Goal: Task Accomplishment & Management: Manage account settings

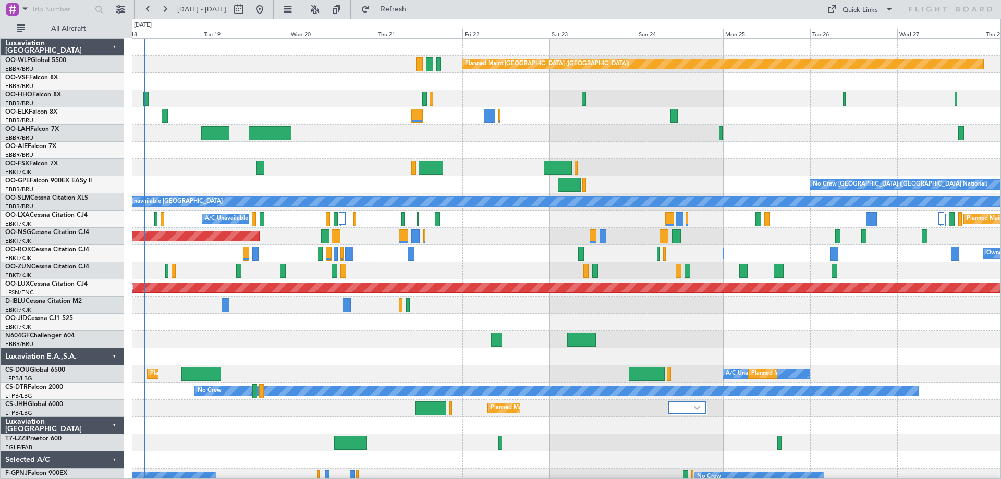
click at [283, 177] on div "Planned Maint [GEOGRAPHIC_DATA] ([GEOGRAPHIC_DATA]) AOG Maint Geneva ([GEOGRAPH…" at bounding box center [566, 349] width 869 height 620
click at [323, 9] on button at bounding box center [315, 9] width 17 height 17
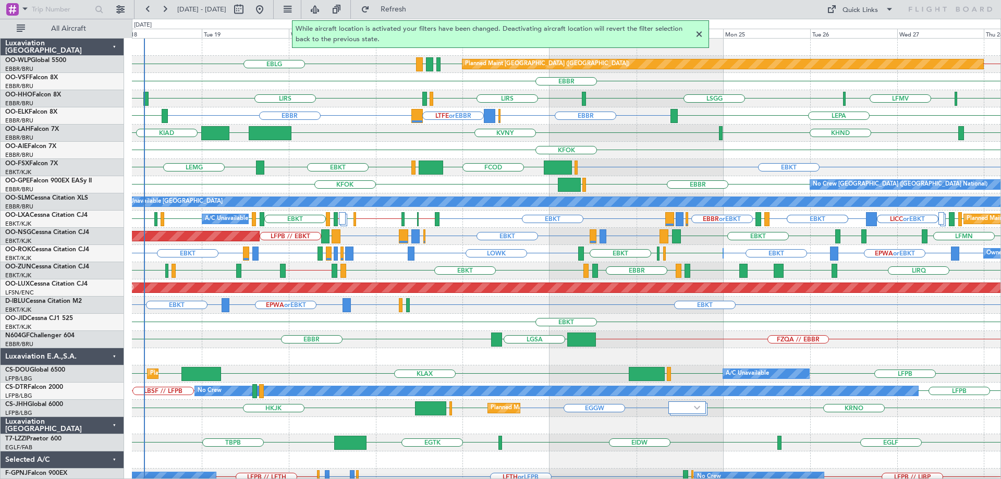
click at [698, 32] on div at bounding box center [699, 34] width 13 height 13
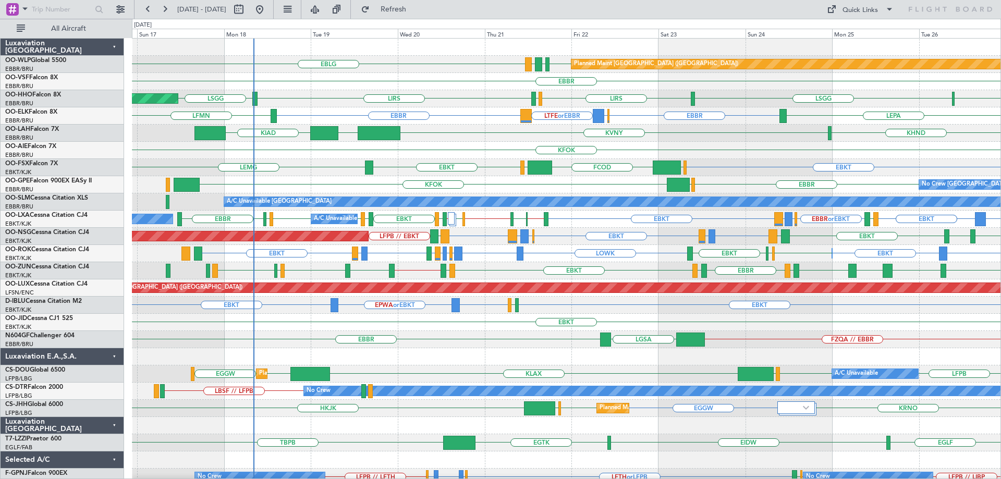
click at [282, 94] on div "EBLG EDDB EBLG LDDU Planned Maint [GEOGRAPHIC_DATA] ([GEOGRAPHIC_DATA]) EDDB //…" at bounding box center [566, 314] width 869 height 551
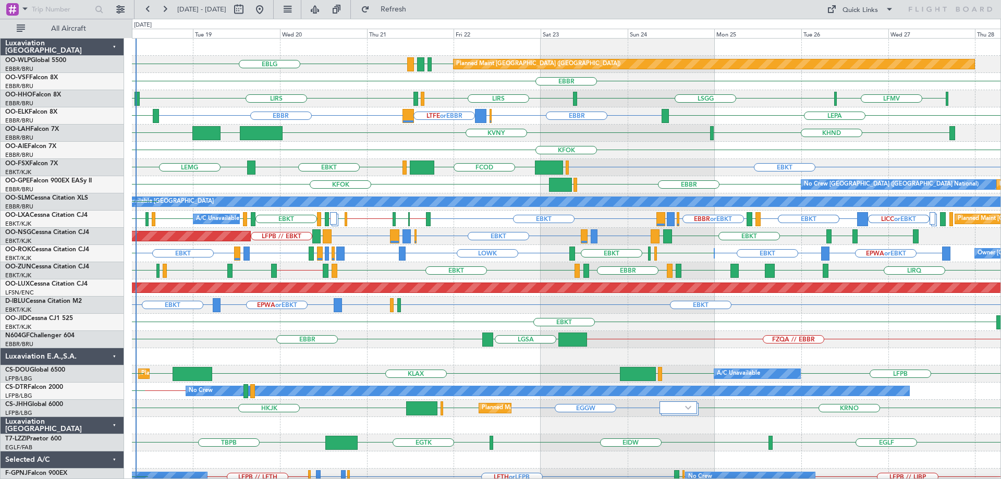
click at [303, 132] on div "Planned Maint Berlin (Brandenburg) EBLG EDDB EBLG LDDU EBBR LIRS LSGG LSGG LIRS…" at bounding box center [566, 314] width 869 height 551
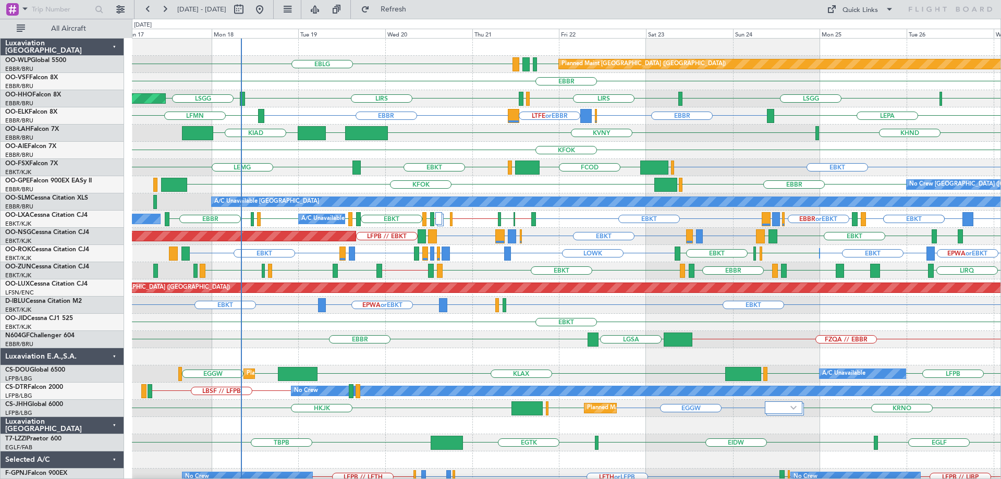
click at [324, 103] on div "Planned Maint Berlin (Brandenburg) EBLG EDDB EBLG LDDU EDDB // EBBR EBBR LIRS L…" at bounding box center [566, 314] width 869 height 551
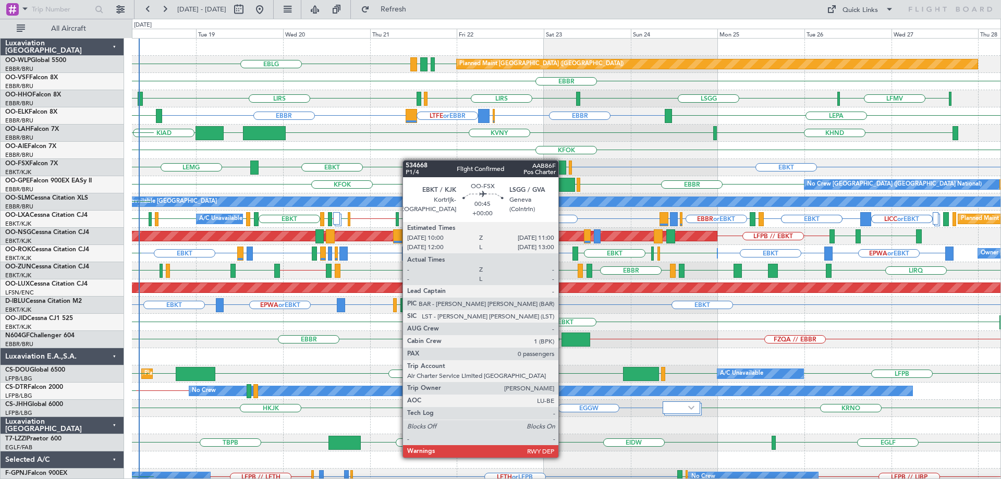
click at [408, 160] on div "EBLG EDDB EBLG LDDU Planned Maint Berlin (Brandenburg) EBBR LIRS LSGG LSGG LIRS…" at bounding box center [566, 314] width 869 height 551
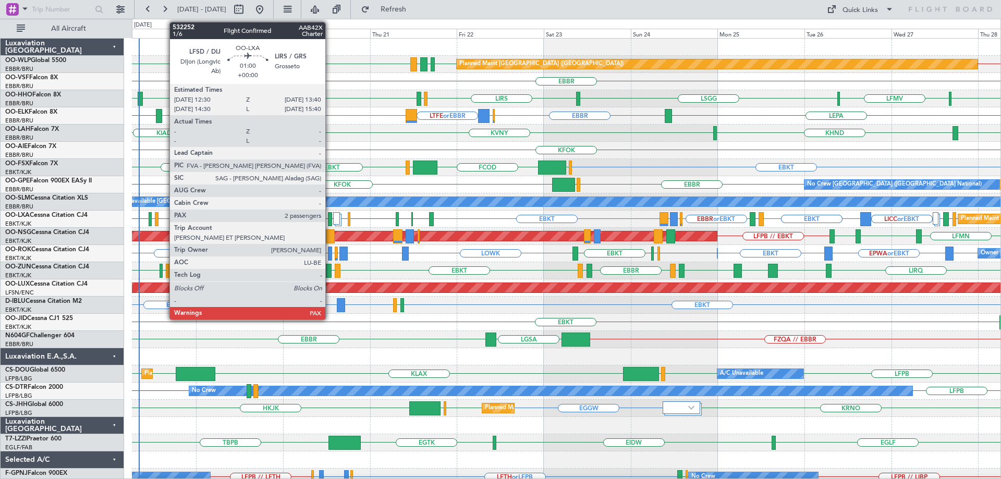
click at [330, 216] on div at bounding box center [330, 219] width 5 height 14
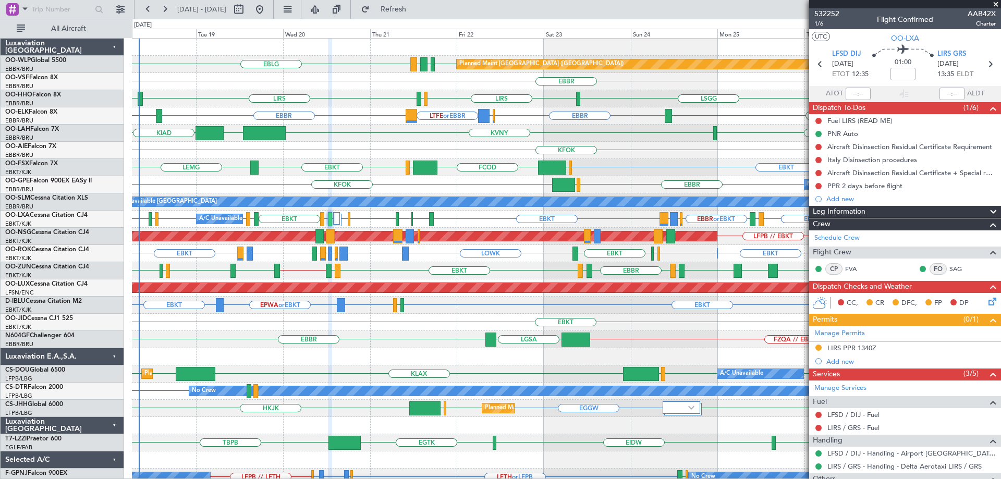
click at [368, 263] on div "EBBR // EBKT EGPF EBBR EGLF EBBR LEBZ EBKT LOWS EBBR LFBD EBKT LOWS LIRQ EBKT" at bounding box center [566, 270] width 869 height 17
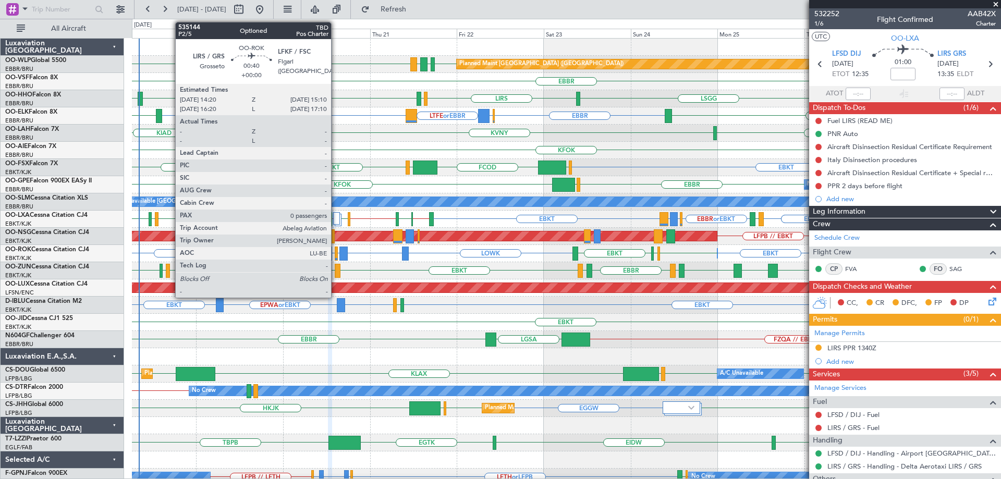
click at [336, 249] on div at bounding box center [336, 254] width 3 height 14
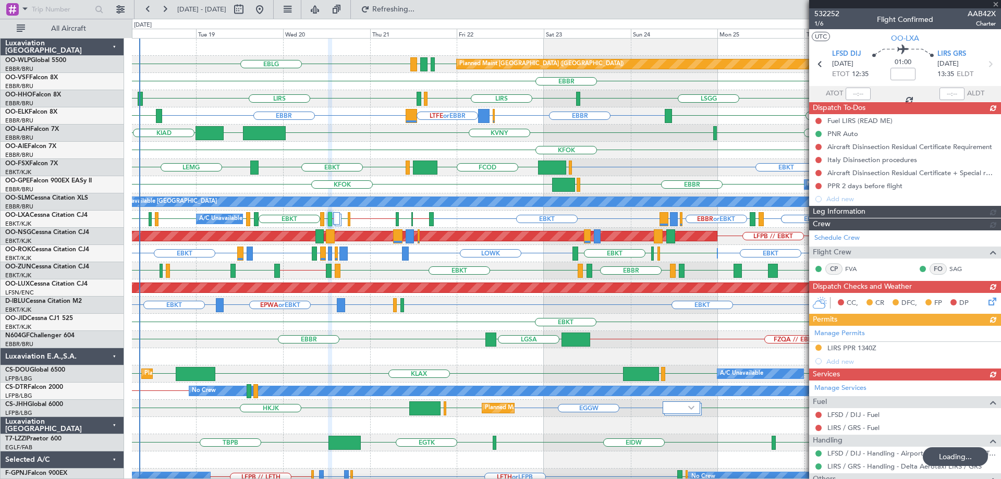
click at [358, 60] on div "Planned Maint Berlin (Brandenburg) EDDB EBLG LDDU EBLG EDDB // EBBR" at bounding box center [566, 64] width 869 height 17
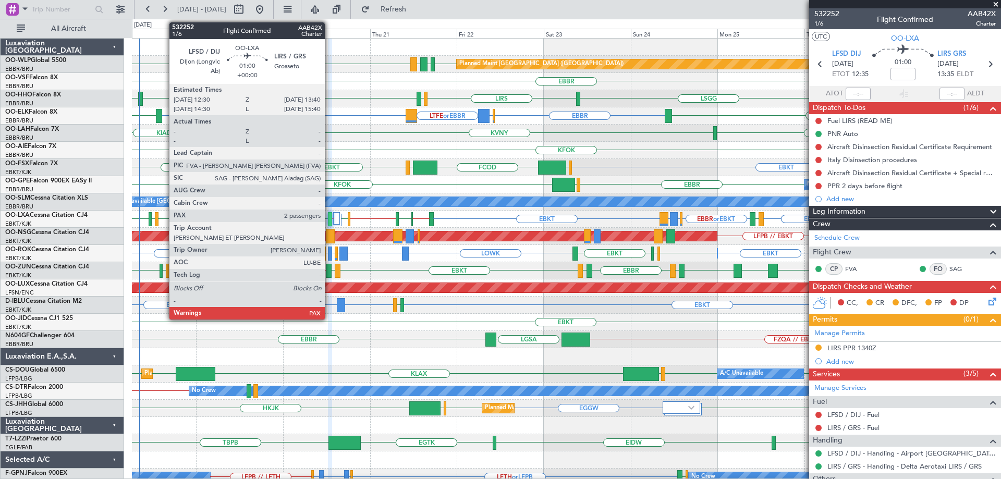
click at [330, 216] on div at bounding box center [330, 219] width 5 height 14
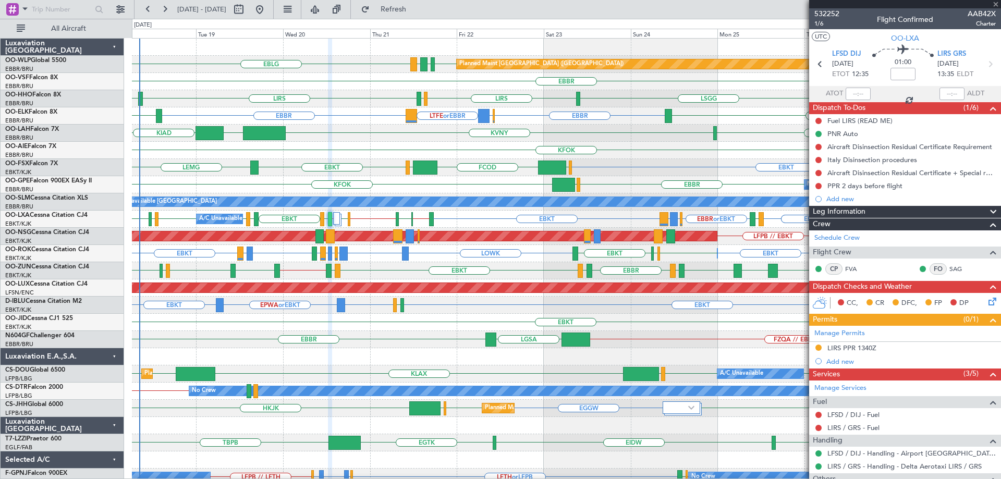
click at [330, 216] on div at bounding box center [330, 219] width 5 height 14
click at [378, 67] on div "EDDB // EBBR EBLG EDDB EBLG LDDU Planned Maint [GEOGRAPHIC_DATA] ([GEOGRAPHIC_D…" at bounding box center [566, 64] width 869 height 17
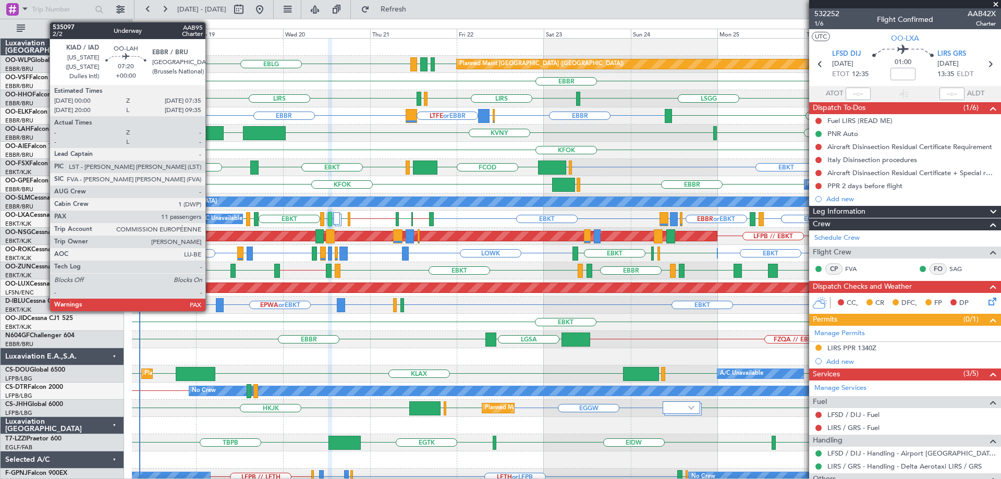
click at [210, 134] on div at bounding box center [210, 133] width 28 height 14
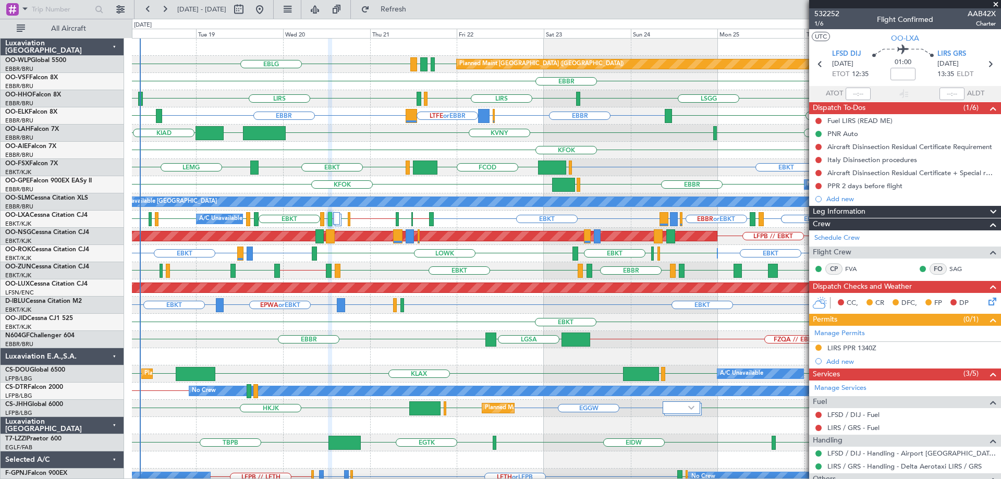
click at [350, 107] on div "LIRS LSGG LSGG LIRS LSZH LSGG LFMV AOG Maint Geneva (Cointrin)" at bounding box center [566, 98] width 869 height 17
click at [409, 9] on span "Refresh" at bounding box center [394, 9] width 44 height 7
drag, startPoint x: 996, startPoint y: 4, endPoint x: 827, endPoint y: 134, distance: 212.8
click at [996, 4] on span at bounding box center [996, 4] width 10 height 9
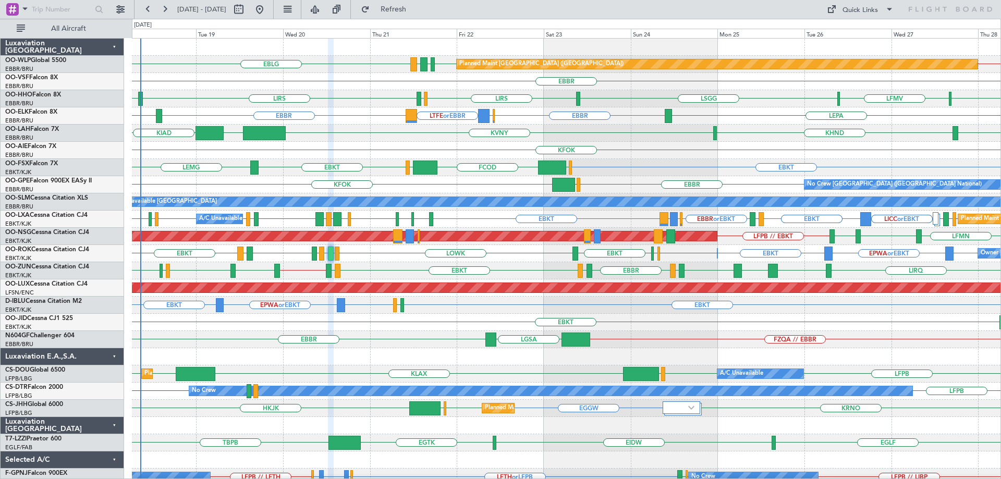
type input "0"
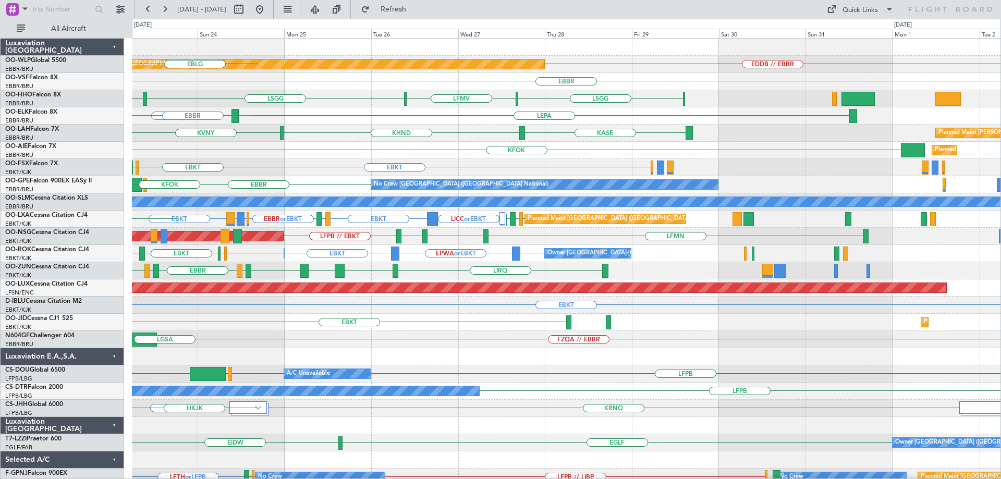
click at [334, 215] on div "EDDB // EBBR Planned Maint Berlin (Brandenburg) LDDU EBLG EDDB EBLG EBBR LSGG L…" at bounding box center [566, 314] width 869 height 551
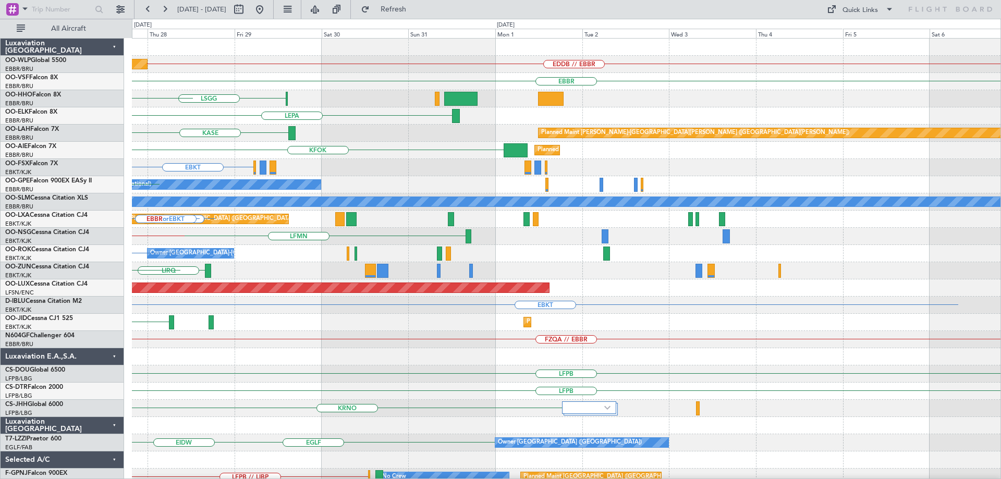
click at [236, 251] on div "EDDB // EBBR Planned Maint Berlin (Brandenburg) EBBR LSGG LFMV LSGG LEPA KASE P…" at bounding box center [566, 314] width 869 height 551
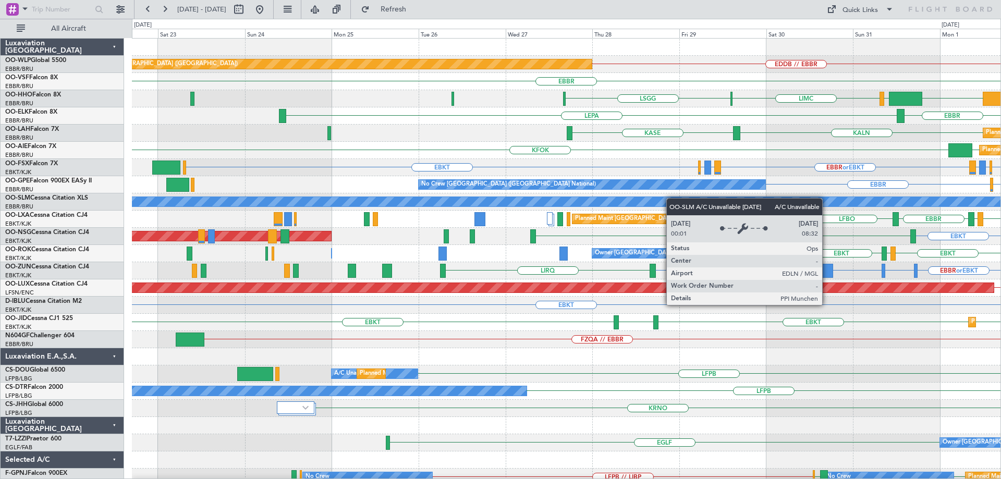
click at [672, 198] on div "EDDB // EBBR Planned Maint Berlin (Brandenburg) EBBR LIMC LSGG KTEB LIEO EBBR L…" at bounding box center [566, 340] width 869 height 602
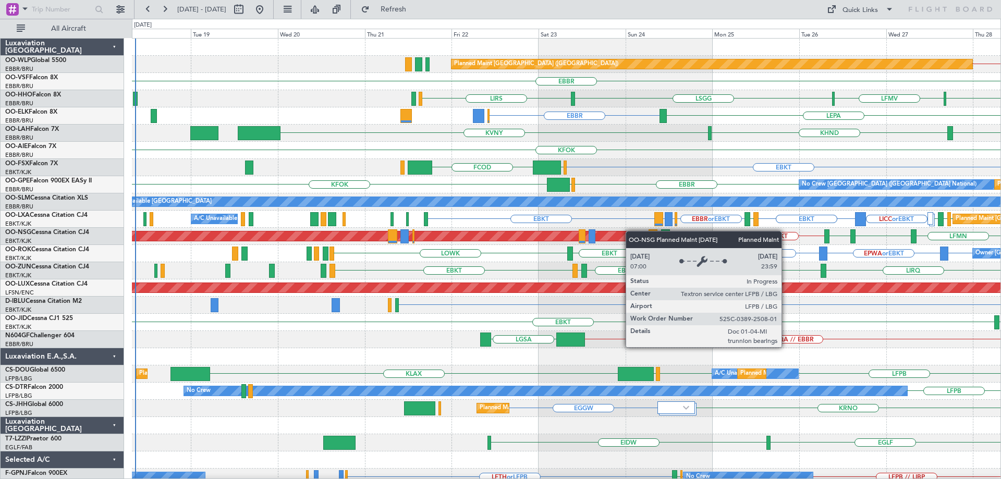
click at [608, 237] on div "Planned Maint Berlin (Brandenburg) EDDB // EBBR EBBR LSGG LIRS LFMV LSGG LIMC A…" at bounding box center [566, 340] width 869 height 602
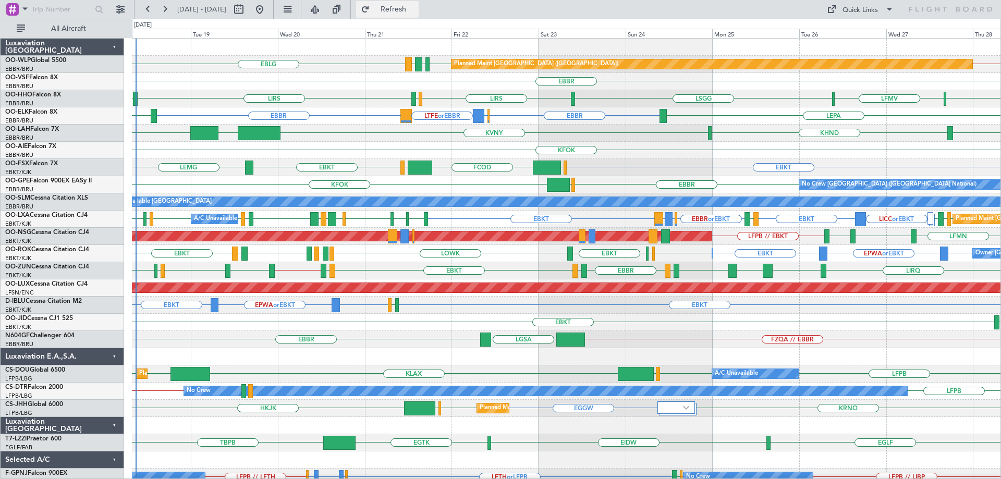
click at [416, 11] on span "Refresh" at bounding box center [394, 9] width 44 height 7
click at [371, 345] on div "FZQA // EBBR LGSA EBBR" at bounding box center [566, 339] width 869 height 17
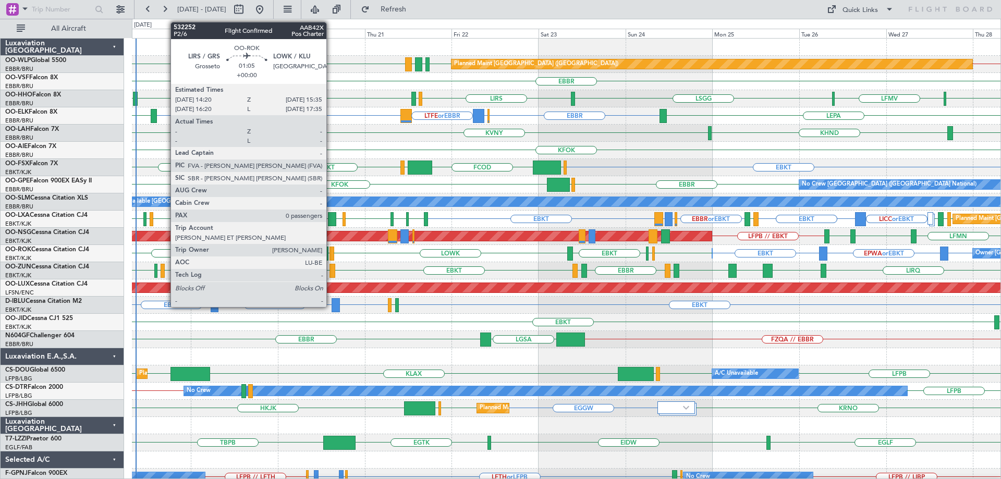
click at [331, 250] on div at bounding box center [332, 254] width 5 height 14
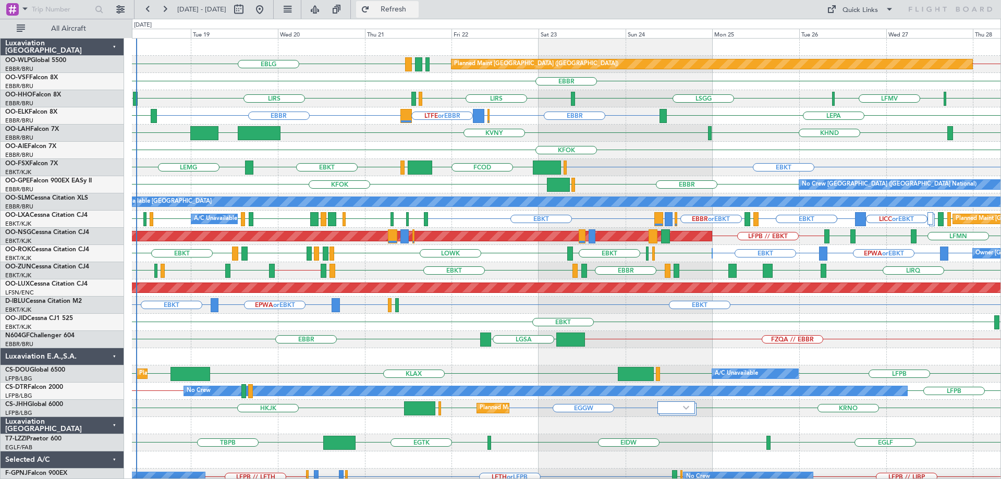
click at [416, 6] on span "Refresh" at bounding box center [394, 9] width 44 height 7
click at [440, 145] on div "KFOK" at bounding box center [566, 150] width 869 height 17
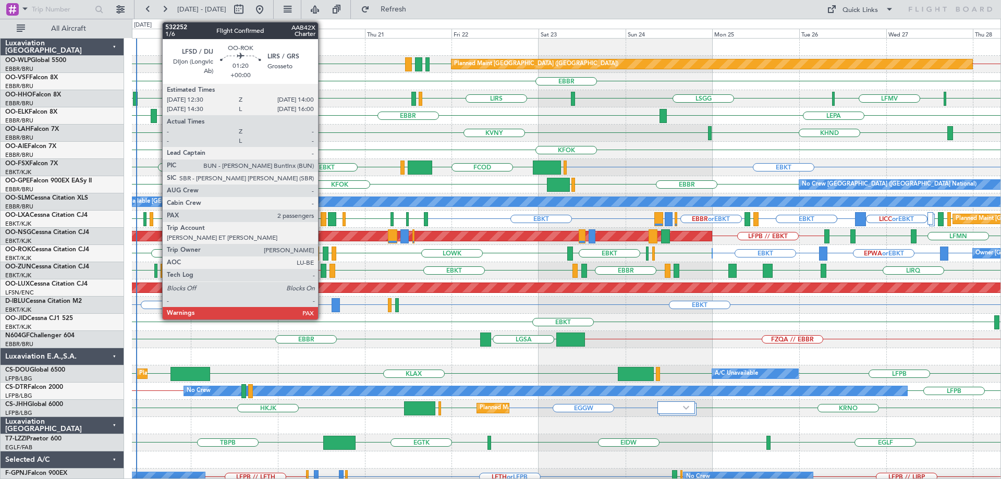
click at [323, 251] on div at bounding box center [326, 254] width 6 height 14
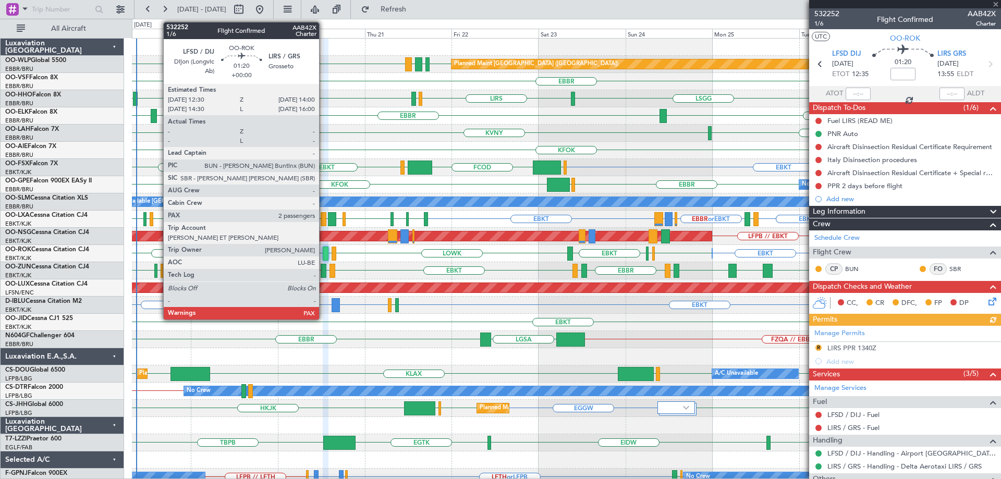
click at [324, 250] on div at bounding box center [326, 254] width 6 height 14
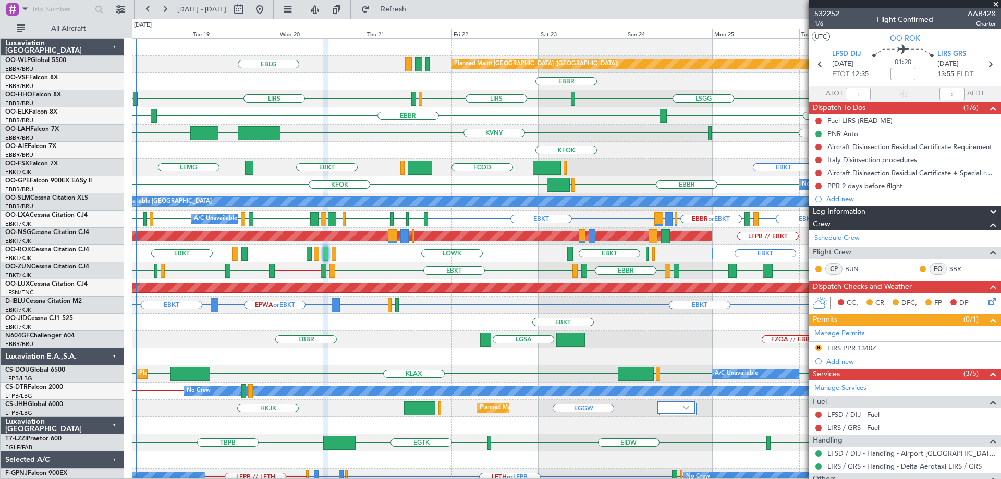
click at [502, 118] on div "EBBR LFMN LEPA" at bounding box center [566, 115] width 869 height 17
click at [846, 199] on div "Add new" at bounding box center [907, 199] width 160 height 9
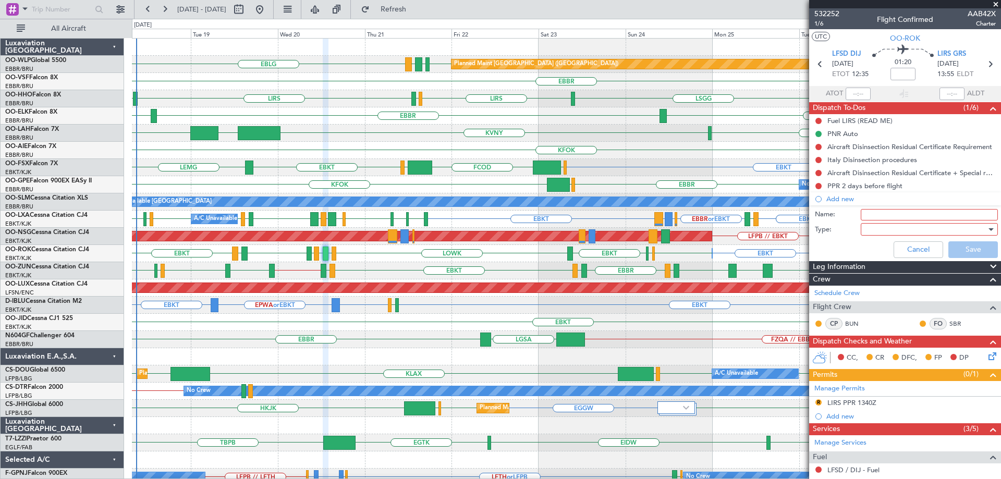
click at [868, 217] on input "Name:" at bounding box center [929, 214] width 137 height 11
type input "DOG on board"
click at [880, 225] on div at bounding box center [926, 230] width 122 height 16
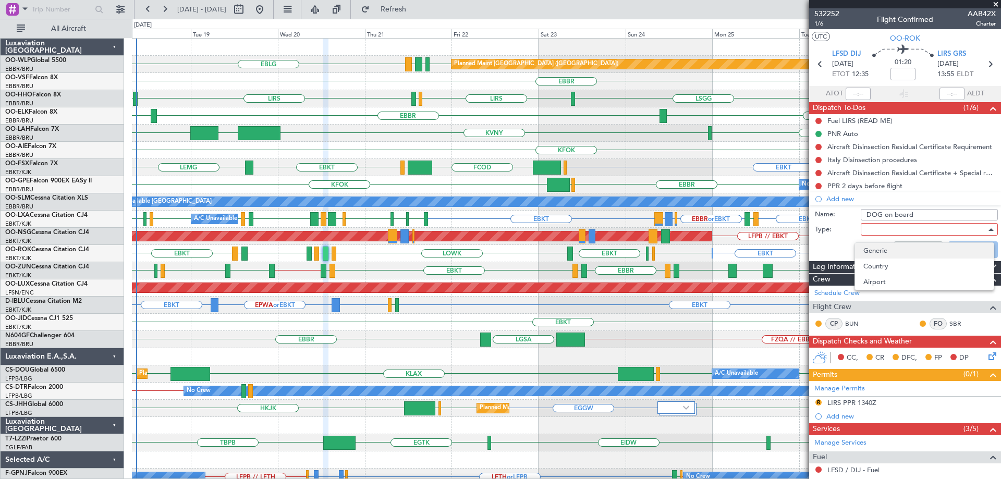
click at [876, 250] on span "Generic" at bounding box center [925, 251] width 122 height 16
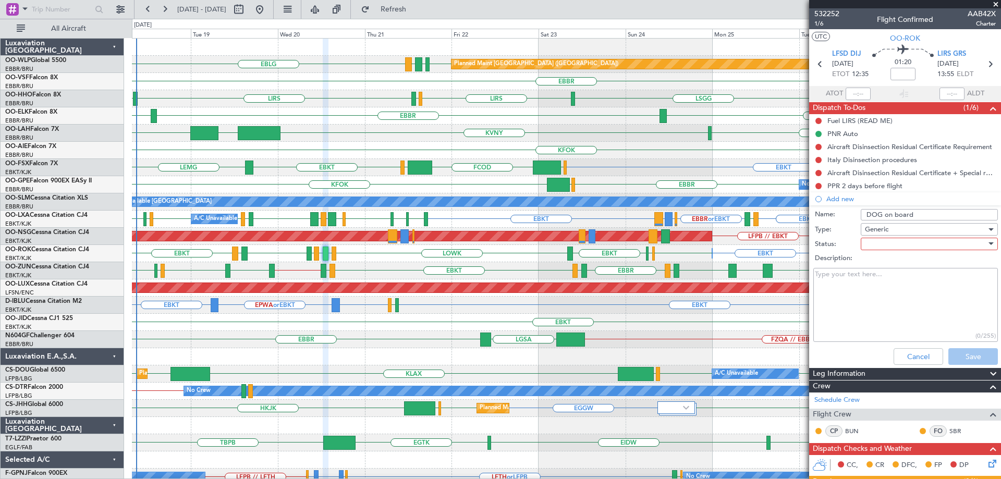
click at [877, 245] on div at bounding box center [926, 244] width 122 height 16
click at [882, 264] on span "Not Started" at bounding box center [925, 265] width 122 height 16
click at [849, 277] on textarea "Description:" at bounding box center [906, 305] width 185 height 75
type textarea "Passport TBC by LVB"
click at [970, 357] on button "Save" at bounding box center [974, 356] width 50 height 17
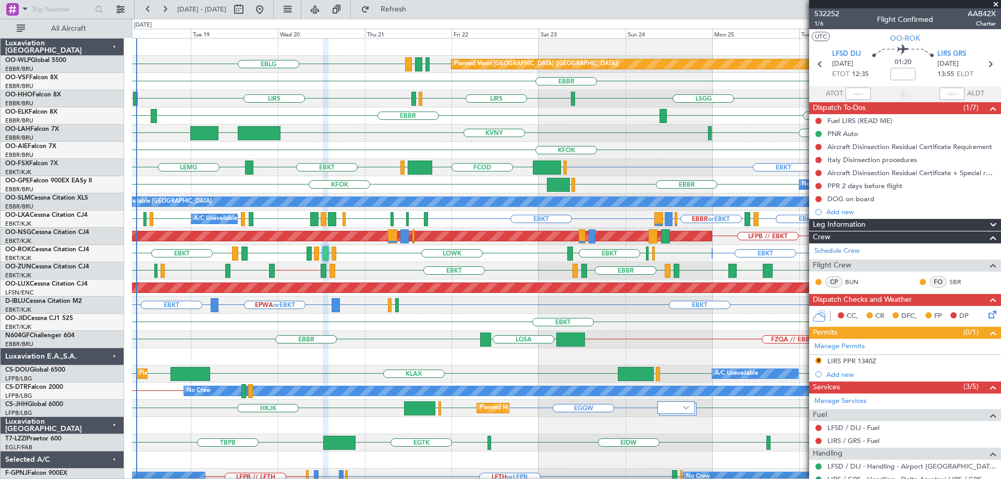
drag, startPoint x: 997, startPoint y: 3, endPoint x: 997, endPoint y: 11, distance: 7.8
click at [997, 4] on span at bounding box center [996, 4] width 10 height 9
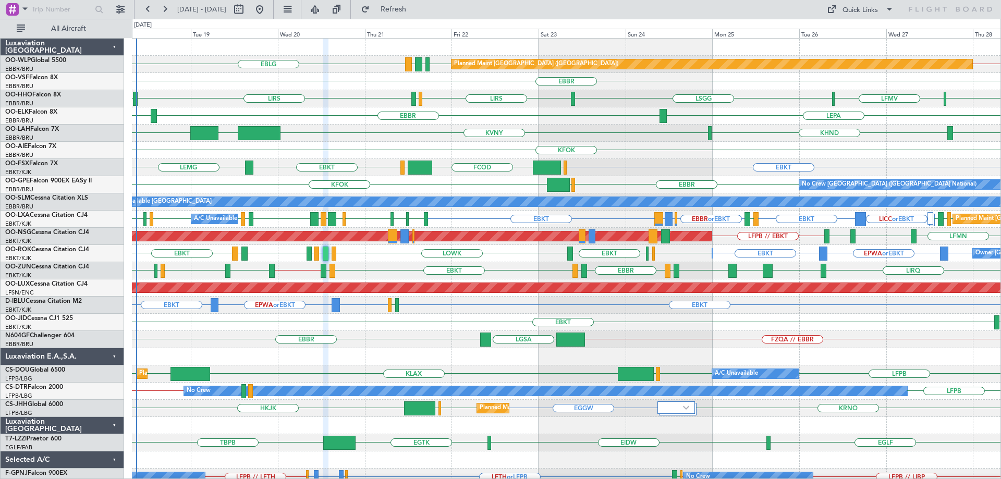
type input "0"
click at [696, 128] on div "KVNY EBBR KIAD KASE KHND" at bounding box center [566, 133] width 869 height 17
click at [475, 146] on div "KFOK" at bounding box center [566, 150] width 869 height 17
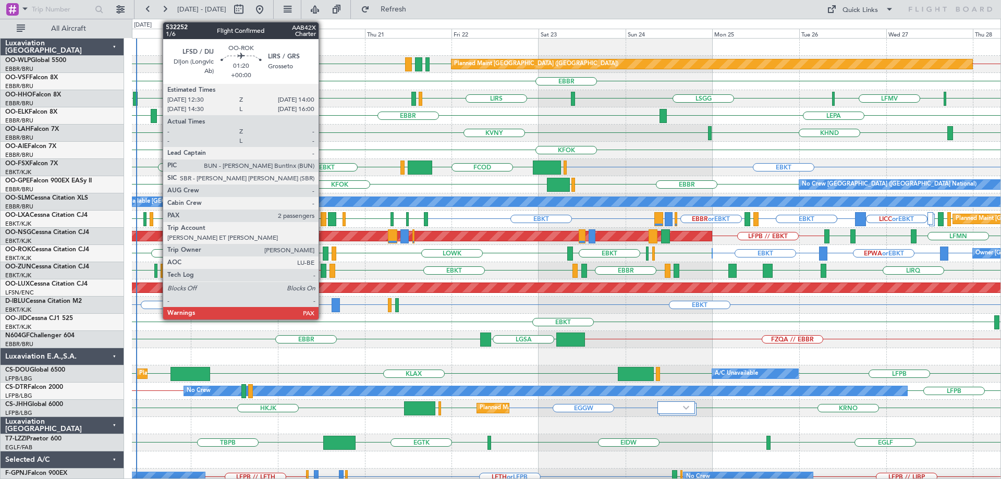
click at [323, 250] on div at bounding box center [326, 254] width 6 height 14
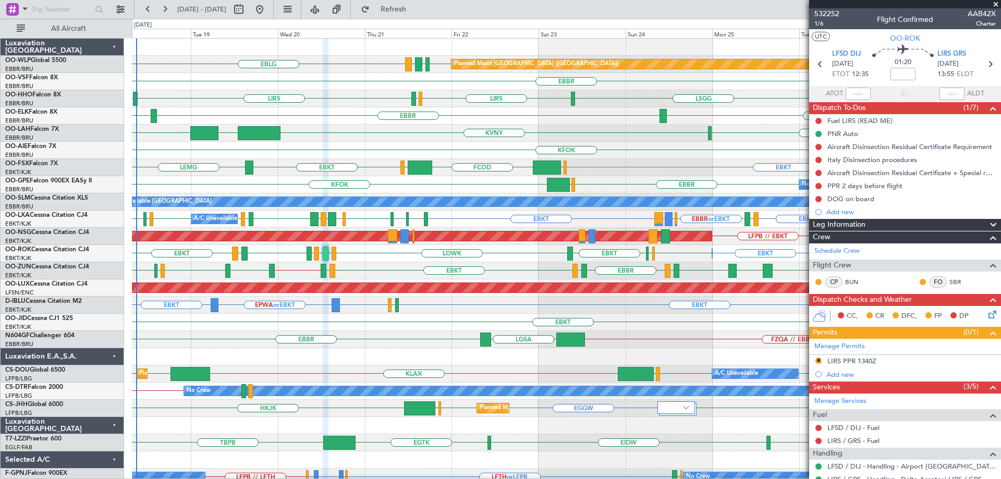
click at [368, 262] on div "EBKT EPWA or EBKT EBKT EBKT LFMD EBKT EBKT EHAM EBKT LOWK LIRS LFSD LOWK Owner …" at bounding box center [566, 253] width 869 height 17
click at [996, 5] on span at bounding box center [996, 4] width 10 height 9
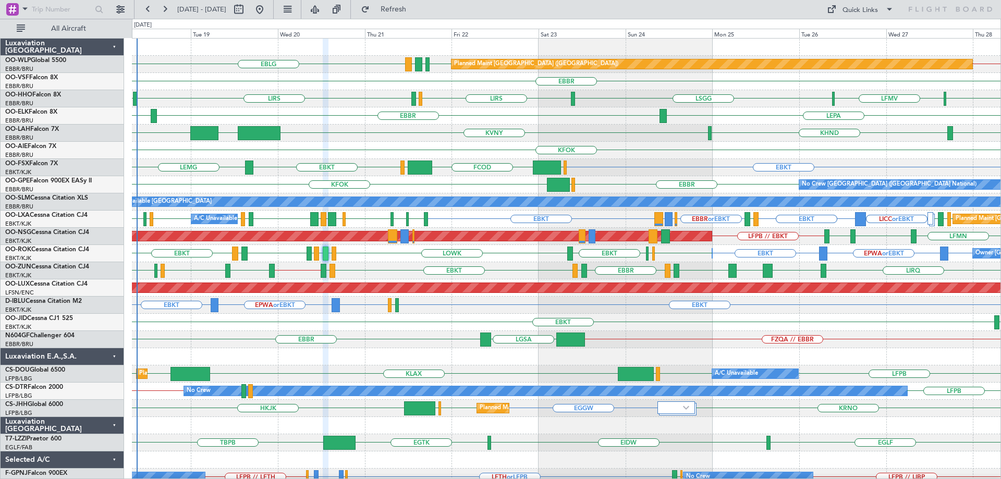
type input "0"
click at [349, 87] on div "EBBR" at bounding box center [566, 81] width 869 height 17
click at [342, 139] on div "KASE KHND KVNY EBBR KIAD" at bounding box center [566, 133] width 869 height 17
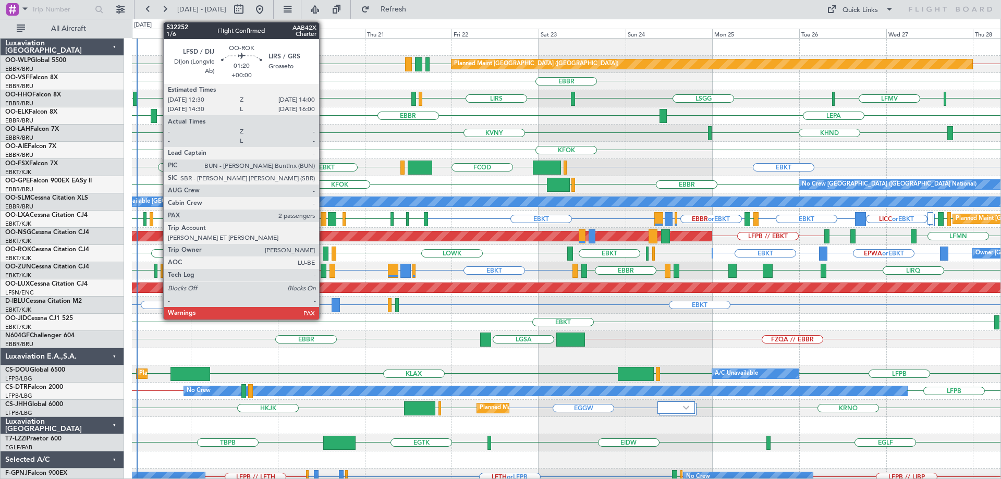
click at [324, 250] on div at bounding box center [326, 254] width 6 height 14
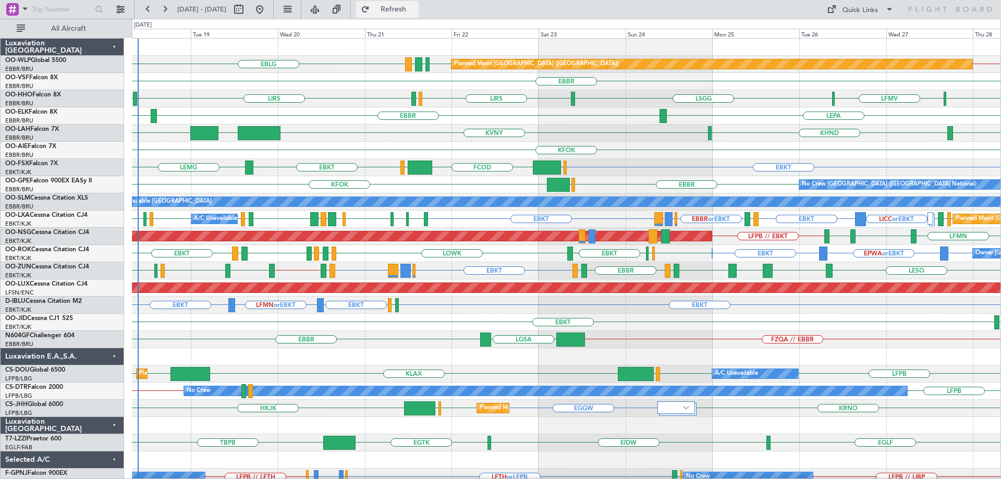
click at [416, 13] on span "Refresh" at bounding box center [394, 9] width 44 height 7
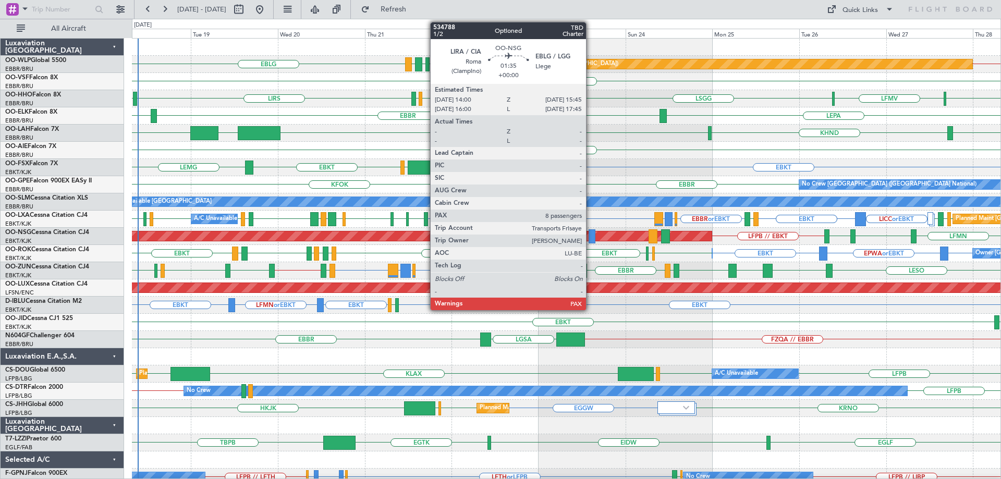
click at [591, 233] on div at bounding box center [592, 236] width 7 height 14
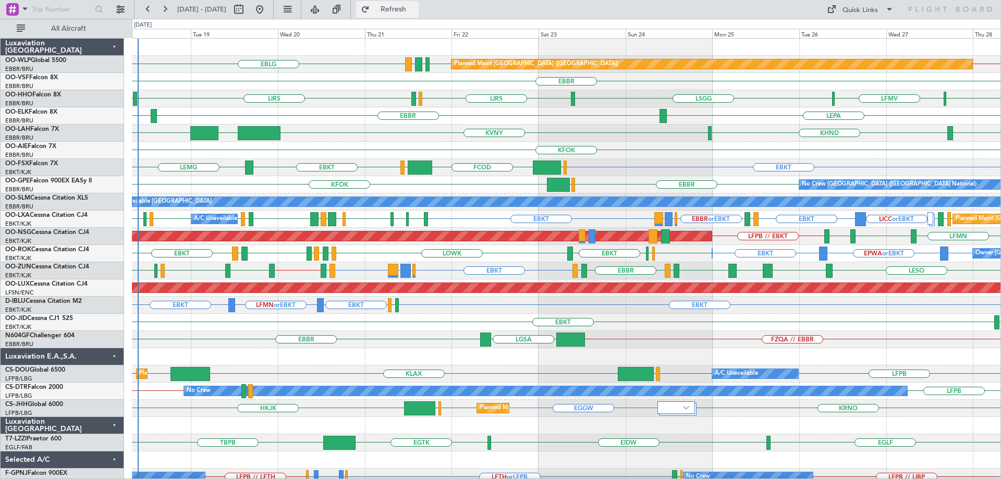
click at [411, 14] on button "Refresh" at bounding box center [387, 9] width 63 height 17
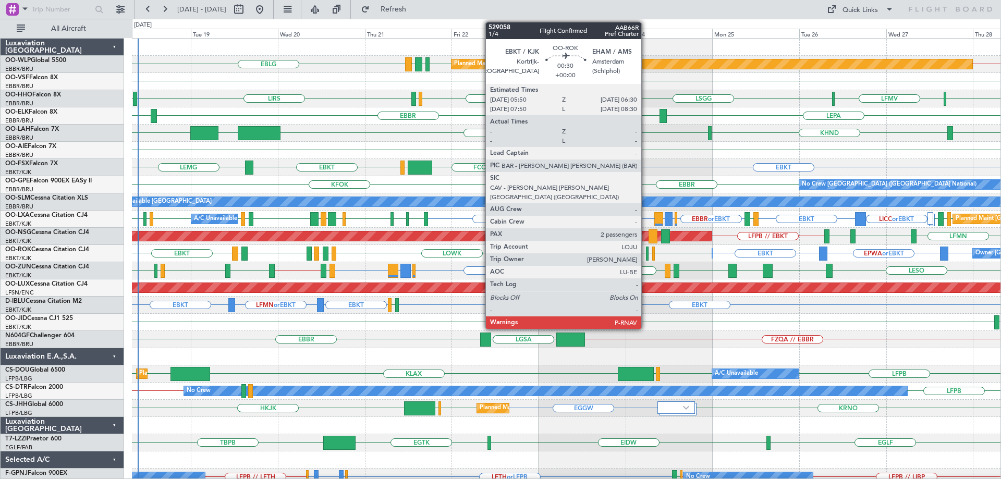
click at [646, 254] on div at bounding box center [647, 254] width 3 height 14
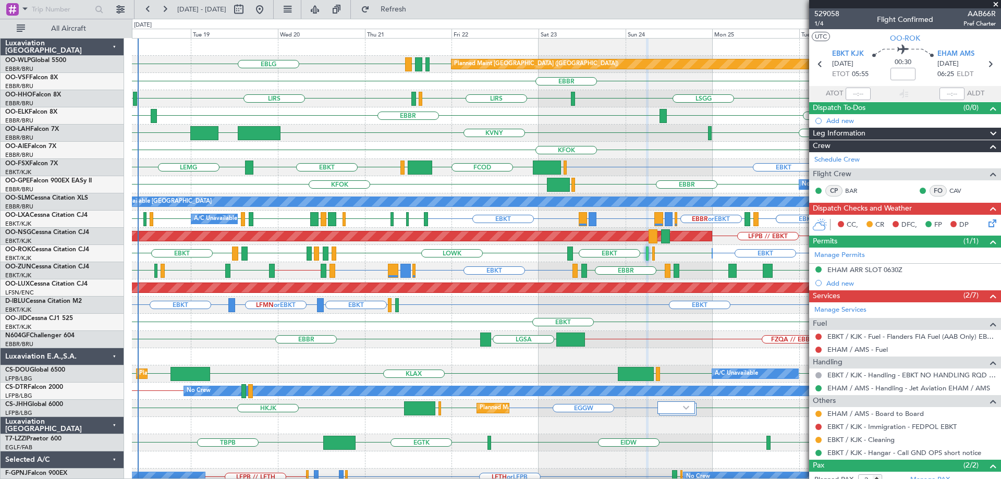
click at [997, 5] on span at bounding box center [996, 4] width 10 height 9
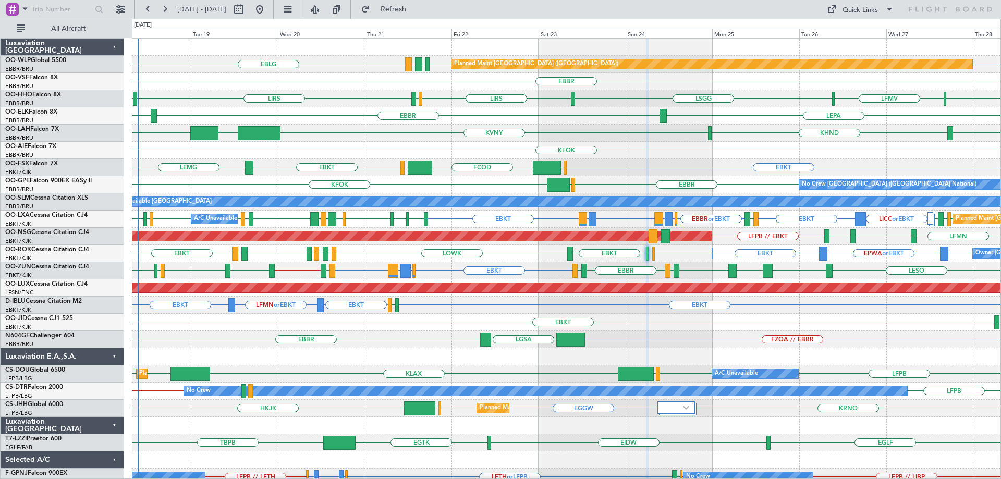
type input "0"
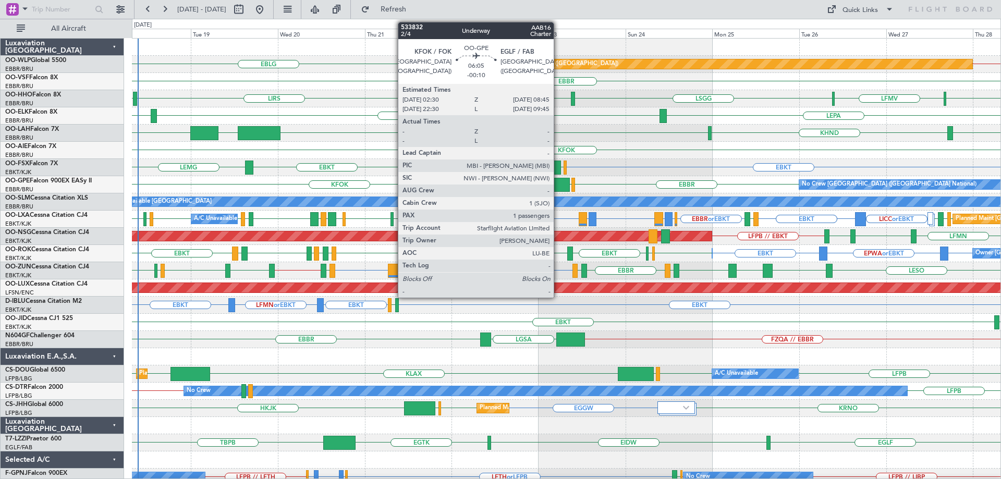
click at [559, 181] on div at bounding box center [558, 185] width 23 height 14
click at [561, 183] on div at bounding box center [558, 185] width 23 height 14
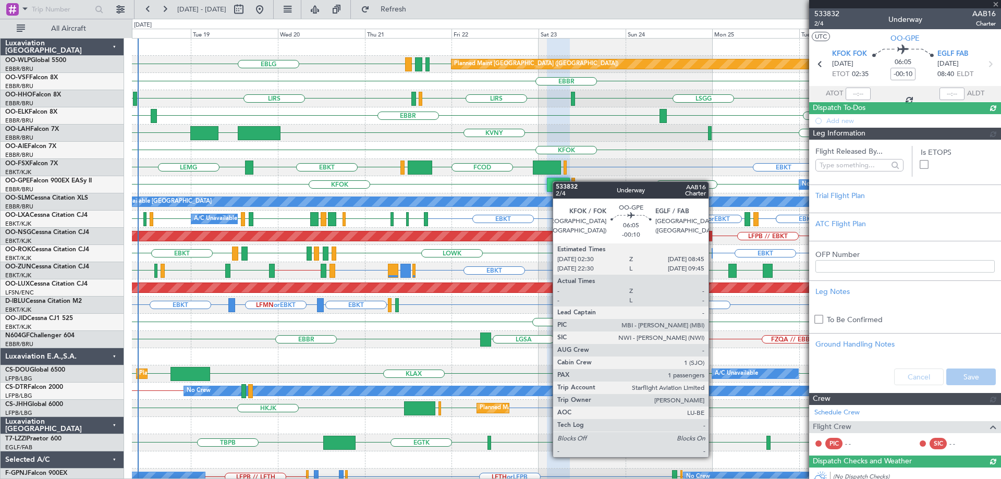
click at [558, 181] on div at bounding box center [558, 185] width 23 height 14
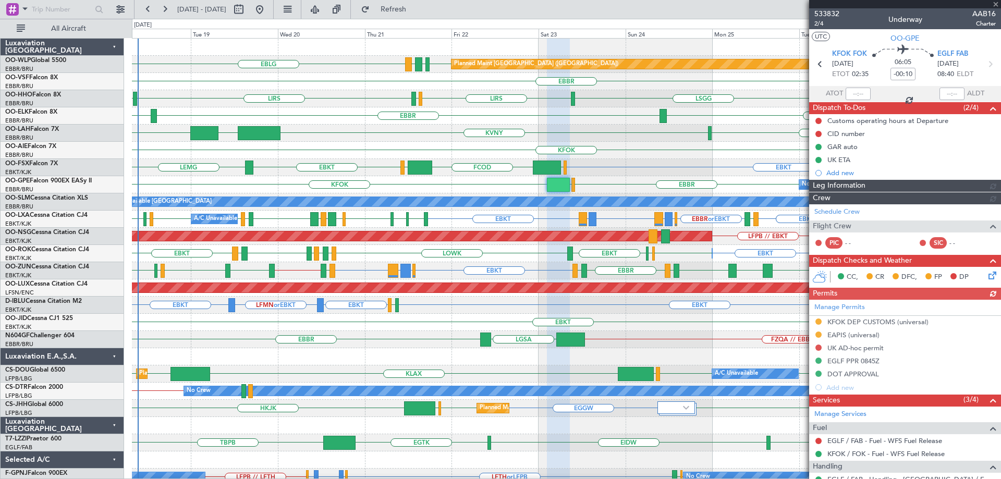
click at [558, 181] on div at bounding box center [558, 185] width 23 height 14
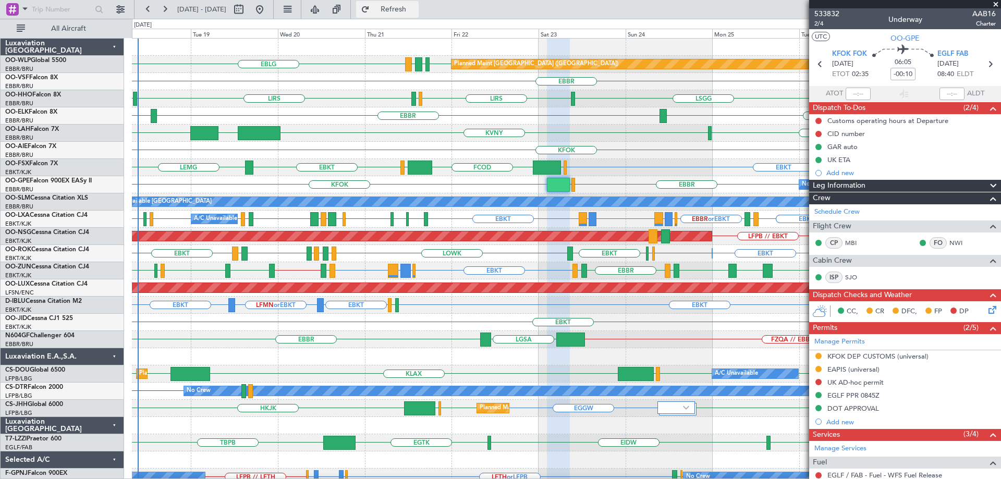
click at [416, 7] on span "Refresh" at bounding box center [394, 9] width 44 height 7
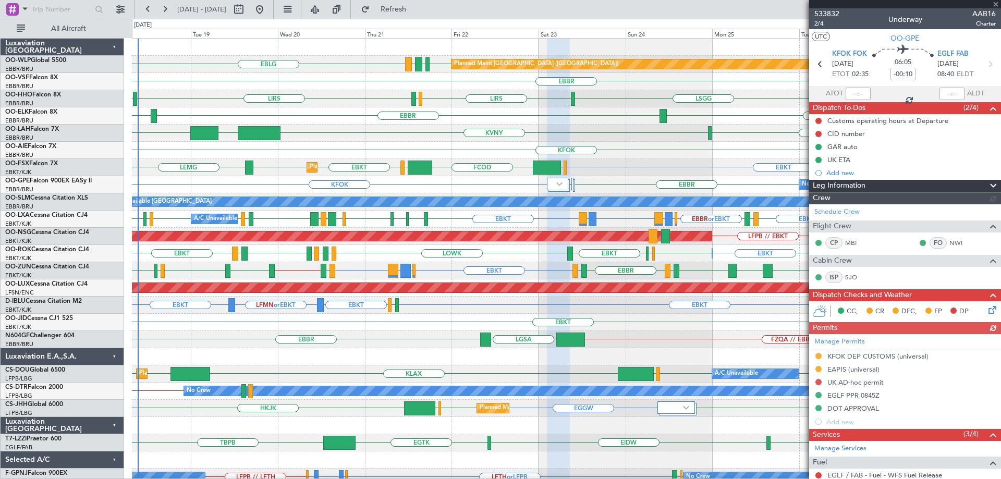
click at [616, 131] on div "KVNY [GEOGRAPHIC_DATA] KIAD [GEOGRAPHIC_DATA] KHND" at bounding box center [566, 133] width 869 height 17
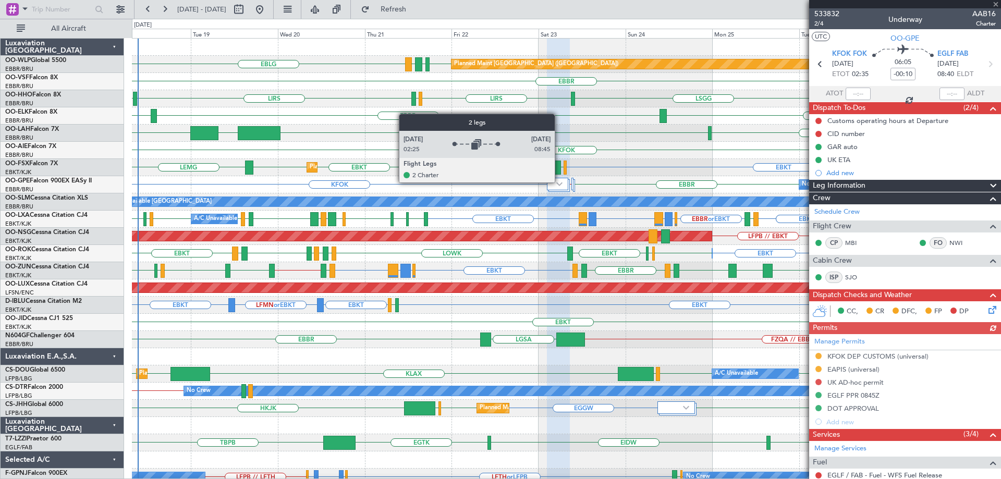
click at [560, 182] on img at bounding box center [559, 184] width 6 height 4
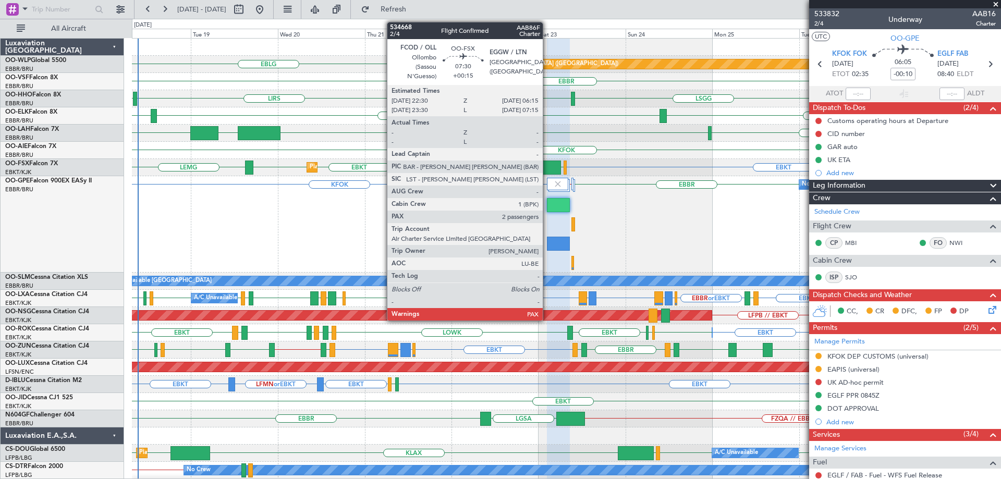
click at [548, 164] on div at bounding box center [547, 168] width 28 height 14
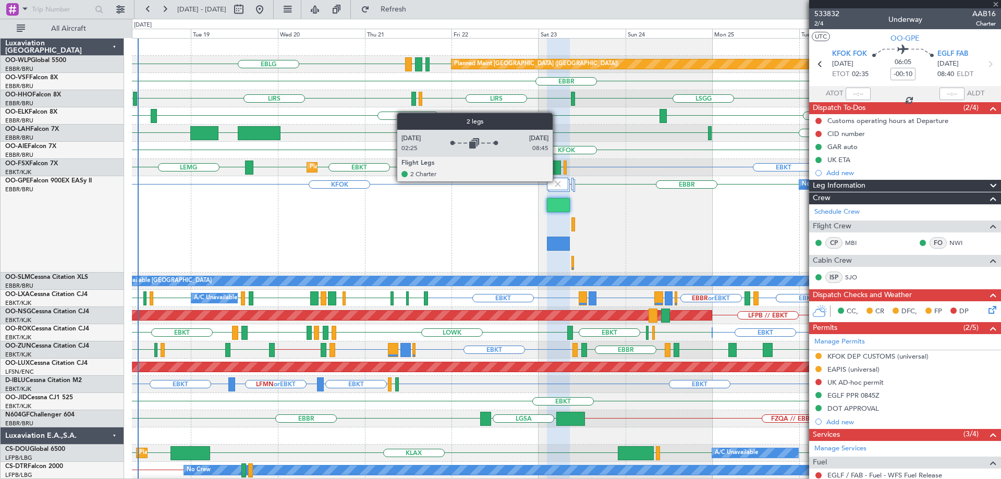
click at [558, 181] on img at bounding box center [557, 183] width 9 height 9
type input "+00:15"
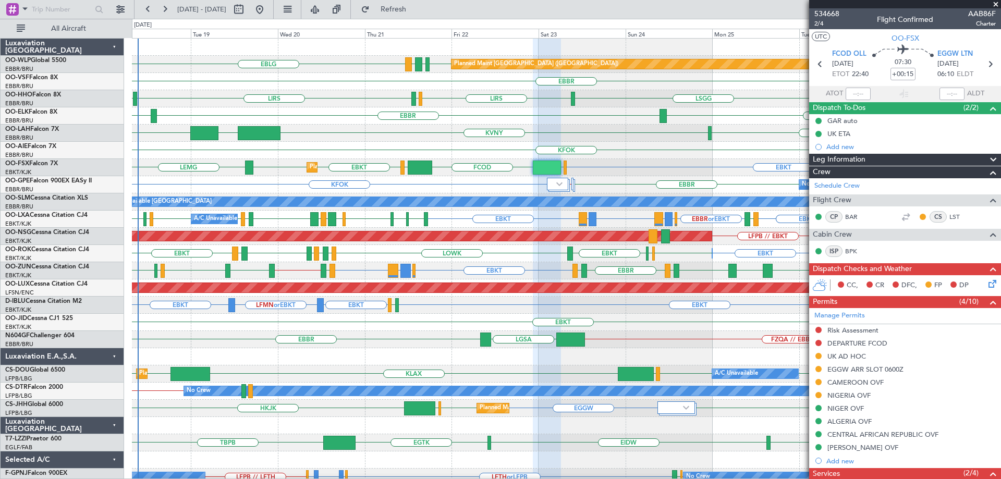
click at [995, 4] on span at bounding box center [996, 4] width 10 height 9
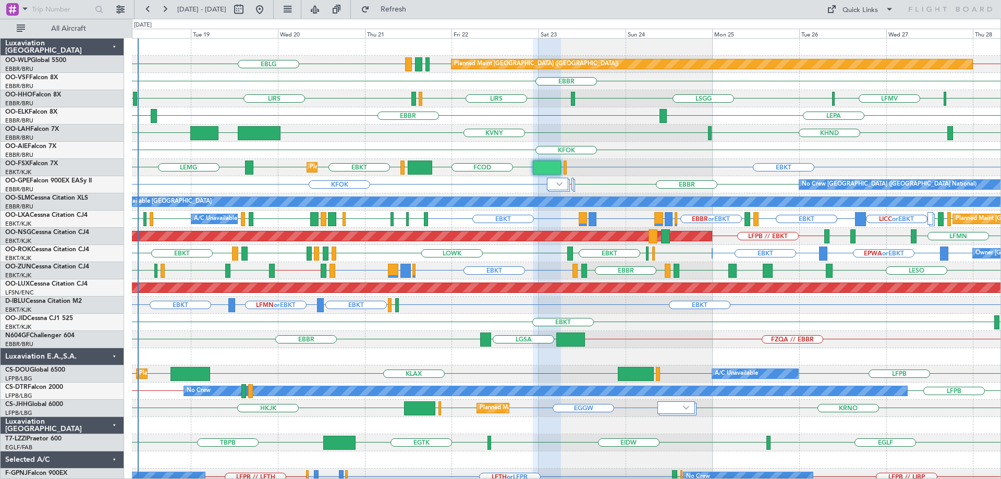
type input "0"
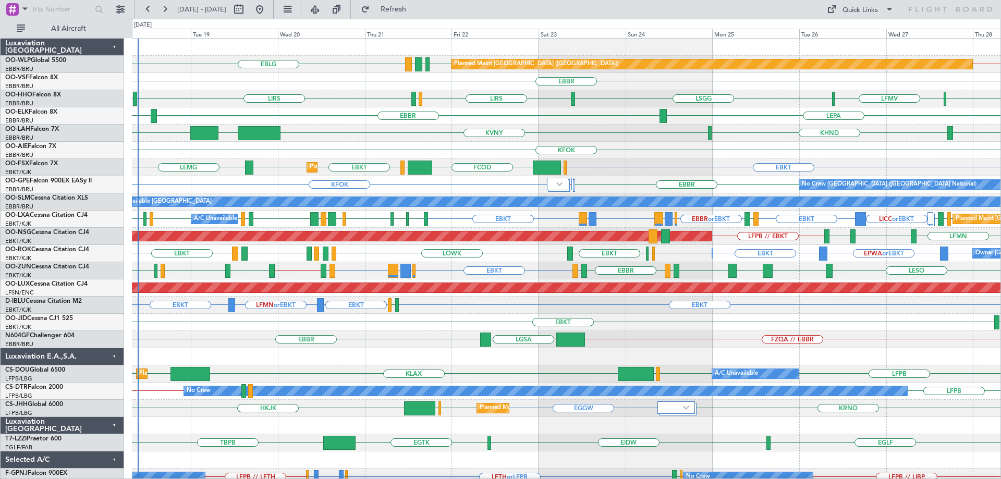
click at [342, 76] on div "EBBR" at bounding box center [566, 81] width 869 height 17
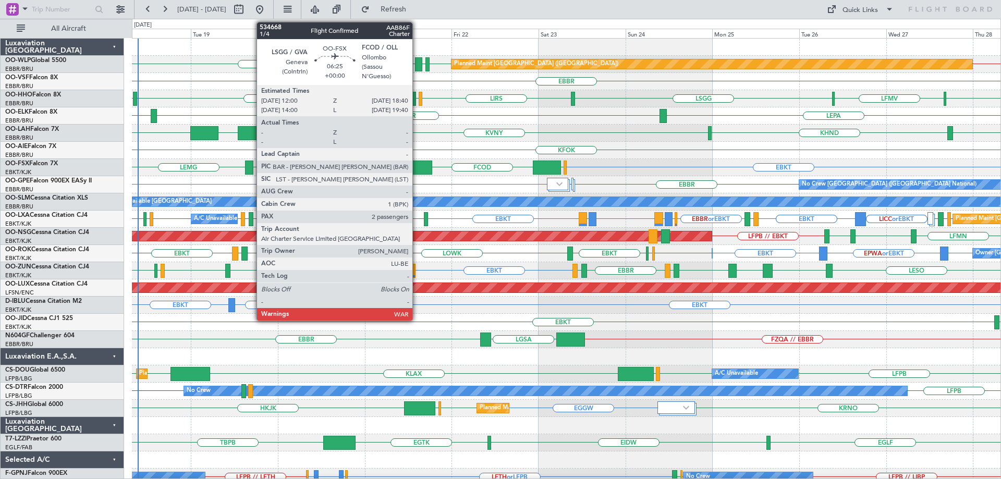
click at [417, 164] on div at bounding box center [420, 168] width 25 height 14
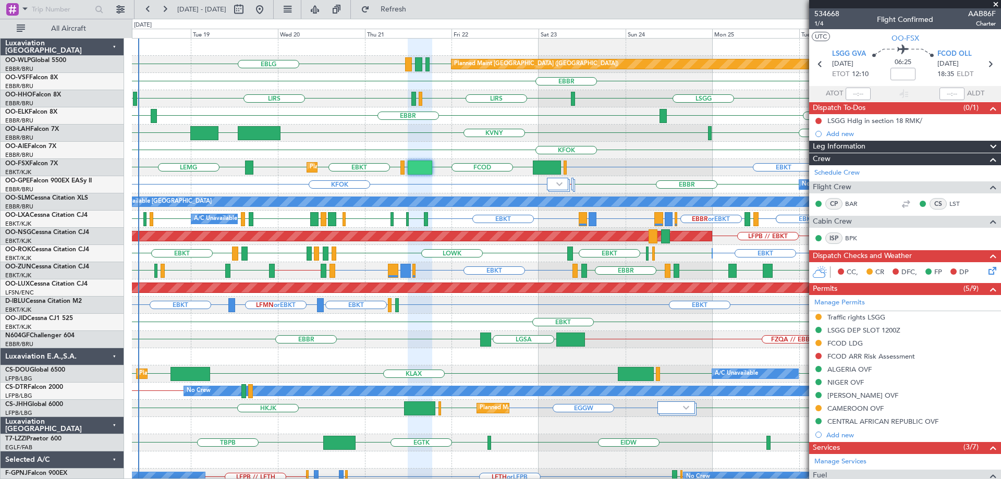
click at [996, 3] on span at bounding box center [996, 4] width 10 height 9
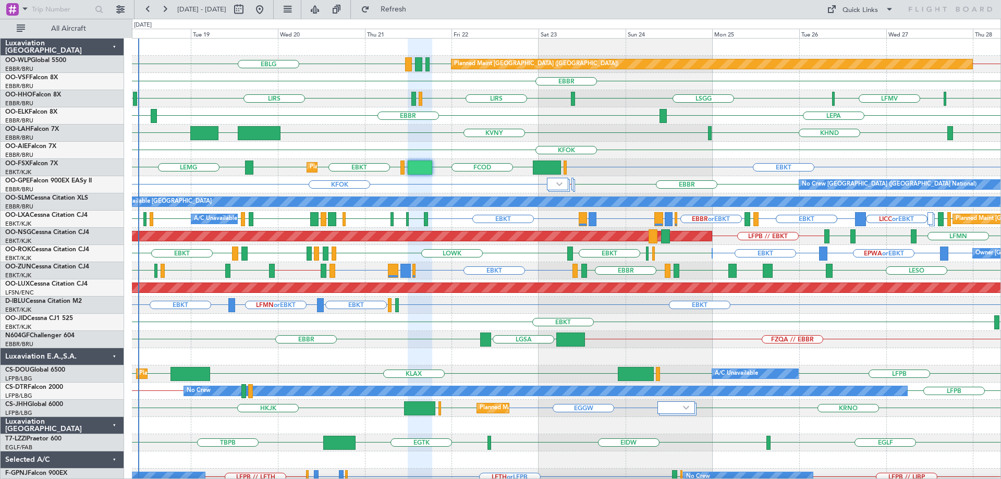
type input "0"
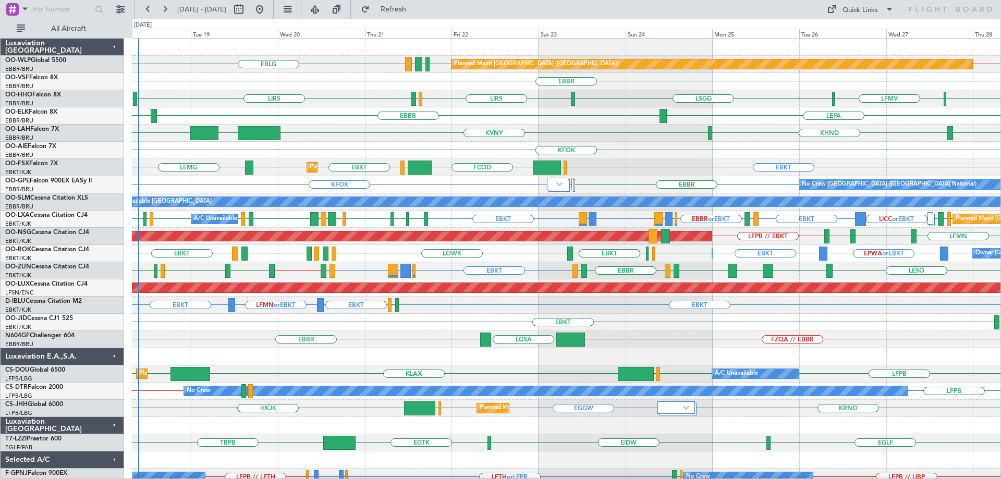
click at [534, 122] on div "EBBR LFMN LEPA" at bounding box center [566, 115] width 869 height 17
click at [217, 150] on div "KFOK" at bounding box center [566, 150] width 869 height 17
click at [413, 11] on span "Refresh" at bounding box center [394, 9] width 44 height 7
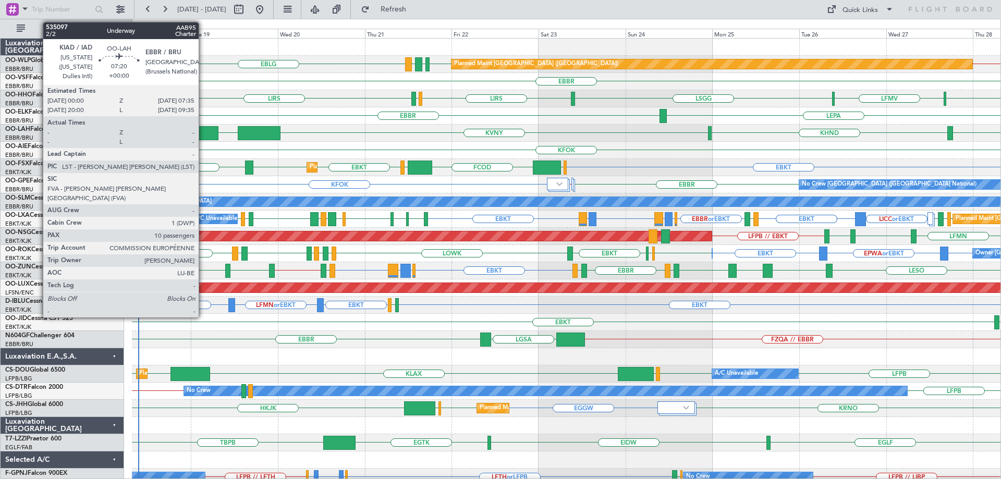
click at [203, 131] on div at bounding box center [204, 133] width 28 height 14
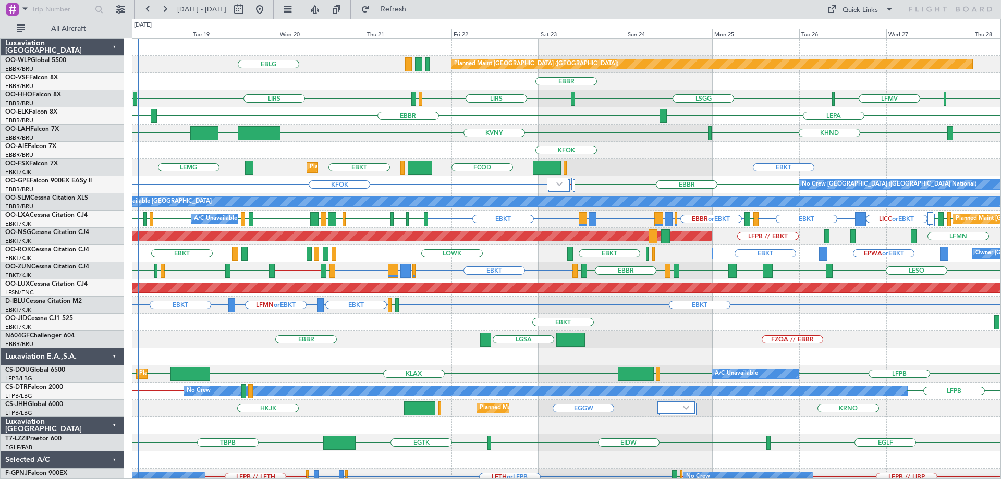
click at [456, 77] on div "EBBR" at bounding box center [566, 81] width 869 height 17
click at [488, 302] on div "LFMN or EBKT EBKT EBKT EBKT EGJJ" at bounding box center [566, 305] width 869 height 17
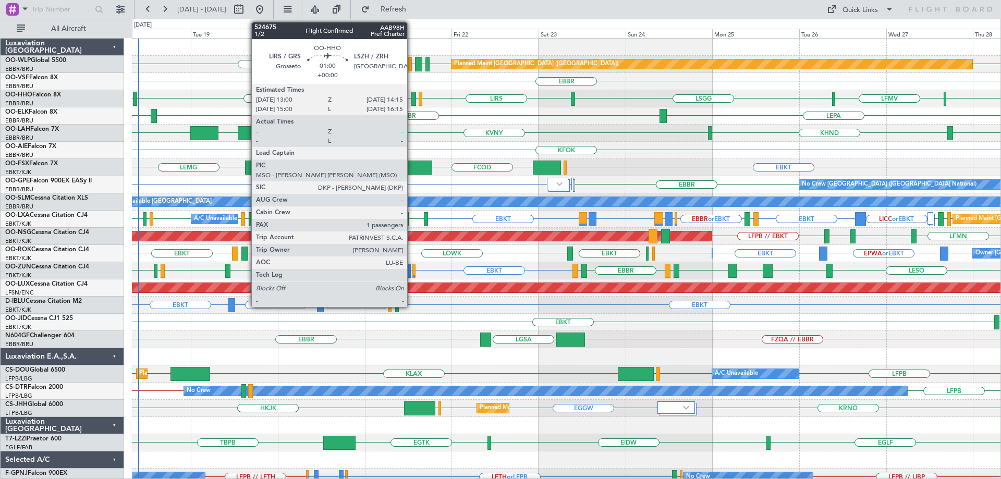
click at [412, 95] on div at bounding box center [413, 99] width 5 height 14
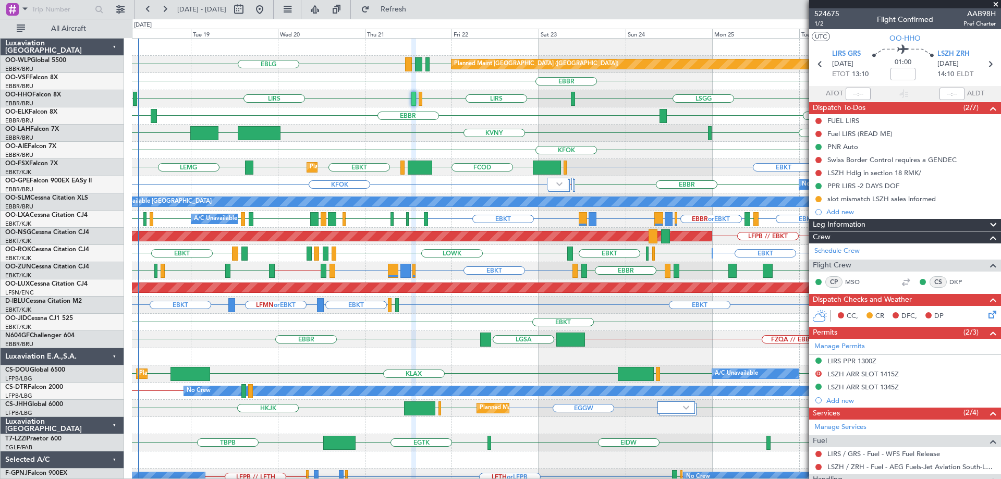
click at [623, 160] on div "EBKT EBKT LEMG EGGW FCOD LSGG EBKT Planned Maint Kortrijk-Wevelgem" at bounding box center [566, 167] width 869 height 17
click at [996, 5] on span at bounding box center [996, 4] width 10 height 9
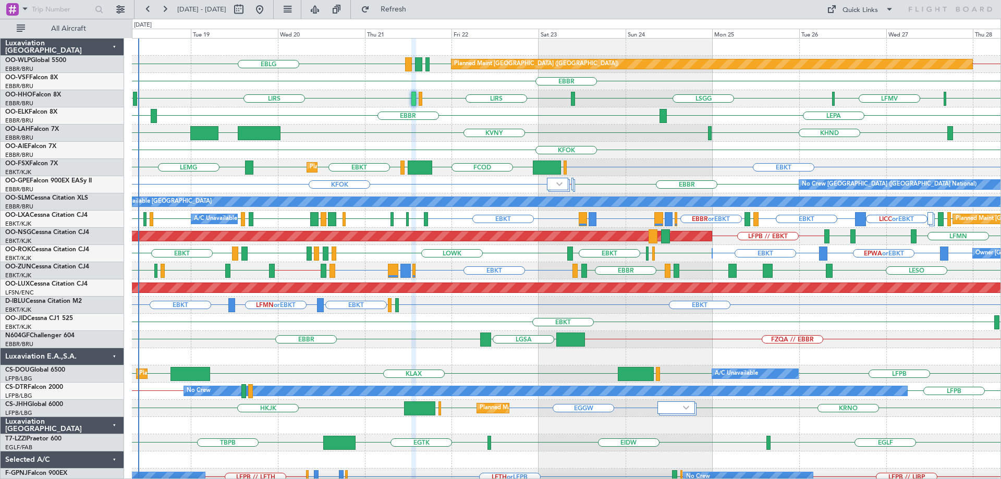
type input "0"
click at [676, 107] on div "EBBR LFMN LEPA" at bounding box center [566, 115] width 869 height 17
click at [753, 134] on div "KVNY [GEOGRAPHIC_DATA] KIAD [GEOGRAPHIC_DATA] KHND" at bounding box center [566, 133] width 869 height 17
click at [403, 143] on div "KFOK" at bounding box center [566, 150] width 869 height 17
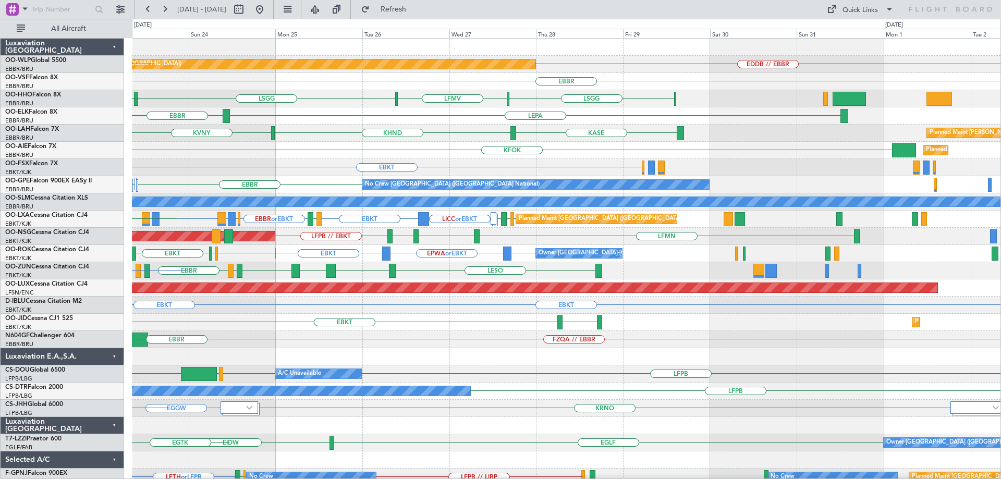
click at [400, 210] on div "EDDB // EBBR Planned Maint Berlin (Brandenburg) LDDU EBLG EDDB EBLG EBBR LSGG L…" at bounding box center [566, 314] width 869 height 551
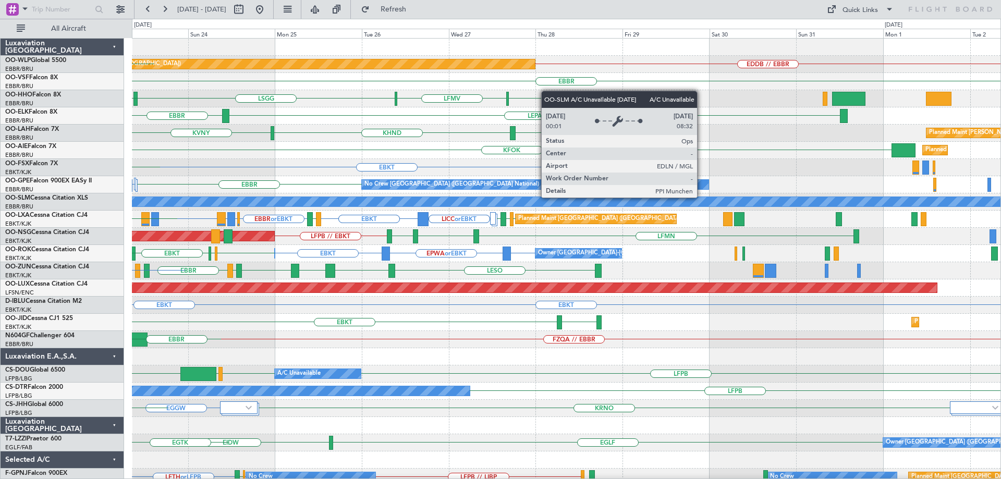
click at [304, 232] on div "EDDB // EBBR Planned Maint Berlin (Brandenburg) LDDU EBLG EDDB EBLG EBBR LSGG L…" at bounding box center [566, 314] width 869 height 551
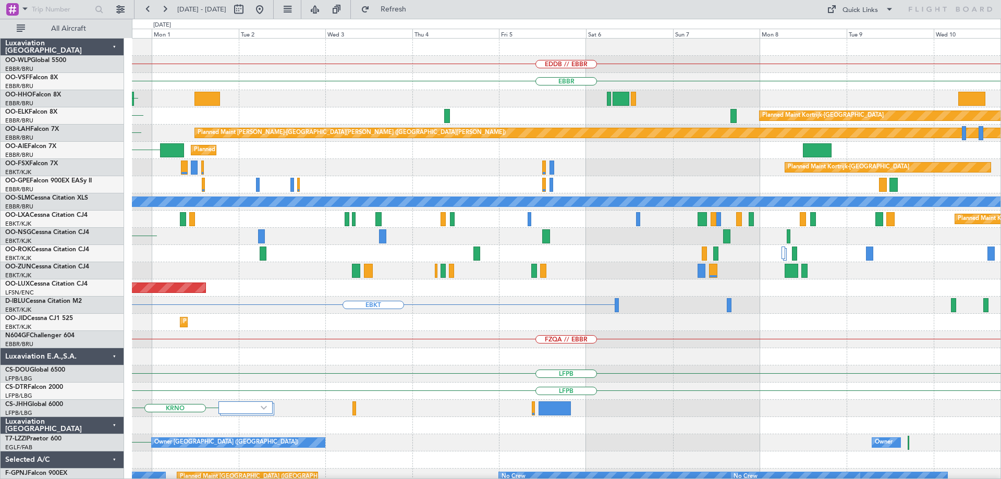
click at [231, 253] on div "EDDB // EBBR EBBR LSGG Planned Maint Kortrijk-Wevelgem LEPA Planned Maint Alton…" at bounding box center [566, 314] width 869 height 551
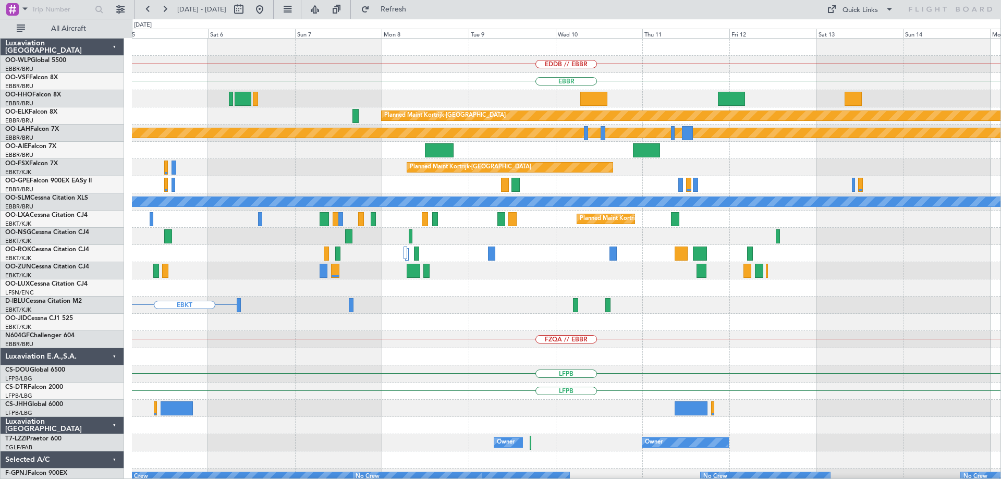
click at [224, 280] on div "EDDB // EBBR EBBR Planned Maint Kortrijk-Wevelgem Planned Maint Alton-st Louis …" at bounding box center [566, 314] width 869 height 551
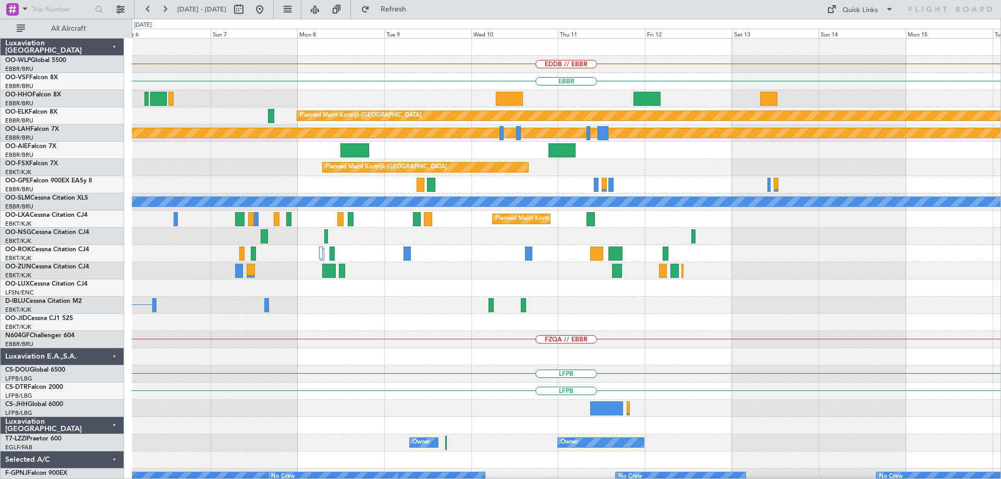
click at [255, 284] on div at bounding box center [566, 288] width 869 height 17
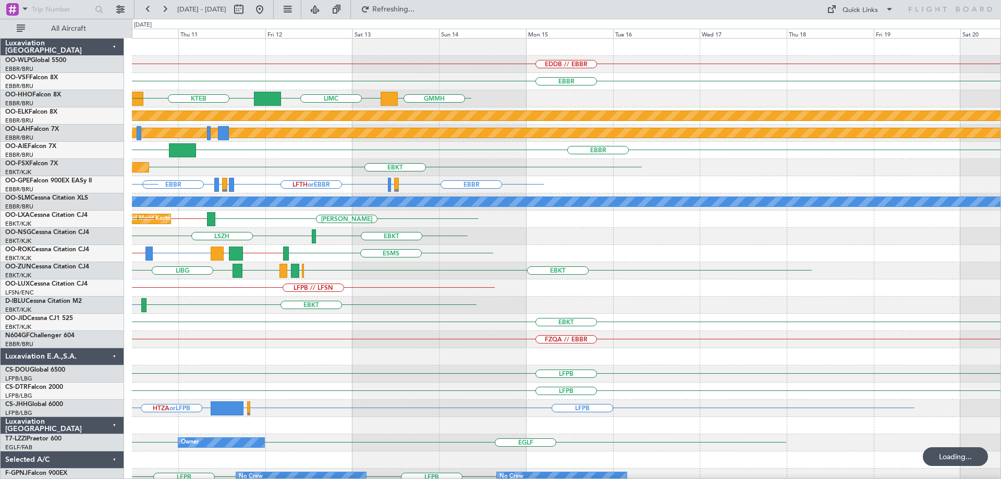
click at [428, 232] on div "LSZH EBKT" at bounding box center [566, 236] width 869 height 17
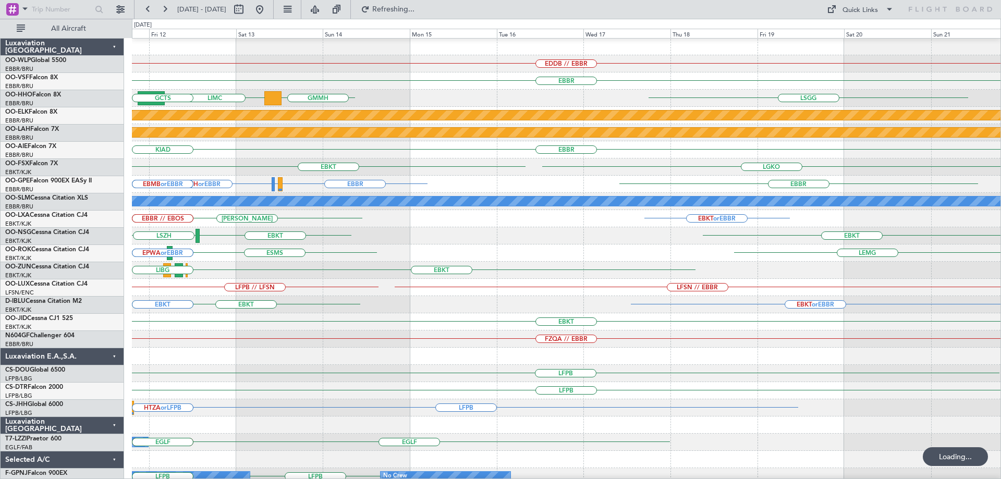
scroll to position [1, 0]
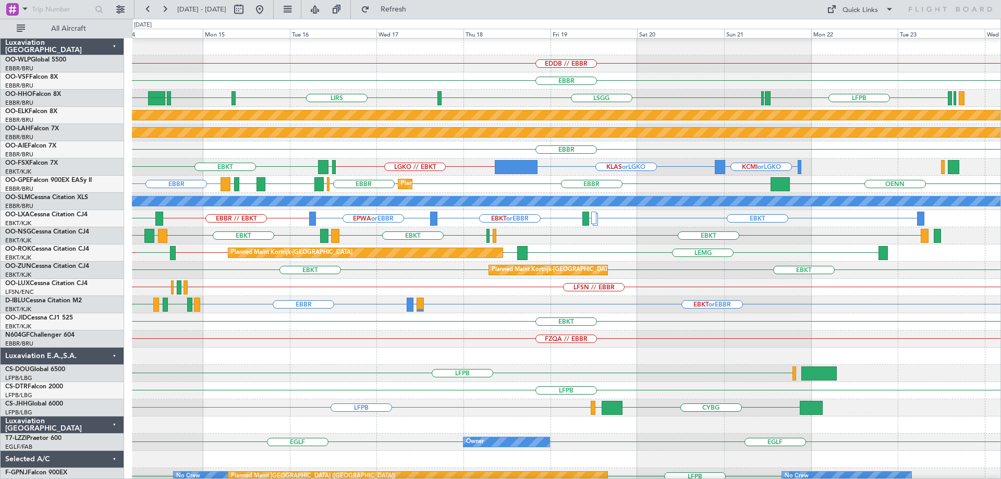
click at [630, 327] on div "EBKT Planned Maint Kortrijk-Wevelgem null Kortrijk-Wevelgem" at bounding box center [566, 321] width 869 height 17
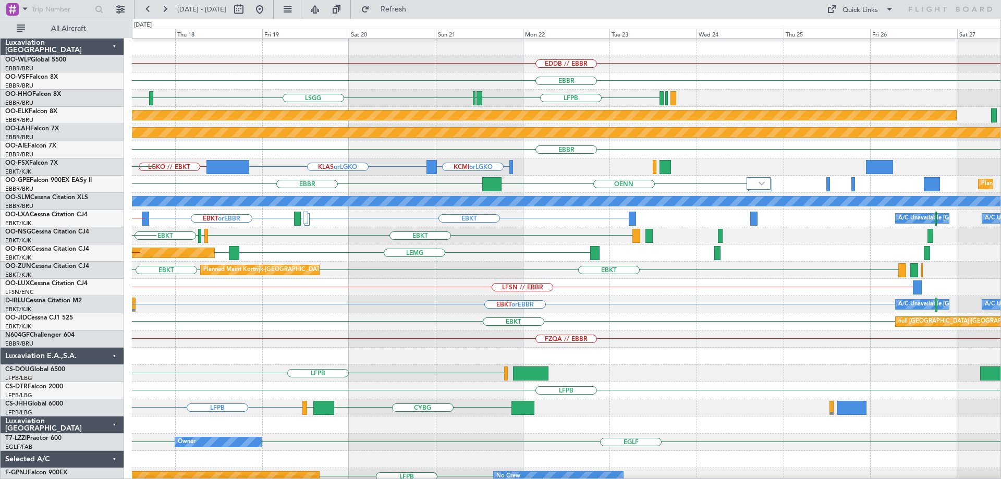
click at [501, 324] on div "EBKT Planned Maint Kortrijk-Wevelgem null Kortrijk-Wevelgem" at bounding box center [566, 321] width 869 height 17
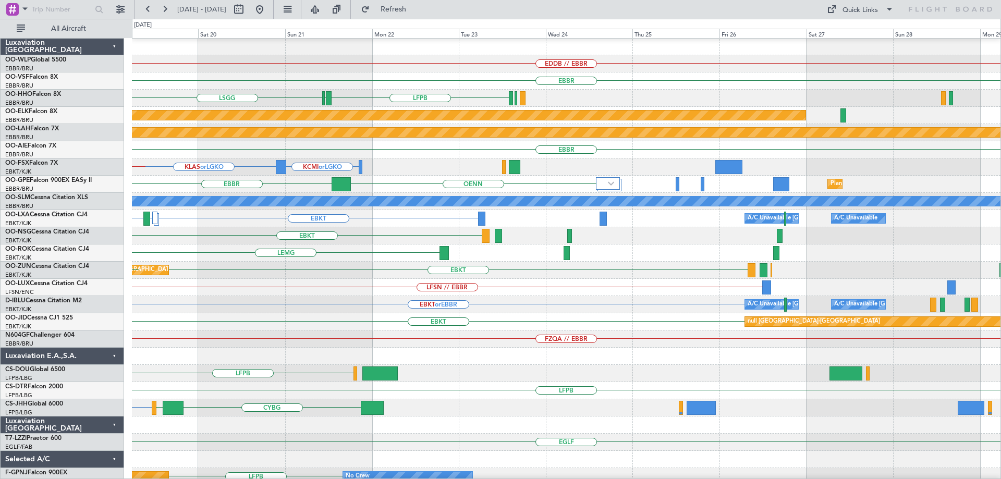
click at [416, 317] on div "EBKT Planned Maint Kortrijk-Wevelgem null Kortrijk-Wevelgem" at bounding box center [566, 321] width 869 height 17
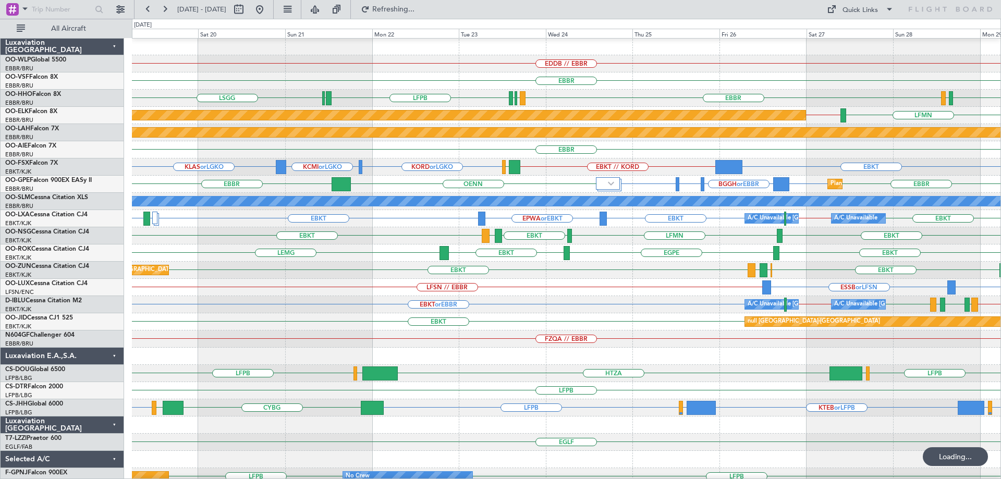
scroll to position [0, 0]
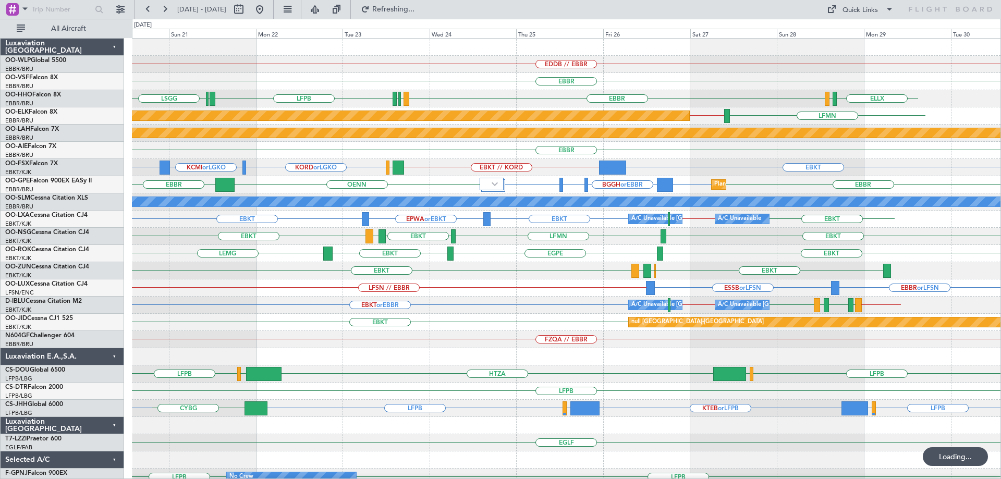
click at [398, 322] on div "Planned Maint Kortrijk-Wevelgem null Kortrijk-Wevelgem EBKT" at bounding box center [566, 322] width 869 height 17
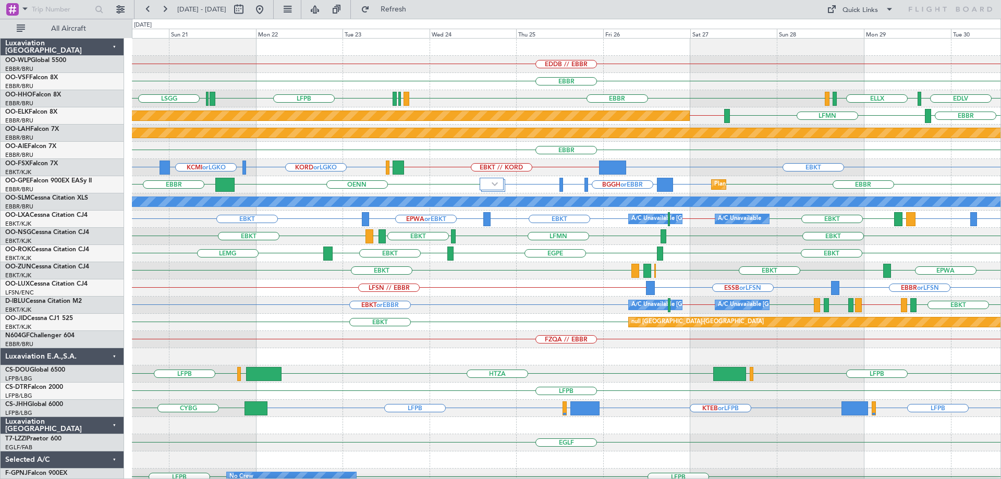
click at [773, 352] on div "EDDB // EBBR EBBR EBBR LFMN LSGG LFPB LFMN LSGG ELLX LSGG EDLV LFMN EBKT // EBB…" at bounding box center [566, 314] width 869 height 551
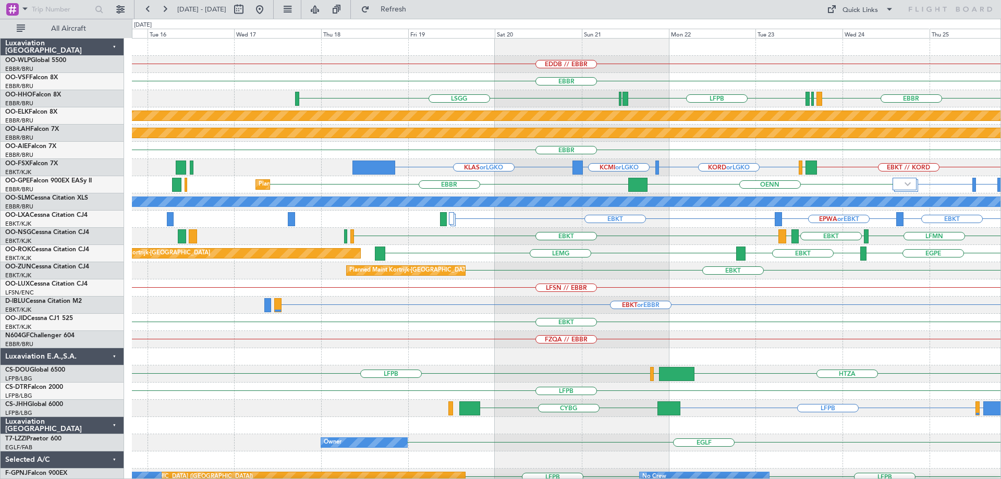
click at [725, 366] on div "EDDB // EBBR EBBR EBBR LFMN LSGG LFPB LFMN LSGG Planned Maint Kortrijk-Wevelgem…" at bounding box center [566, 314] width 869 height 551
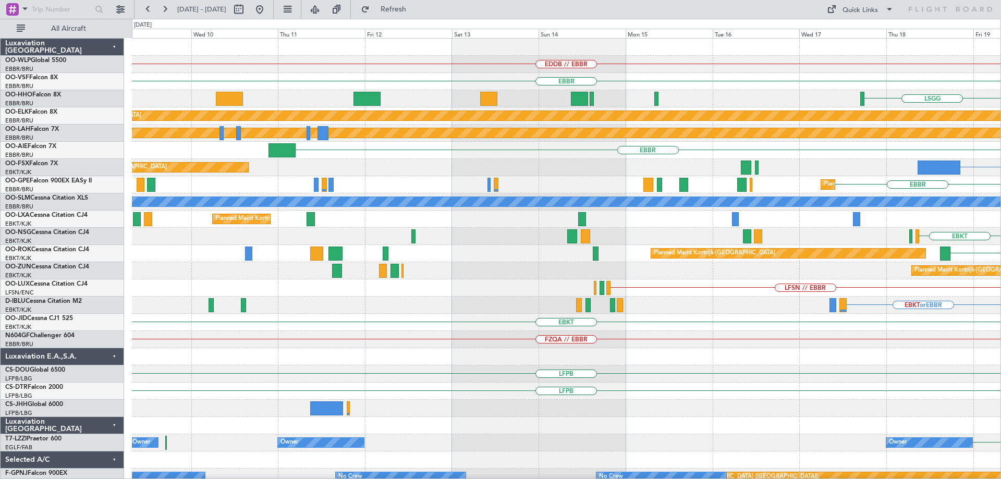
click at [578, 359] on div "EDDB // EBBR EBBR LSGG LFMN LFPB Planned Maint Kortrijk-Wevelgem Planned Maint …" at bounding box center [566, 314] width 869 height 551
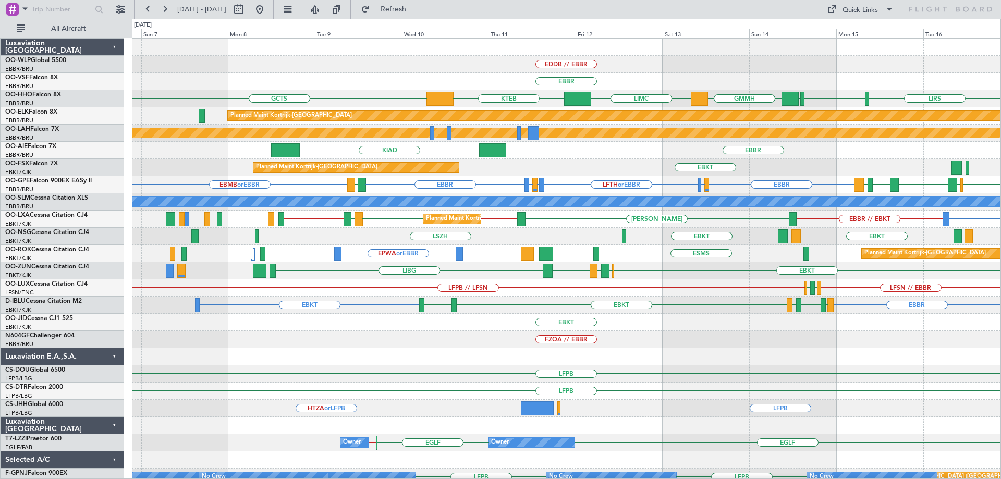
click at [530, 352] on div "EDDB // EBBR EBBR GCTS GMMH LIMC KTEB LIRS LSGG EBBR LSGG Planned Maint Kortrij…" at bounding box center [566, 331] width 869 height 585
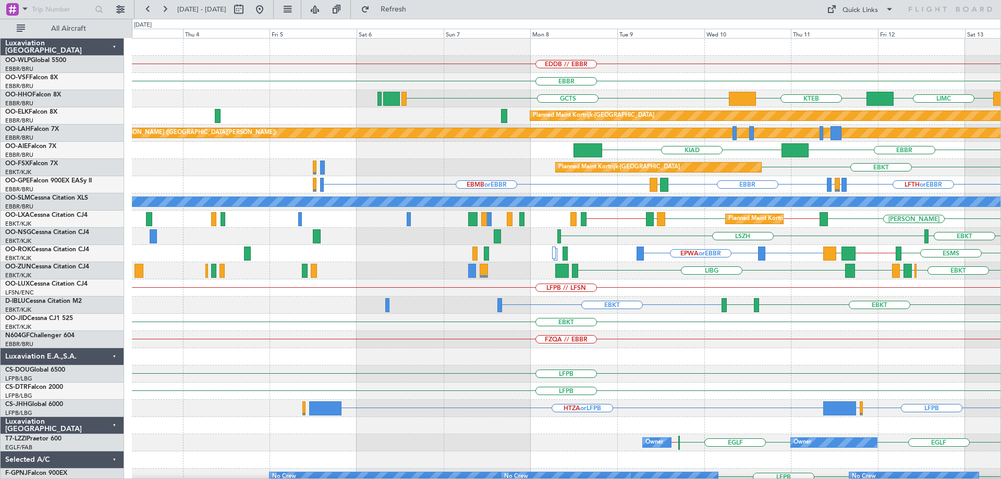
click at [607, 382] on div "EDDB // EBBR EBBR GCTS LIMC KTEB LSGG EBBR GMMH LIRS Planned Maint Kortrijk-Wev…" at bounding box center [566, 331] width 869 height 585
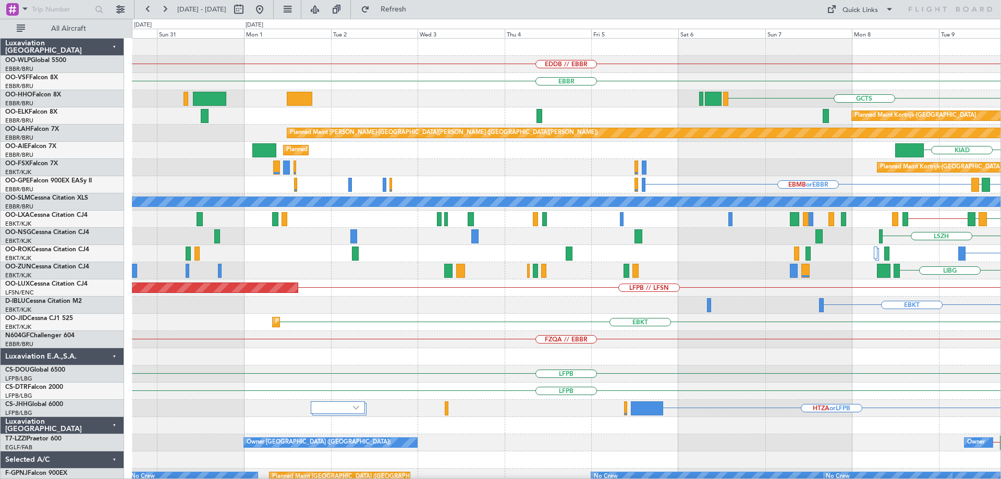
click at [688, 400] on div "EDDB // EBBR EBBR GCTS KTEB LIMC Planned Maint Kortrijk-Wevelgem Planned Maint …" at bounding box center [566, 331] width 869 height 585
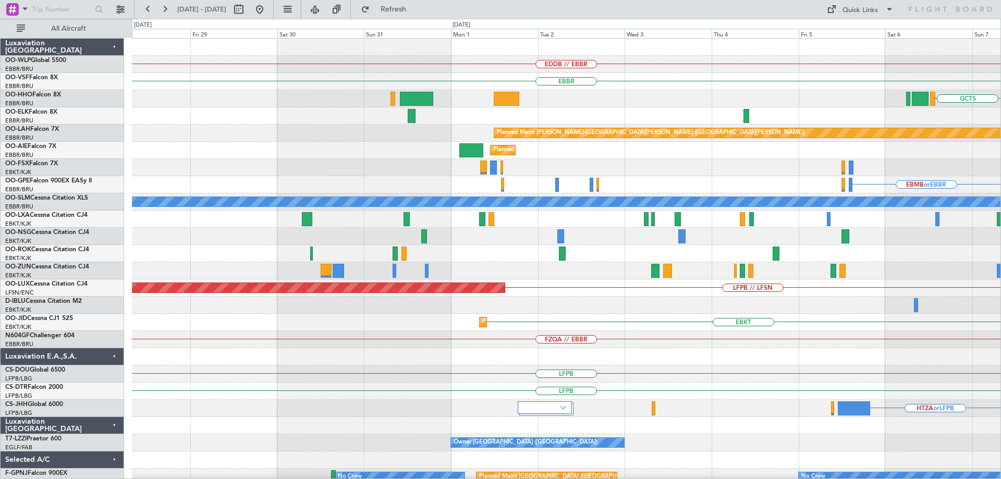
click at [693, 363] on div "EDDB // EBBR Planned Maint Berlin (Brandenburg) EBBR GCTS Planned Maint Kortrij…" at bounding box center [566, 331] width 869 height 585
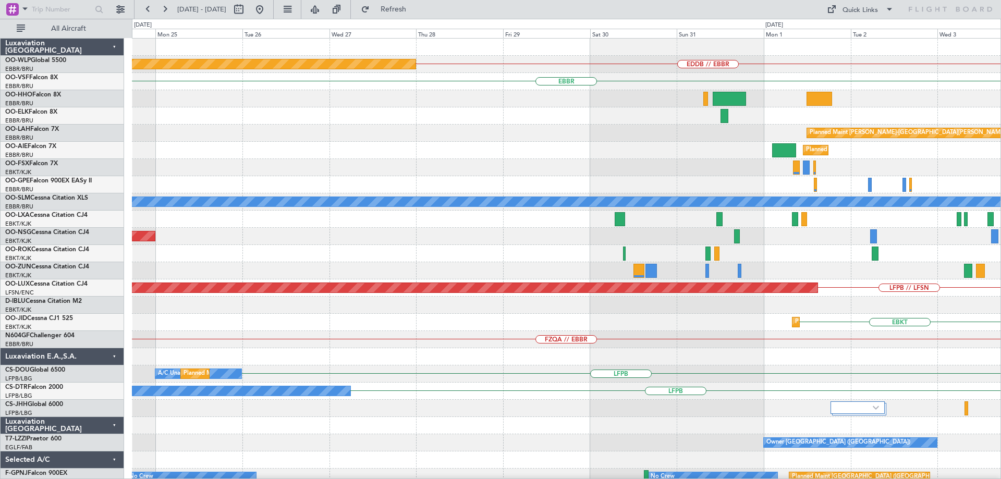
click at [681, 364] on div "EDDB // EBBR Planned Maint Berlin (Brandenburg) EBBR Planned Maint Alton-st Lou…" at bounding box center [566, 331] width 869 height 585
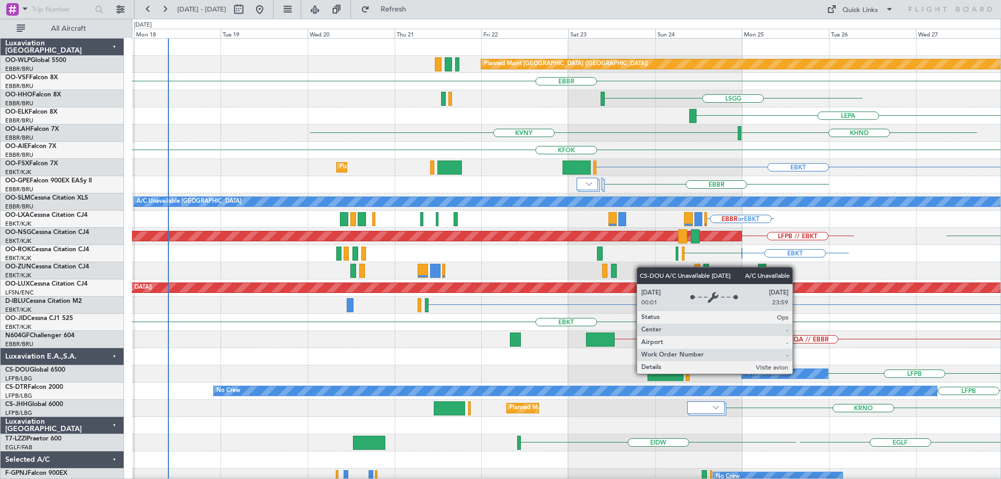
click at [797, 373] on div "Planned Maint Berlin (Brandenburg) EDDB // EBBR EBBR LSGG LIMC LEPA KVNY KHND K…" at bounding box center [566, 331] width 869 height 585
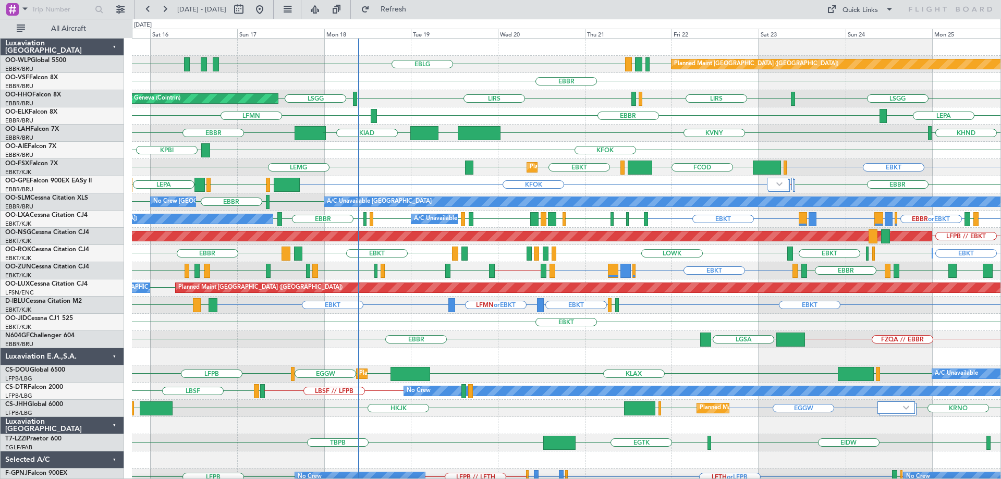
click at [502, 370] on div "Planned Maint Berlin (Brandenburg) LFLS EBLG EDDB EBLG LDDU LDSP EBLG EBBR AOG …" at bounding box center [566, 314] width 869 height 551
click at [417, 164] on div "Planned Maint Kortrijk-Wevelgem EBKT LEMG EBKT EGGW FCOD LSGG EBKT" at bounding box center [566, 167] width 869 height 17
click at [419, 164] on div "Planned Maint Kortrijk-Wevelgem EBKT LEMG EBKT EGGW FCOD LSGG EBKT" at bounding box center [566, 167] width 869 height 17
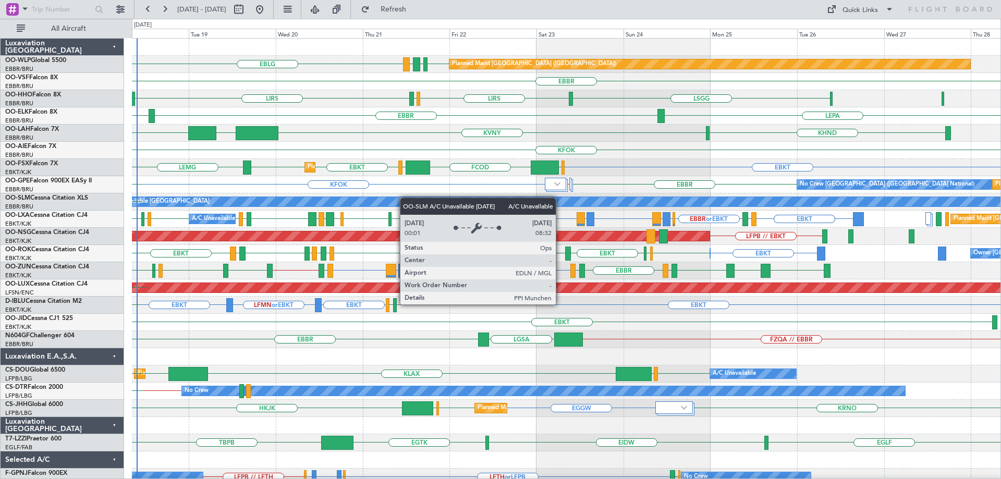
click at [365, 204] on div "EBLG EDDB EBLG LDDU Planned Maint Berlin (Brandenburg) LDSP EBLG LFLS EBBR LIRS…" at bounding box center [566, 314] width 869 height 551
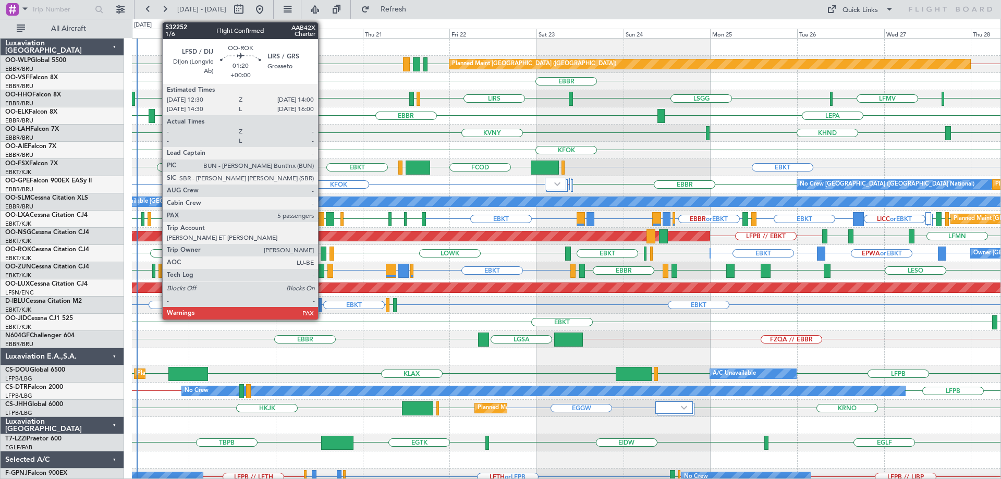
click at [323, 251] on div at bounding box center [324, 254] width 6 height 14
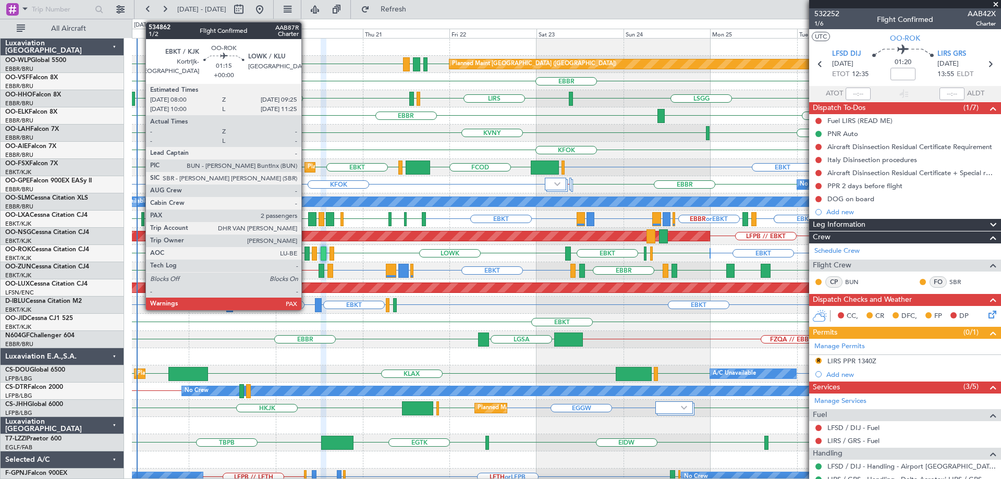
click at [306, 251] on div at bounding box center [307, 254] width 5 height 14
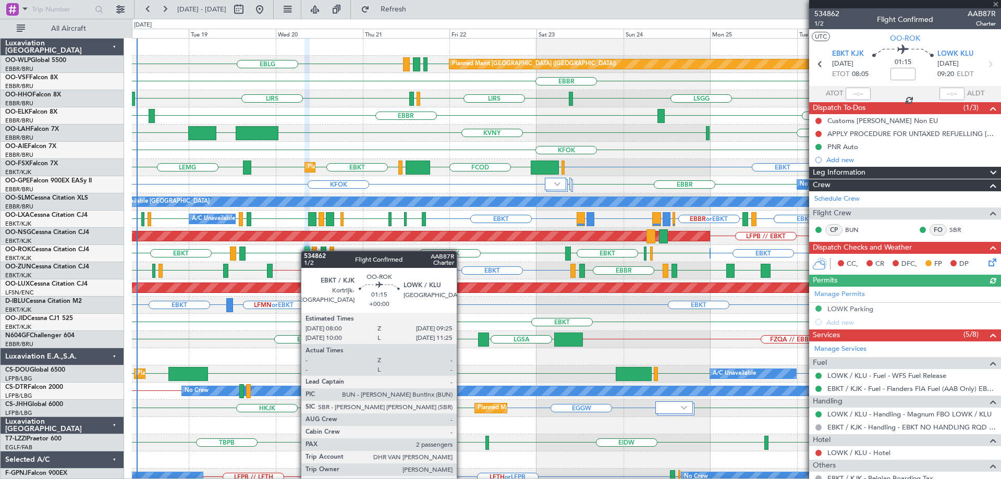
click at [306, 251] on div at bounding box center [307, 254] width 5 height 14
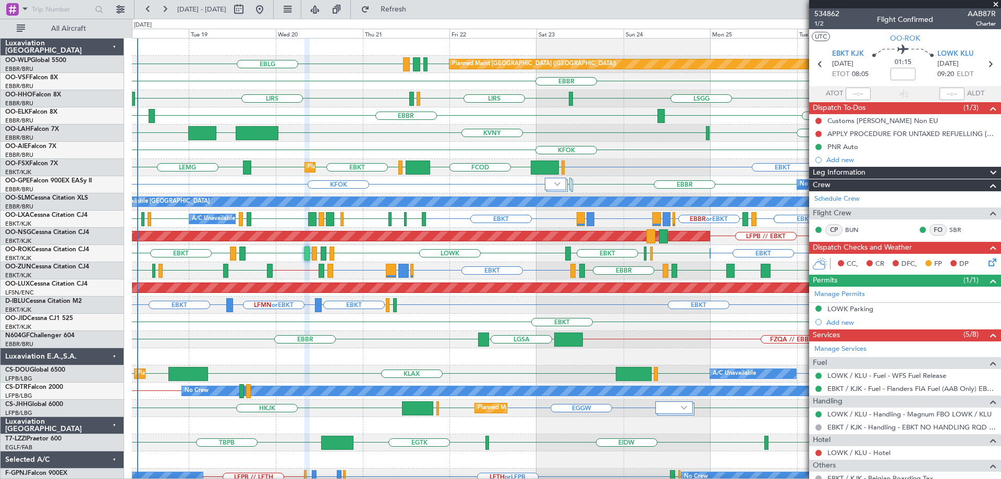
click at [367, 90] on div "LIRS [GEOGRAPHIC_DATA] LFMV [GEOGRAPHIC_DATA] LIRS [GEOGRAPHIC_DATA] AOG Maint …" at bounding box center [566, 98] width 869 height 17
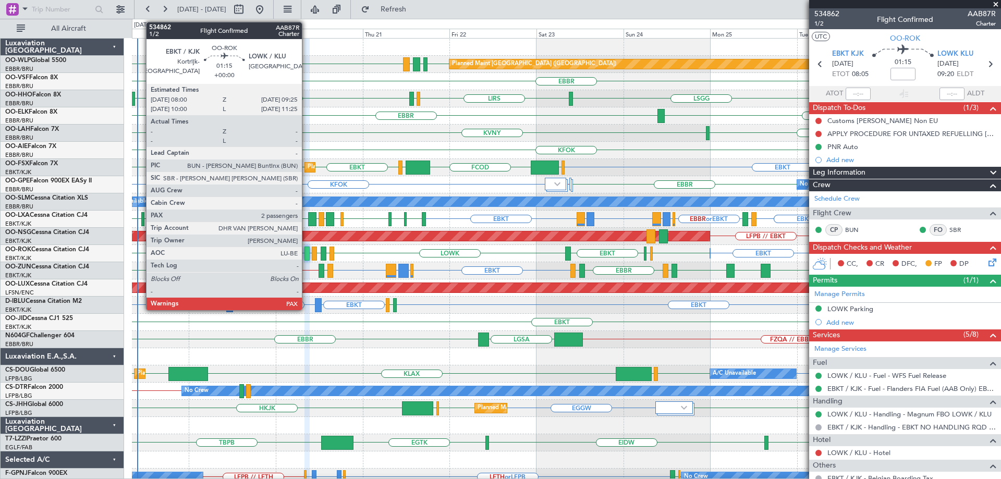
click at [307, 251] on div at bounding box center [307, 254] width 5 height 14
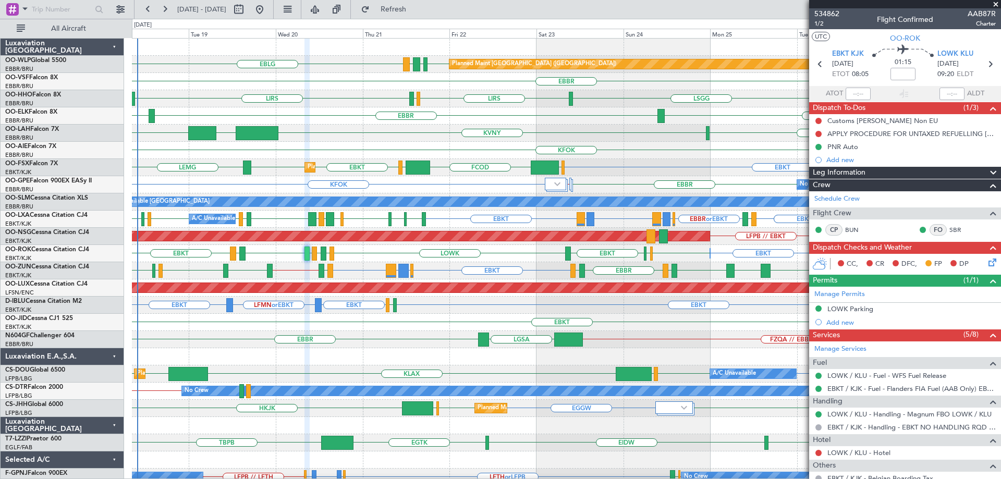
click at [453, 91] on div "LIRS [GEOGRAPHIC_DATA] LFMV [GEOGRAPHIC_DATA] LIRS [GEOGRAPHIC_DATA] AOG Maint …" at bounding box center [566, 98] width 869 height 17
click at [416, 13] on span "Refresh" at bounding box center [394, 9] width 44 height 7
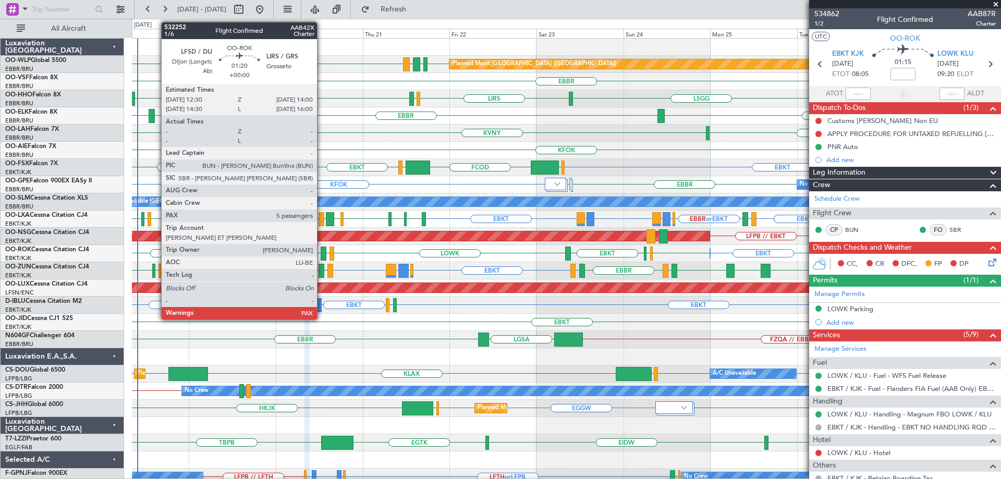
click at [322, 249] on div at bounding box center [324, 254] width 6 height 14
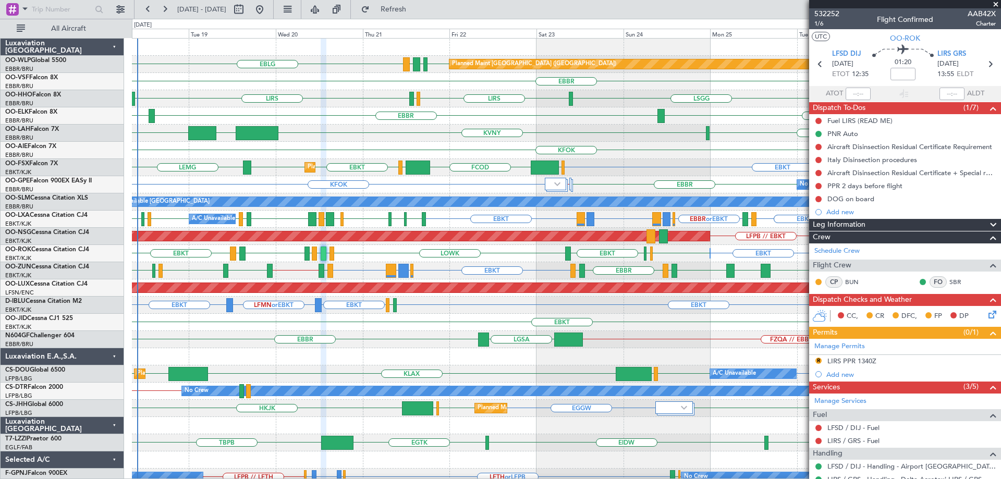
click at [285, 178] on div "KFOK EGLF // EGHI EBBR Planned Maint Brussels (Brussels National) No Crew Bruss…" at bounding box center [566, 184] width 869 height 17
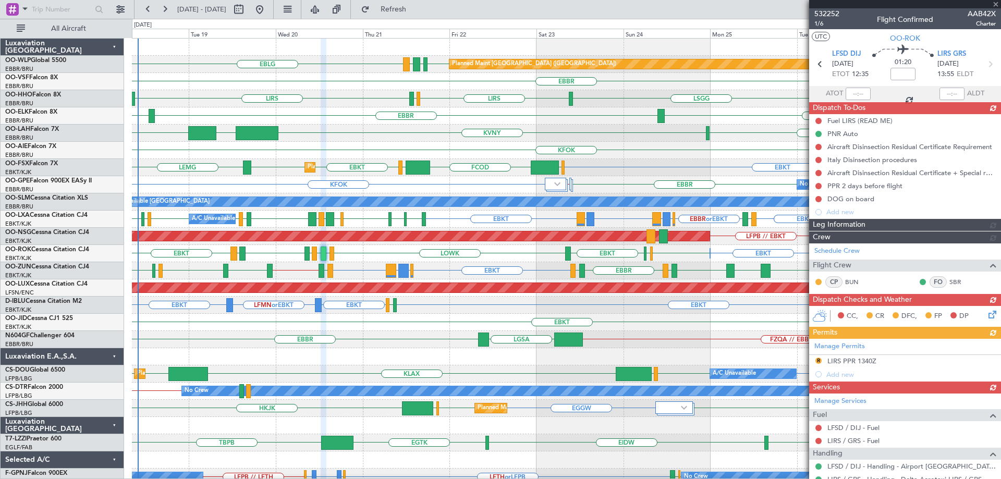
click at [996, 4] on div at bounding box center [905, 4] width 192 height 8
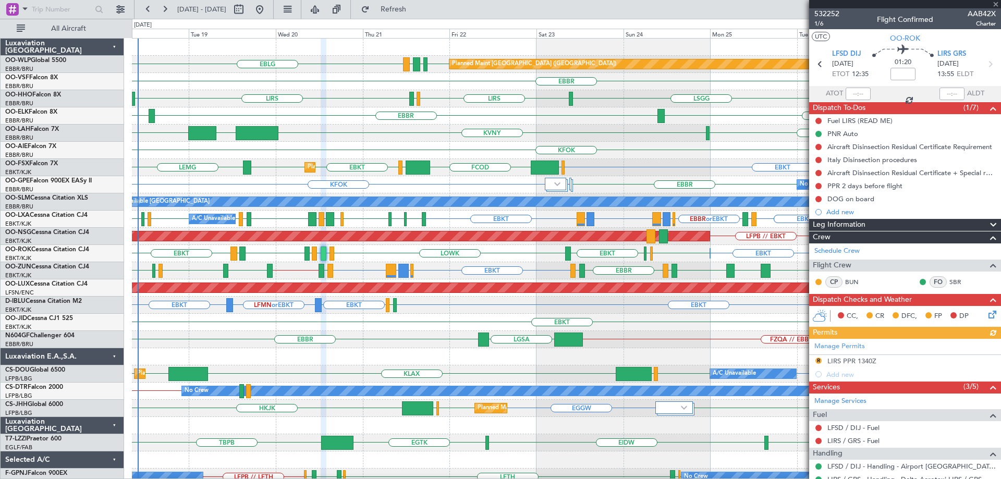
click at [996, 3] on div at bounding box center [905, 4] width 192 height 8
click at [995, 3] on span at bounding box center [996, 4] width 10 height 9
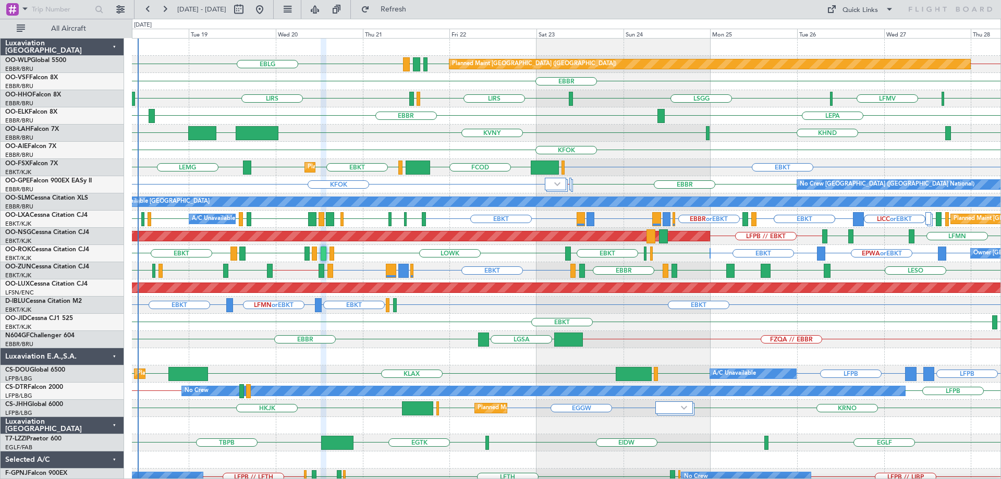
type input "0"
click at [426, 127] on div "KHND KVNY KASE EBBR KIAD" at bounding box center [566, 133] width 869 height 17
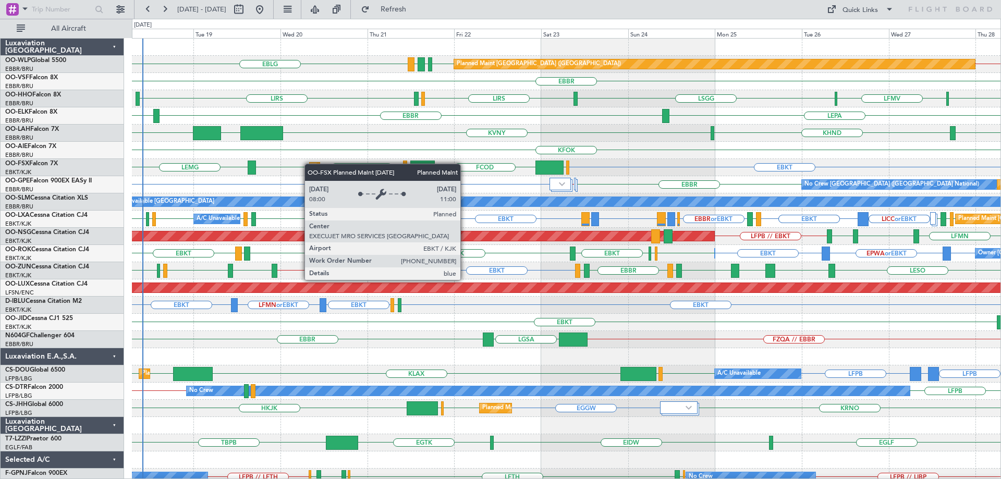
click at [309, 164] on div "EDDB EBLG LDDU EBLG Planned Maint Berlin (Brandenburg) EDDB // EBBR EBBR LSGG L…" at bounding box center [566, 314] width 869 height 551
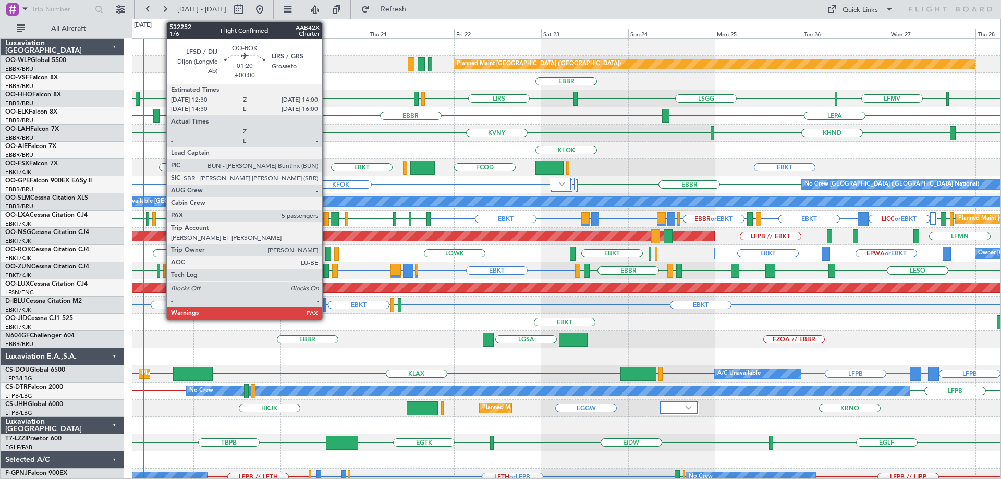
click at [327, 251] on div at bounding box center [328, 254] width 6 height 14
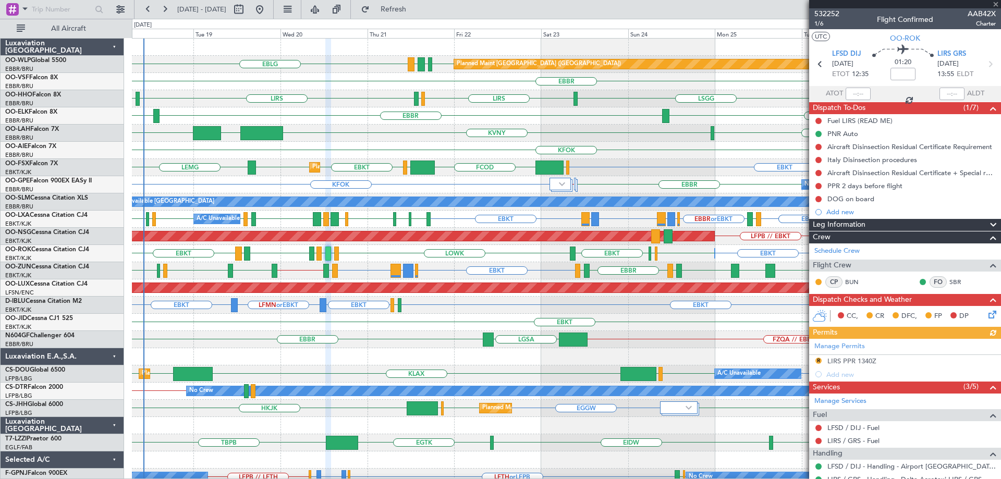
click at [328, 125] on div "KHND KVNY [GEOGRAPHIC_DATA] KIAD [GEOGRAPHIC_DATA]" at bounding box center [566, 133] width 869 height 17
click at [345, 81] on div "EBBR" at bounding box center [566, 81] width 869 height 17
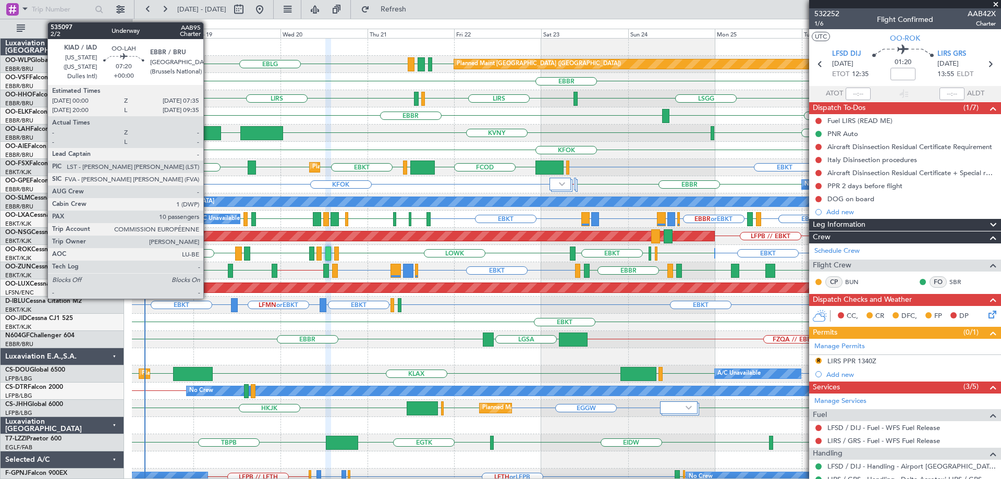
click at [208, 127] on div at bounding box center [207, 133] width 28 height 14
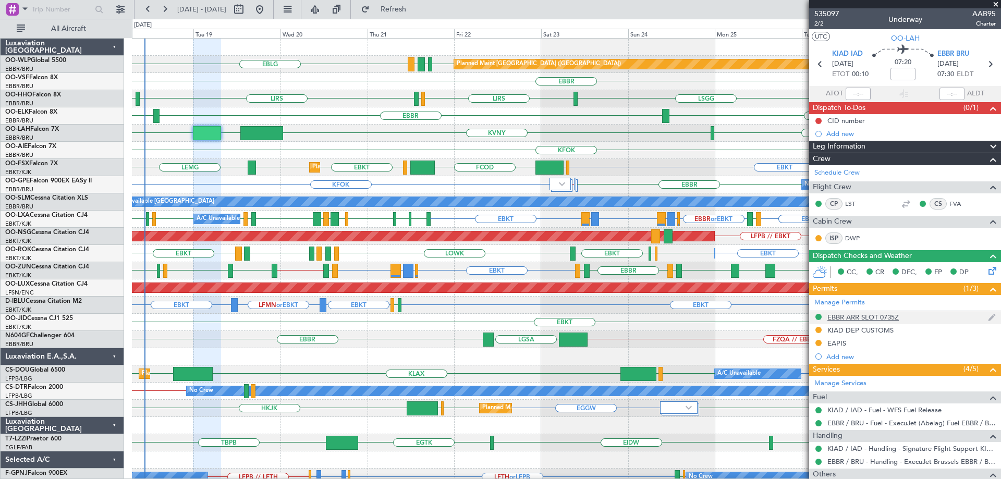
scroll to position [104, 0]
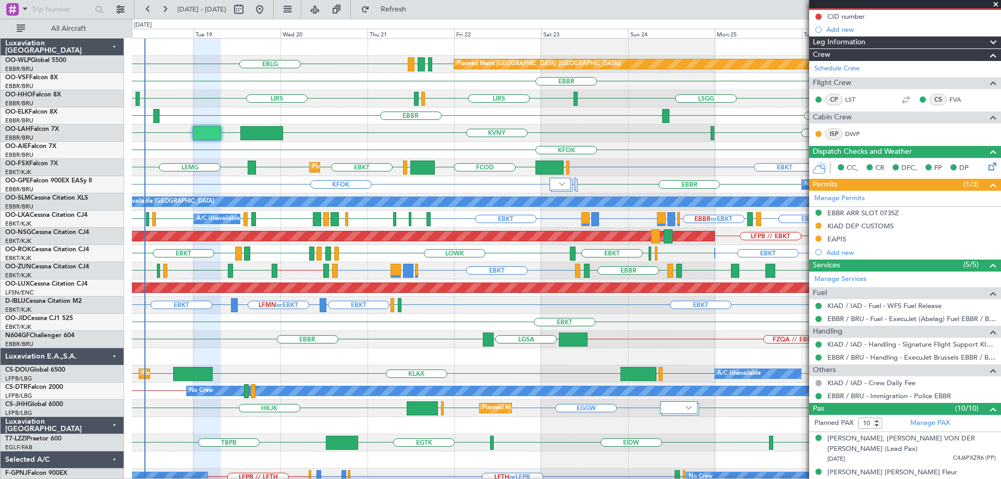
drag, startPoint x: 995, startPoint y: 3, endPoint x: 998, endPoint y: 26, distance: 23.7
click at [995, 3] on span at bounding box center [996, 4] width 10 height 9
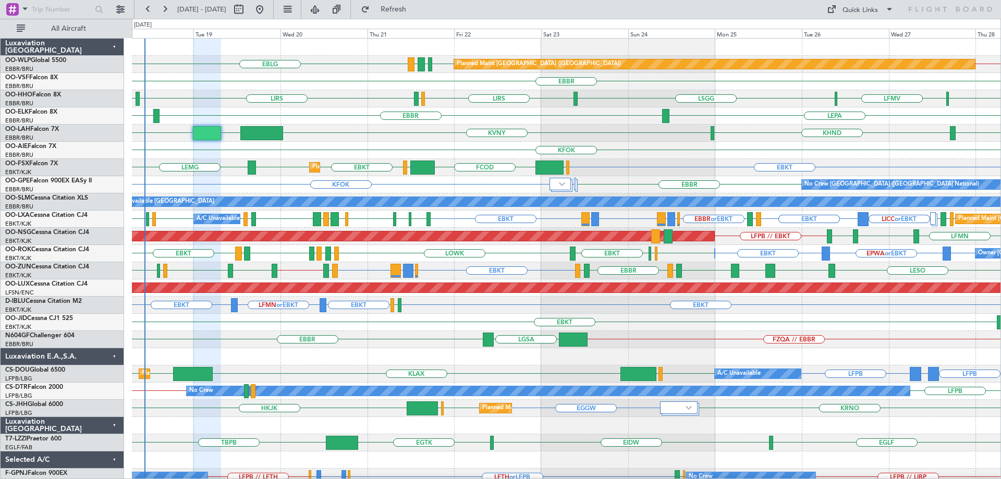
type input "0"
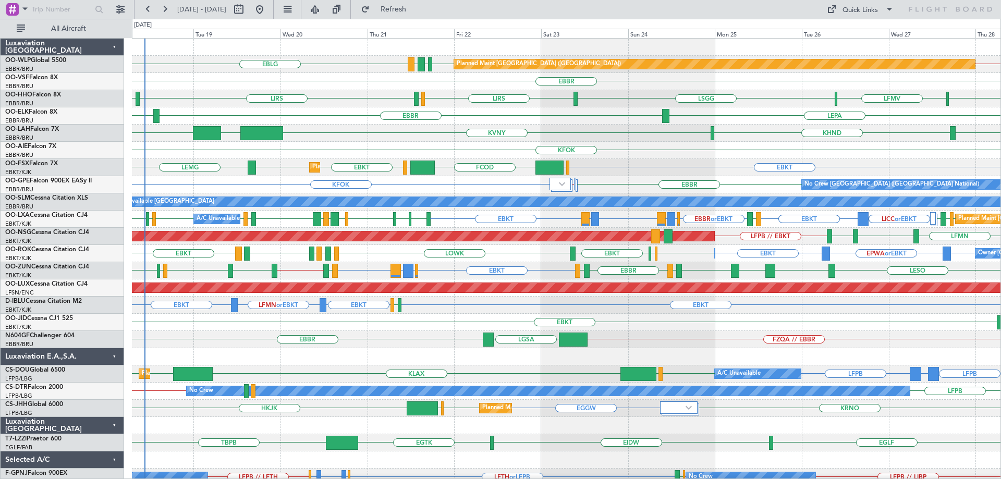
scroll to position [0, 0]
click at [498, 236] on div "EBLG EDDB // EBBR EDDB EBLG LDDU Planned Maint Berlin (Brandenburg) EBBR LIRS L…" at bounding box center [566, 314] width 869 height 551
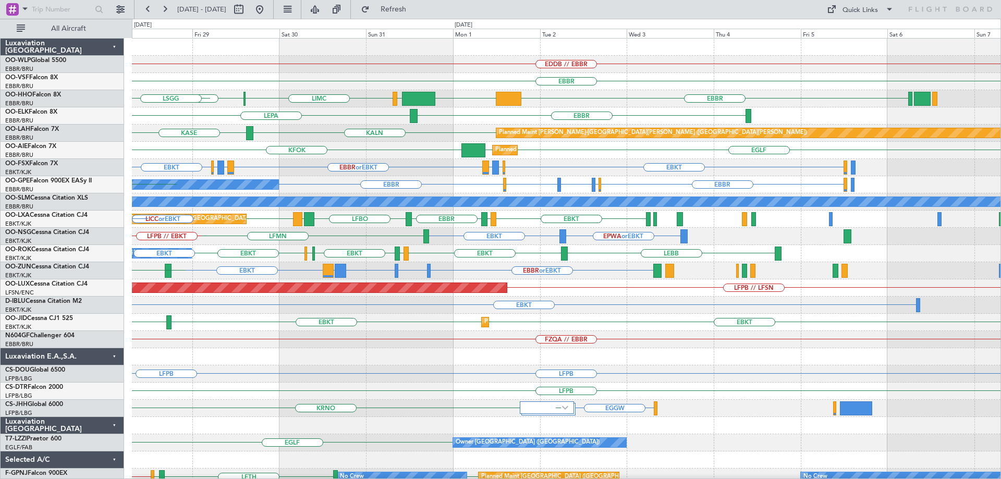
click at [428, 227] on div "EDDB // EBBR Planned Maint Berlin (Brandenburg) EBBR EBBR LIMC LSGG KTEB LIEO L…" at bounding box center [566, 340] width 869 height 602
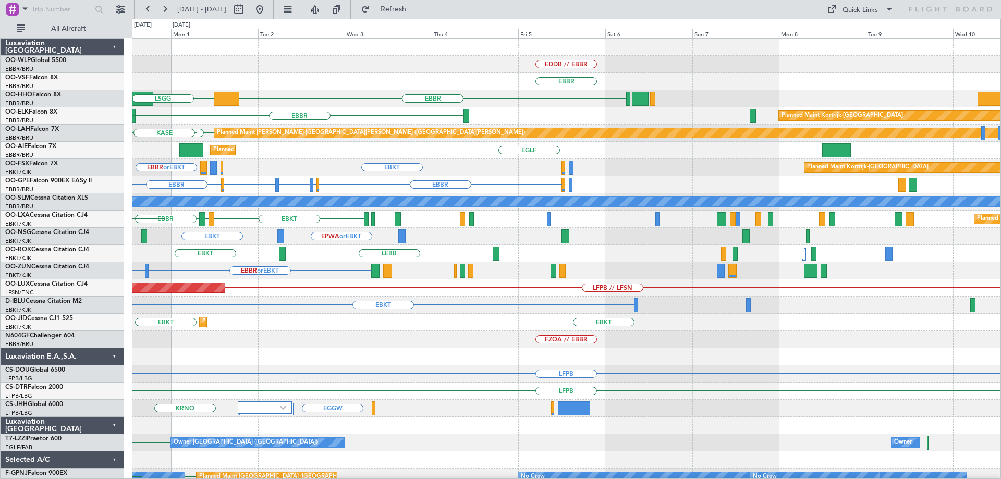
click at [356, 272] on div "EDDB // EBBR EBBR EBBR KTEB LIMC LIEO LSGG EBBR Planned Maint Kortrijk-Wevelgem…" at bounding box center [566, 340] width 869 height 602
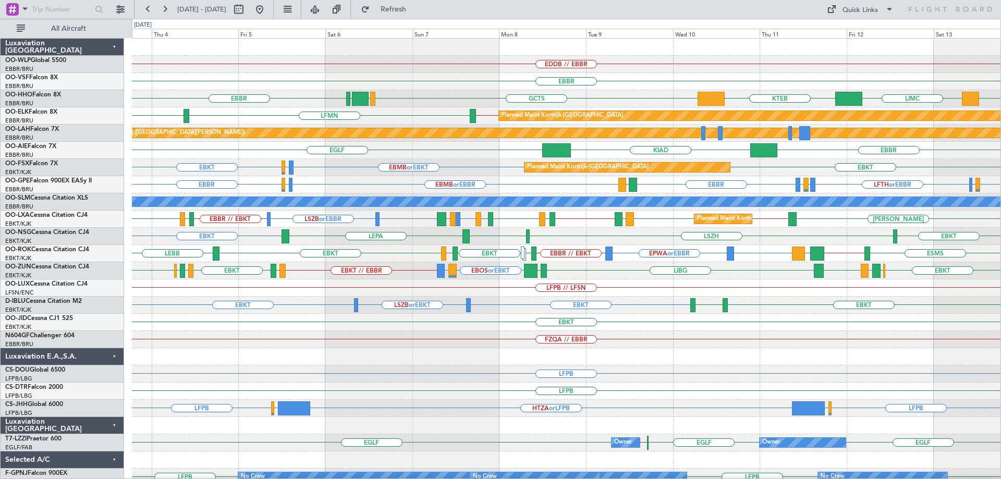
click at [616, 279] on div "EBOS or EBKT LIRN or EBKT EBKT // EBBR EBKT EBBR LIRN EBKT LIBG LGMK LFMD EBKT …" at bounding box center [566, 270] width 869 height 17
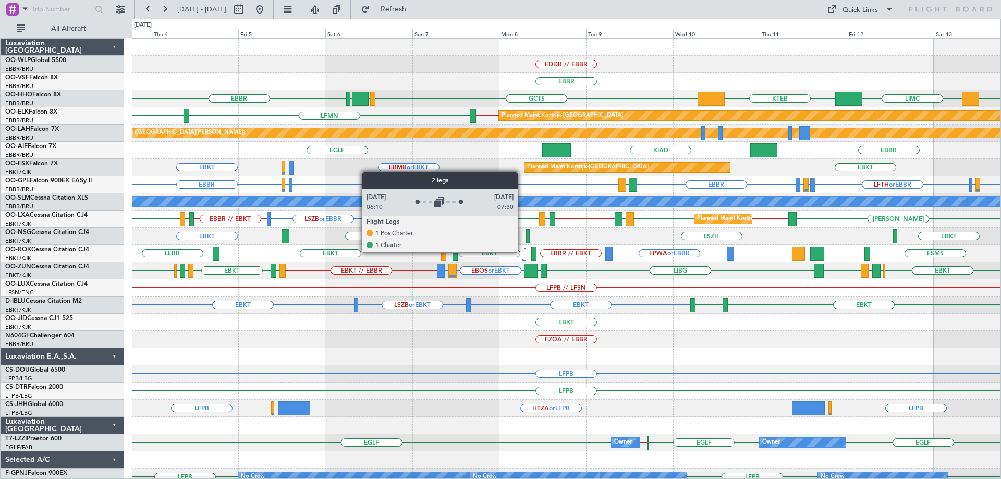
click at [523, 252] on div at bounding box center [523, 253] width 4 height 13
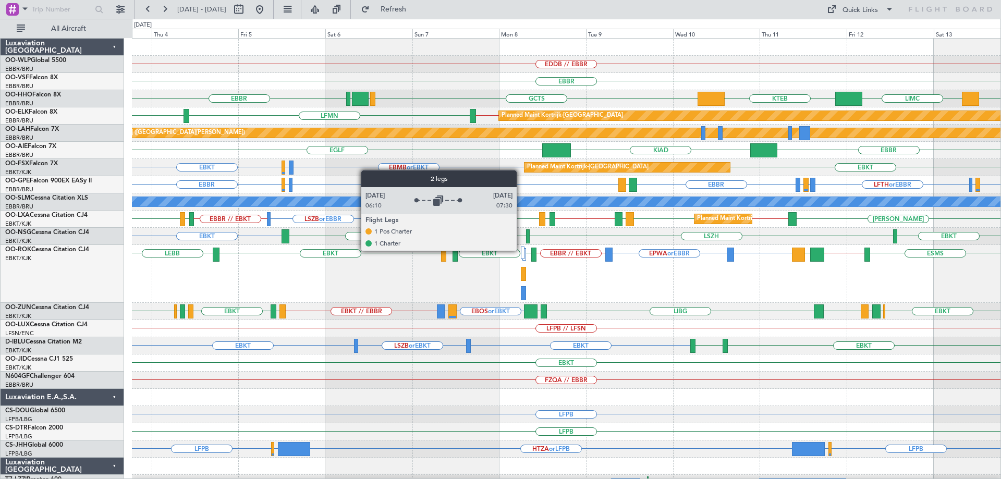
click at [522, 250] on div at bounding box center [523, 253] width 4 height 13
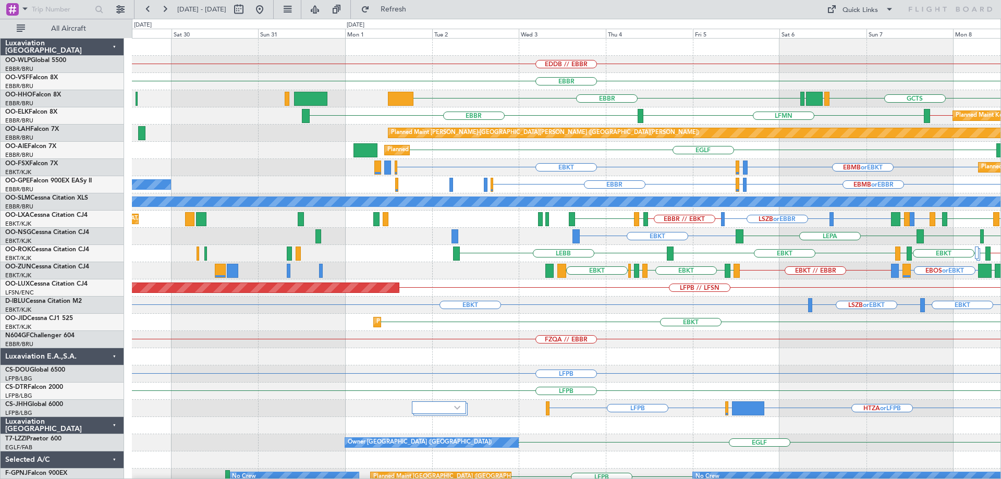
click at [663, 165] on div "EDDB // EBBR Planned Maint Berlin (Brandenburg) EBBR EBBR GCTS GMMH LSGG KTEB E…" at bounding box center [566, 314] width 869 height 551
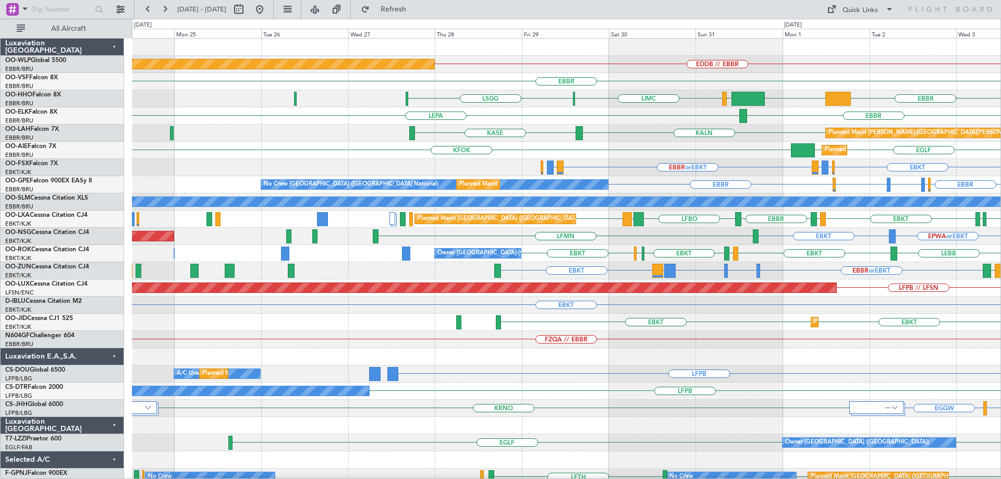
click at [677, 190] on div "EDDB // EBBR Planned Maint Berlin (Brandenburg) EBBR EBBR KTEB LIEO LIMC LSGG E…" at bounding box center [566, 340] width 869 height 602
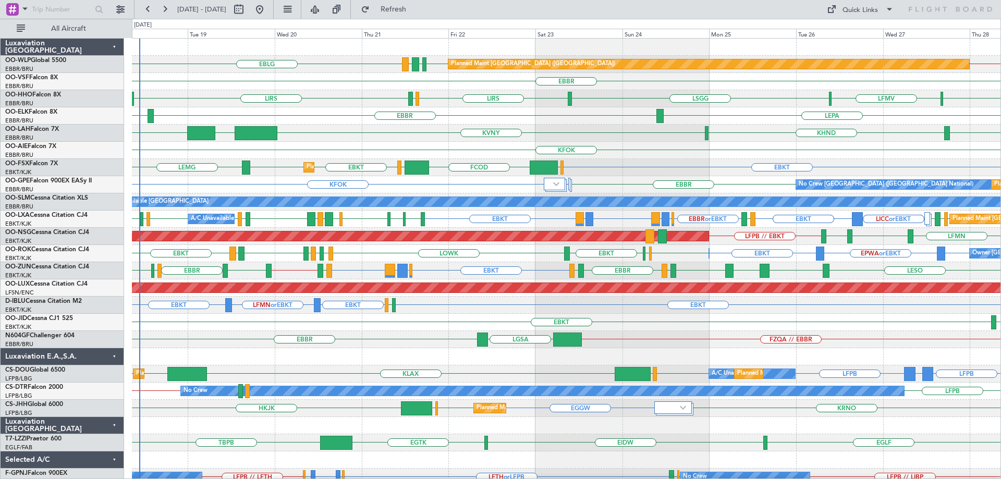
click at [328, 139] on div "KVNY EBBR KIAD KHND KASE" at bounding box center [566, 133] width 869 height 17
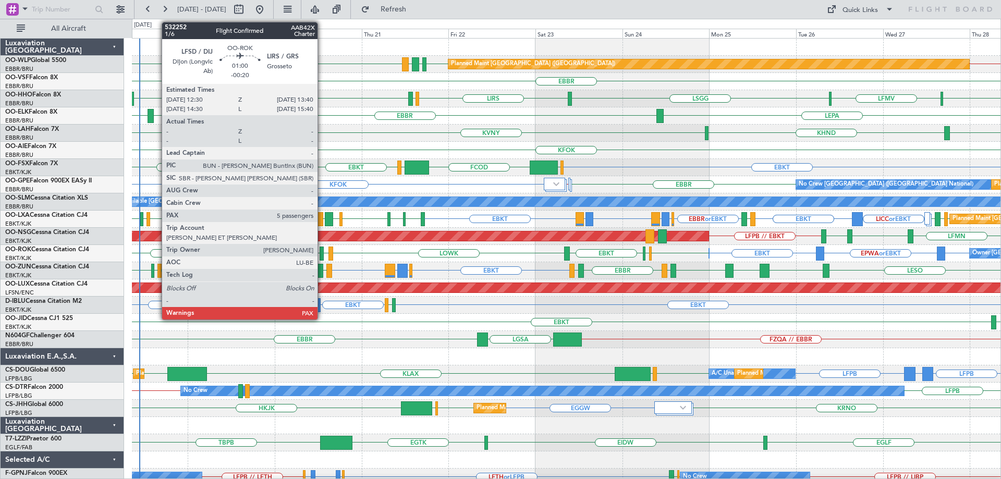
click at [322, 250] on div at bounding box center [322, 254] width 5 height 14
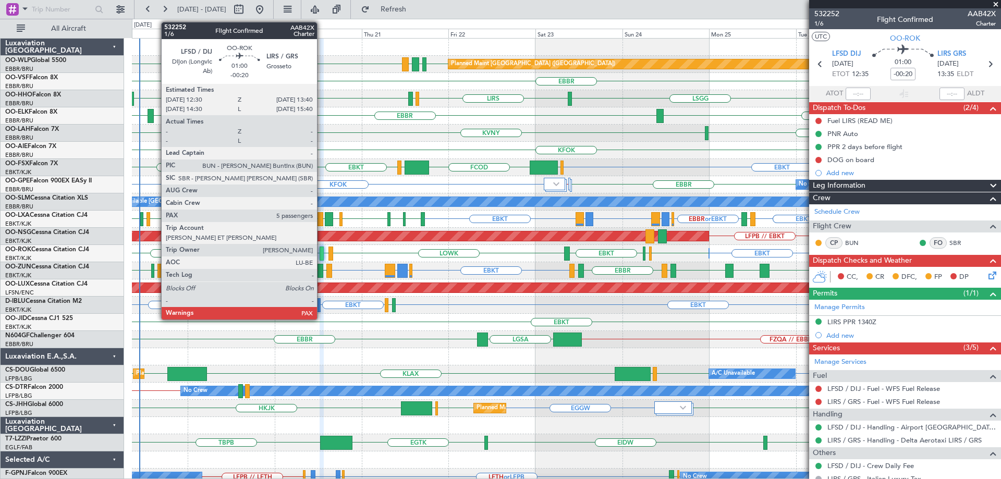
click at [322, 253] on div at bounding box center [322, 254] width 5 height 14
click at [320, 249] on div at bounding box center [322, 254] width 5 height 14
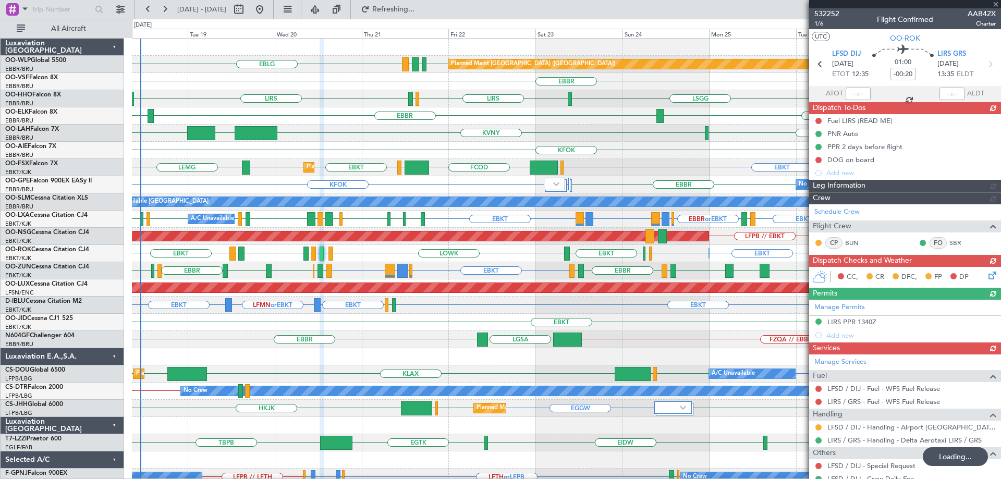
click at [341, 62] on div "Planned Maint Berlin (Brandenburg) EDDB // EBBR EDDB EBLG LDDU EBLG" at bounding box center [566, 64] width 869 height 17
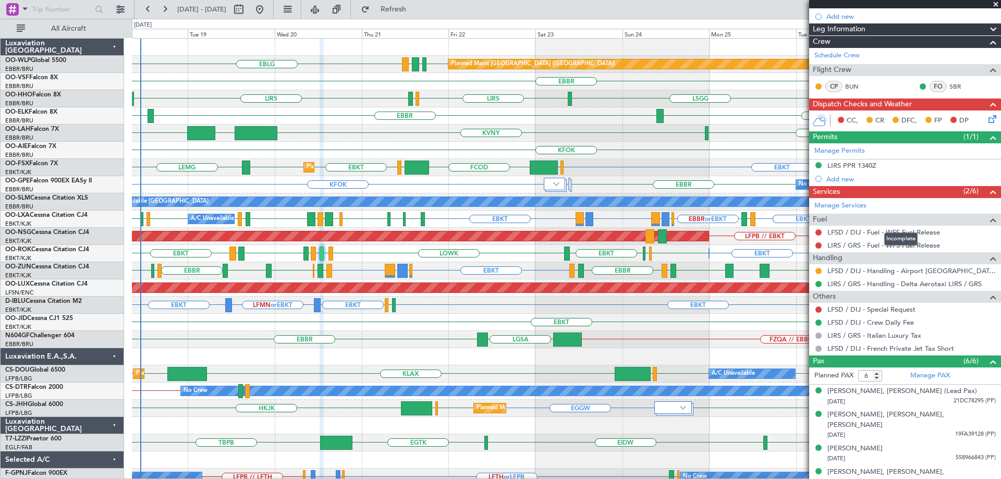
scroll to position [202, 0]
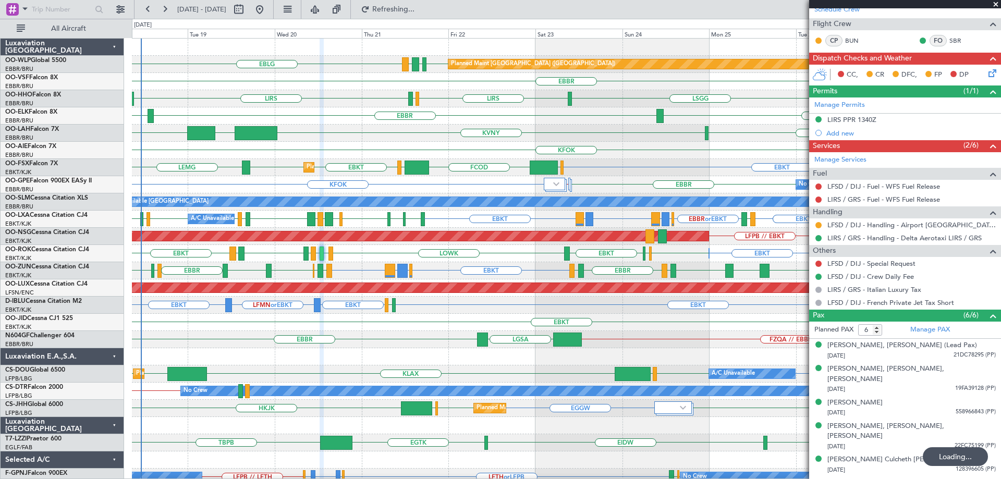
click at [631, 125] on div "KASE KHND KVNY [GEOGRAPHIC_DATA] KIAD" at bounding box center [566, 133] width 869 height 17
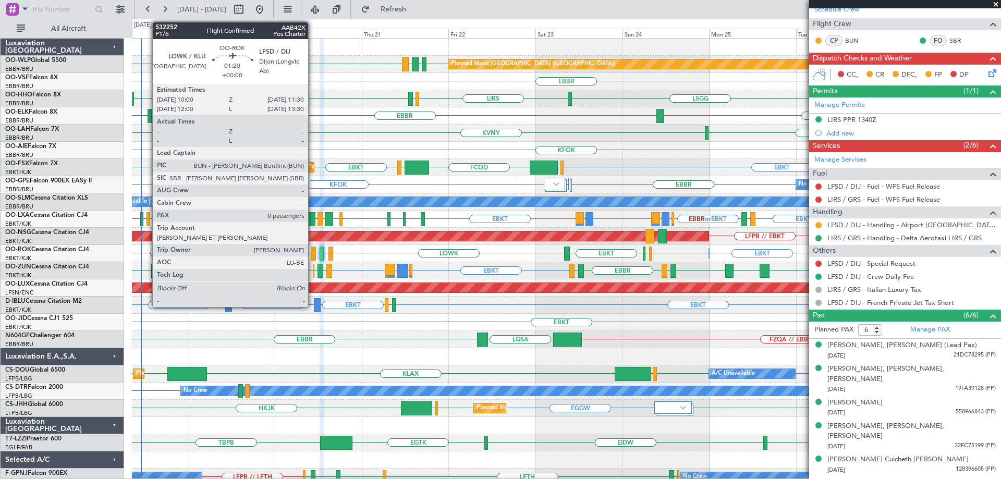
click at [313, 250] on div at bounding box center [314, 254] width 6 height 14
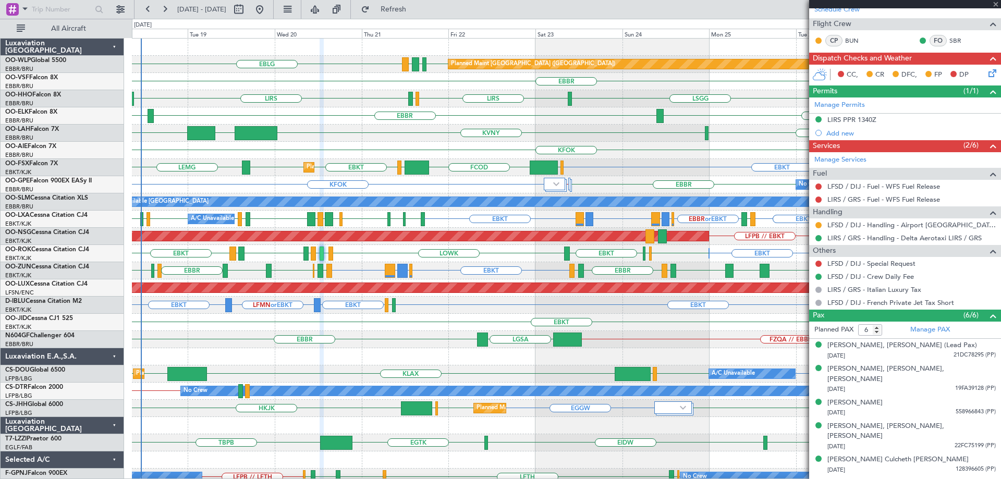
type input "0"
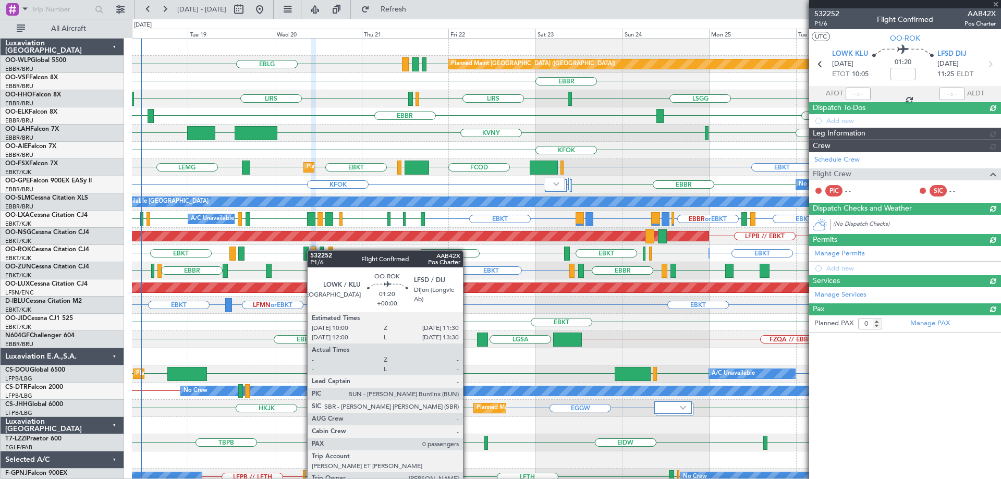
scroll to position [0, 0]
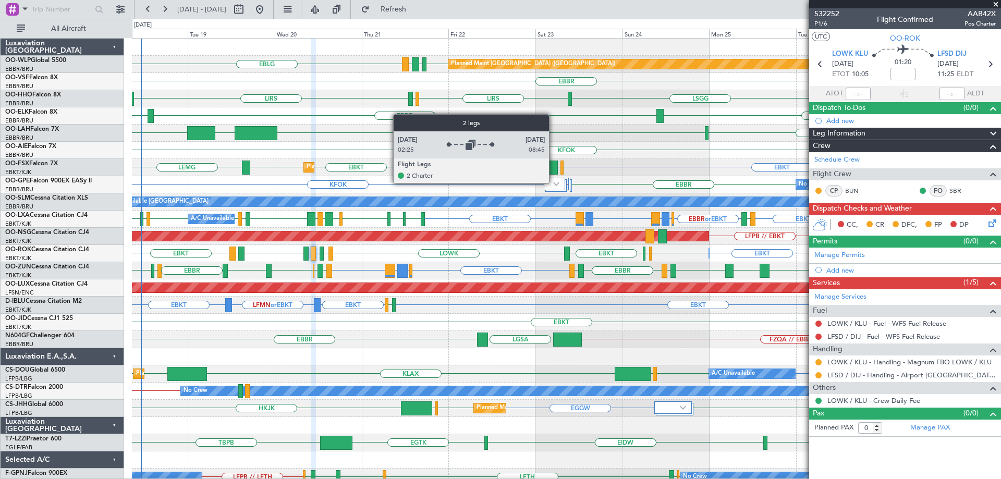
click at [554, 183] on img at bounding box center [556, 184] width 6 height 4
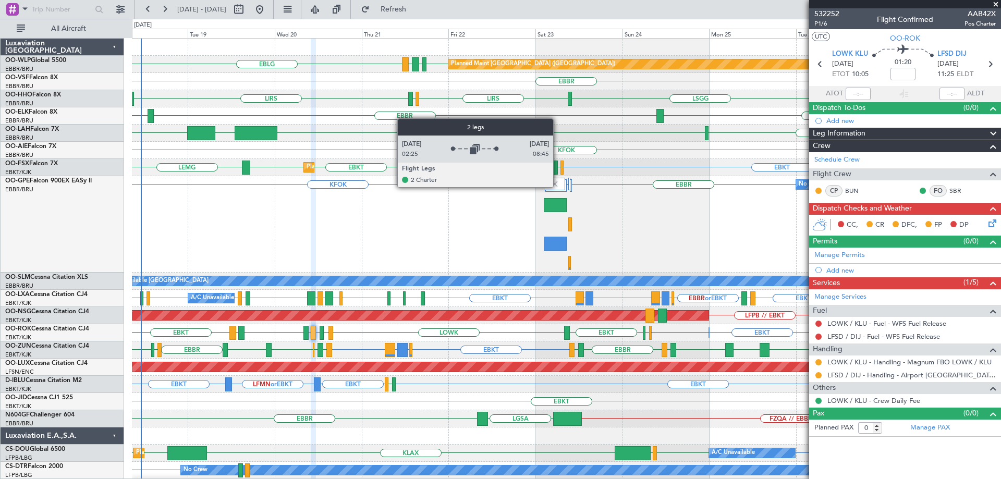
click at [557, 186] on img at bounding box center [554, 183] width 9 height 9
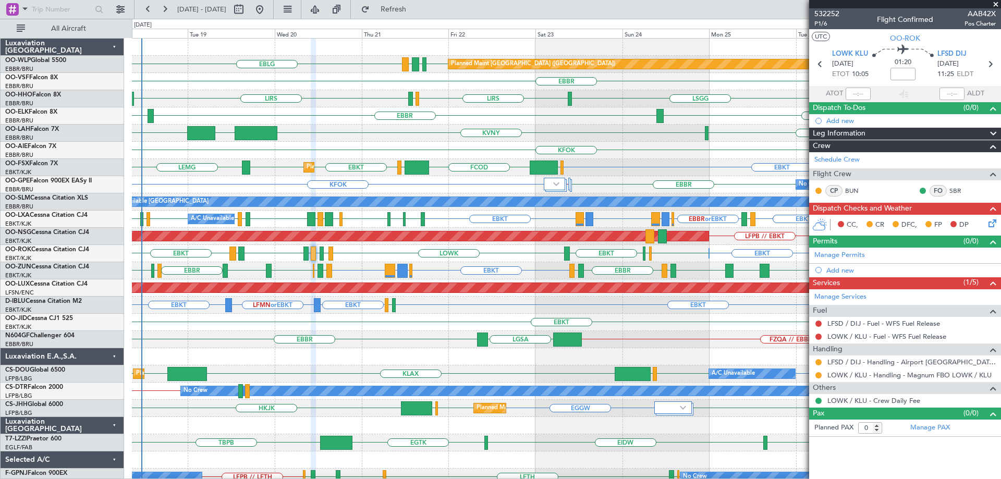
drag, startPoint x: 997, startPoint y: 4, endPoint x: 989, endPoint y: 6, distance: 8.0
click at [997, 4] on span at bounding box center [996, 4] width 10 height 9
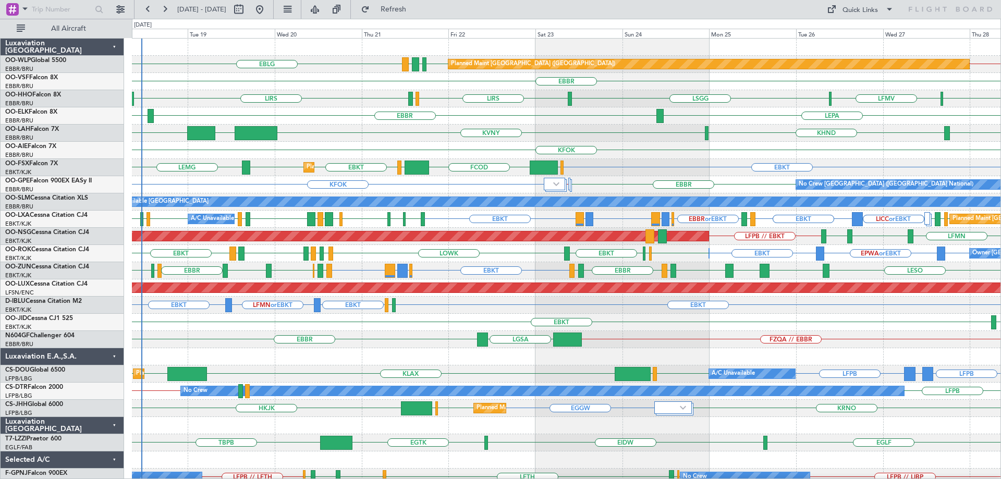
click at [348, 231] on div "EBLG EDDB // EBBR EDDB EBLG LDDU Planned Maint Berlin (Brandenburg) EBBR LIRS L…" at bounding box center [566, 314] width 869 height 551
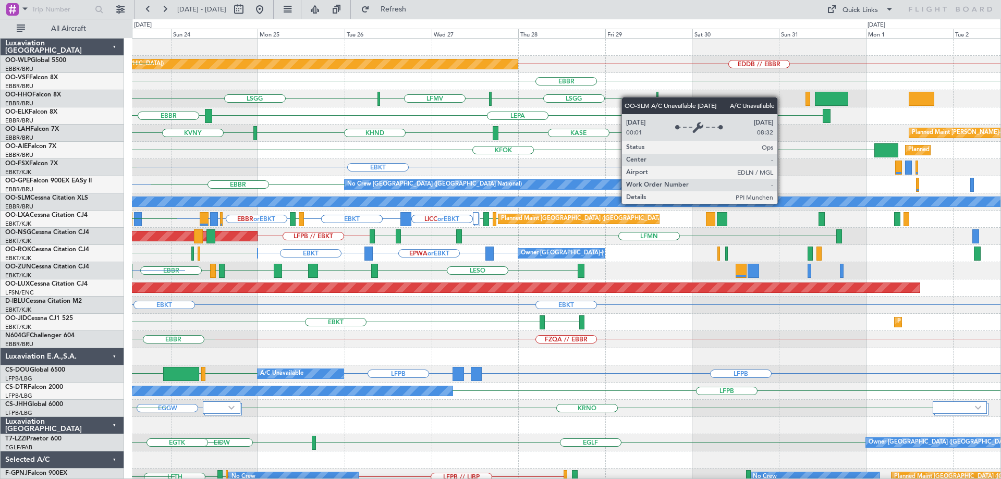
click at [163, 250] on div "EDDB // EBBR Planned Maint Berlin (Brandenburg) LDDU EBLG EDDB EBLG EBBR LSGG L…" at bounding box center [566, 314] width 869 height 551
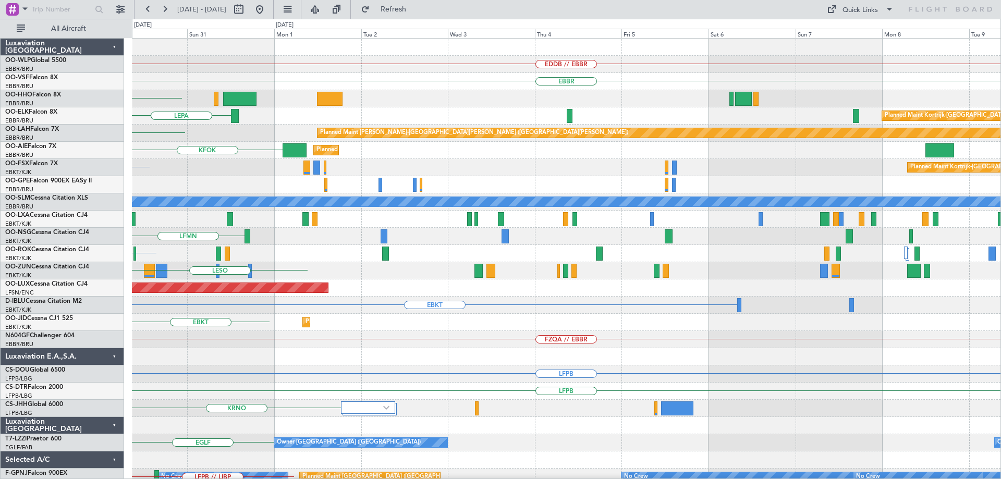
click at [186, 248] on div "EDDB // EBBR Planned Maint Berlin (Brandenburg) EBBR LSGG LEPA Planned Maint Ko…" at bounding box center [566, 314] width 869 height 551
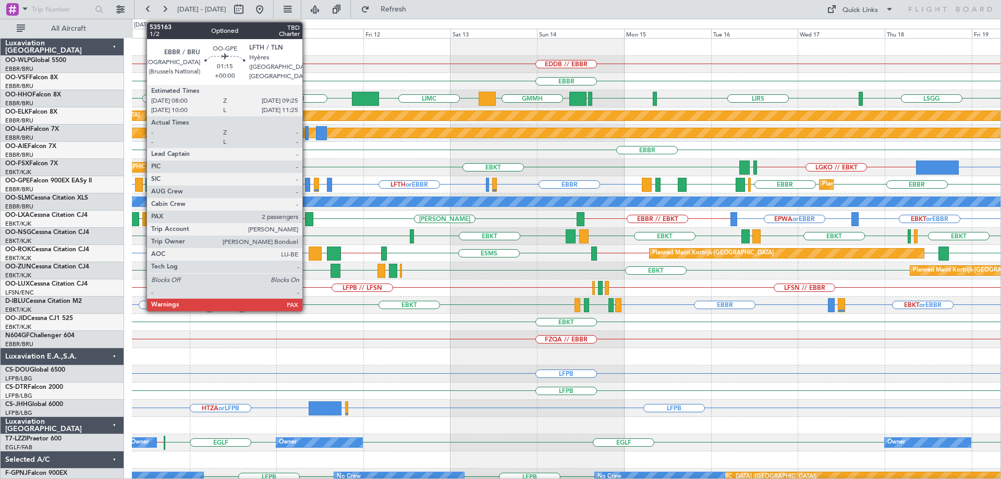
click at [307, 183] on div at bounding box center [307, 185] width 5 height 14
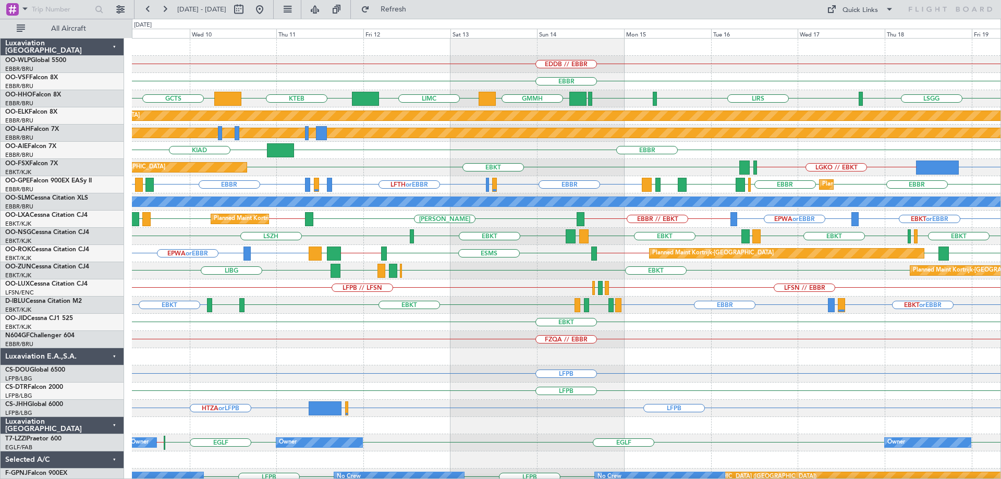
click at [433, 62] on div "EDDB // EBBR" at bounding box center [566, 64] width 869 height 17
click at [268, 7] on button at bounding box center [259, 9] width 17 height 17
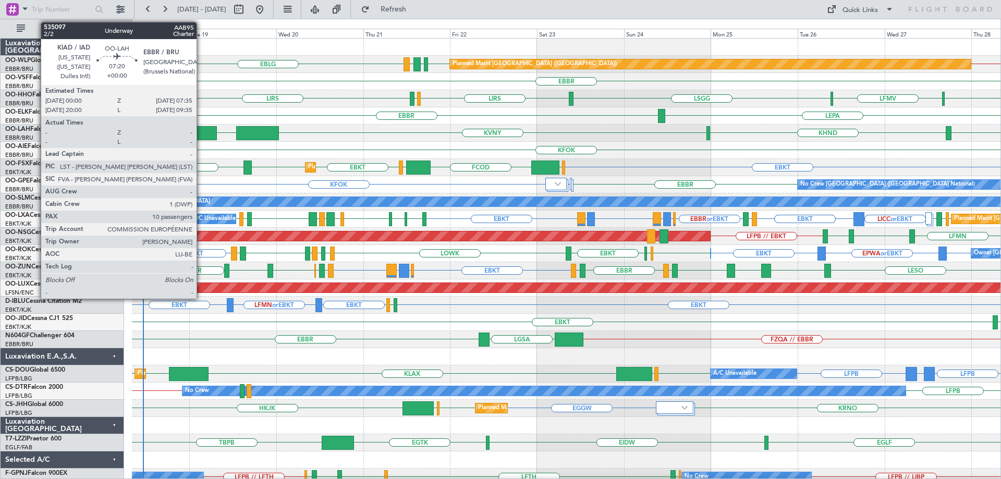
click at [201, 132] on div at bounding box center [203, 133] width 28 height 14
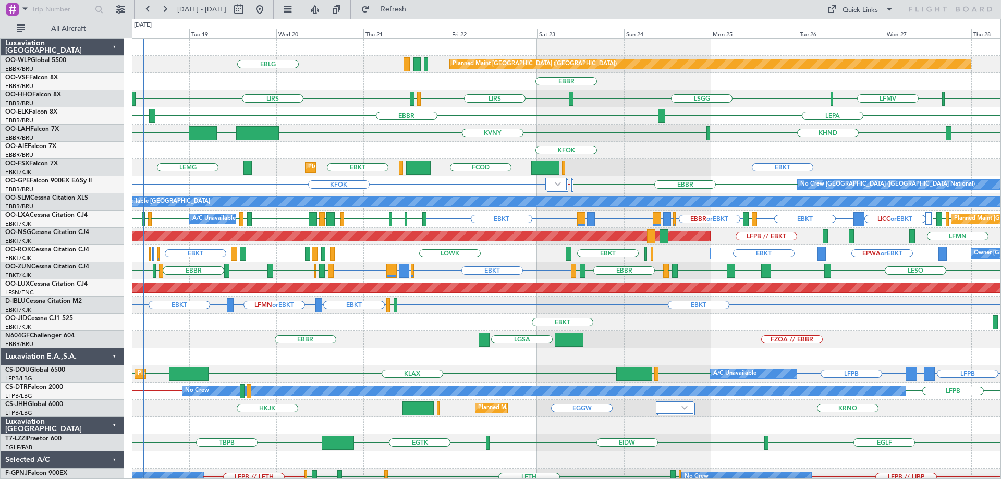
click at [367, 82] on div "EBBR" at bounding box center [566, 81] width 869 height 17
click at [432, 142] on div "KFOK" at bounding box center [566, 150] width 869 height 17
click at [348, 146] on div "KFOK" at bounding box center [566, 150] width 869 height 17
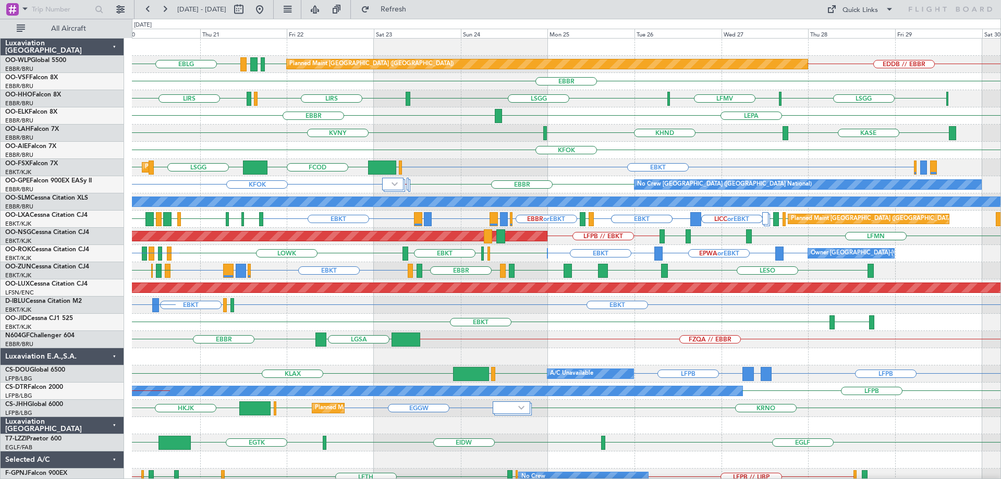
click at [500, 149] on div "KFOK Planned Maint London (Farnborough)" at bounding box center [566, 150] width 869 height 17
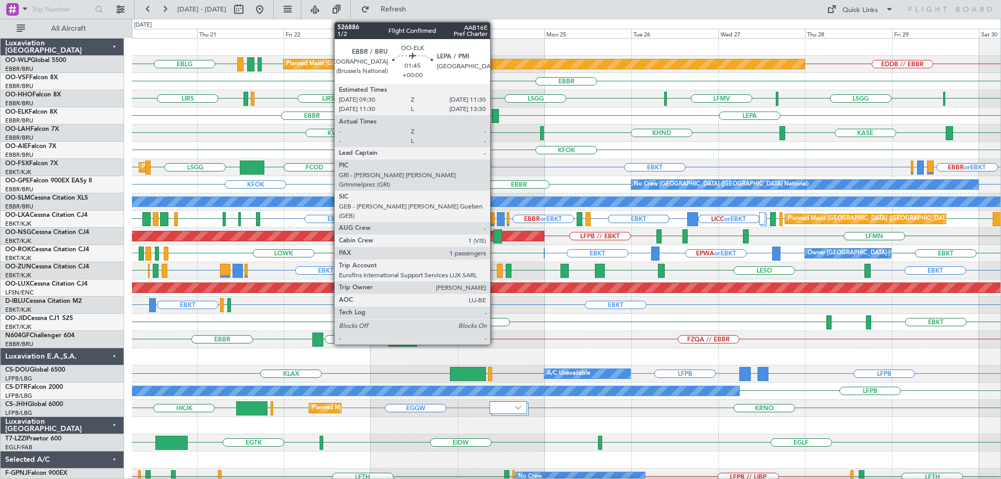
click at [495, 112] on div at bounding box center [495, 116] width 7 height 14
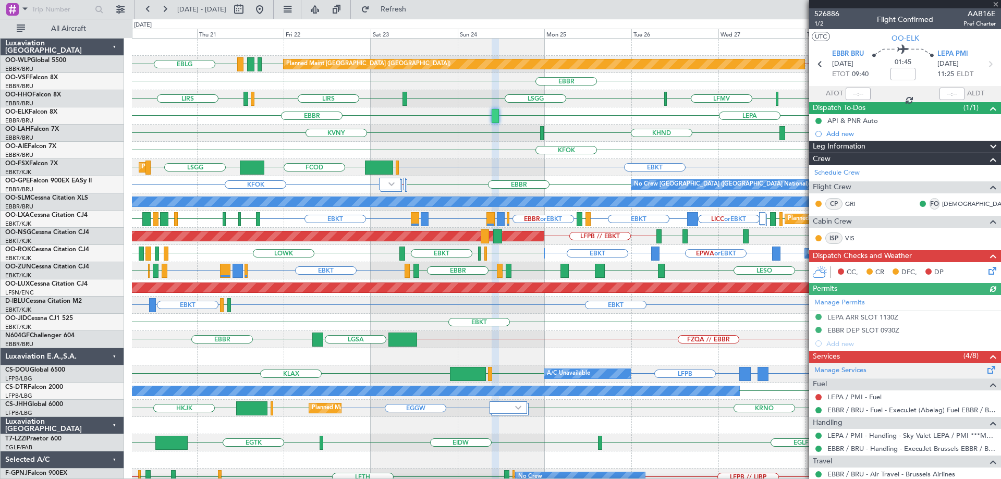
scroll to position [131, 0]
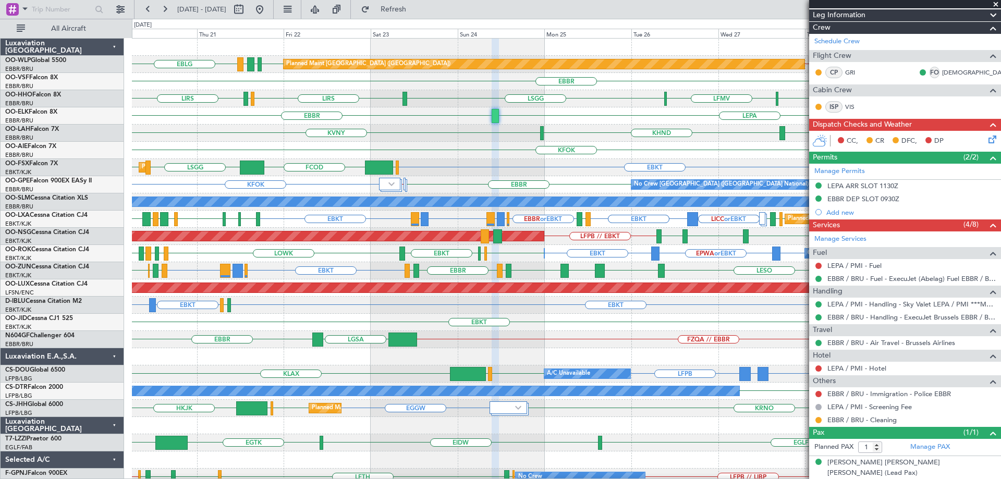
click at [603, 113] on div "EBBR LEPA" at bounding box center [566, 115] width 869 height 17
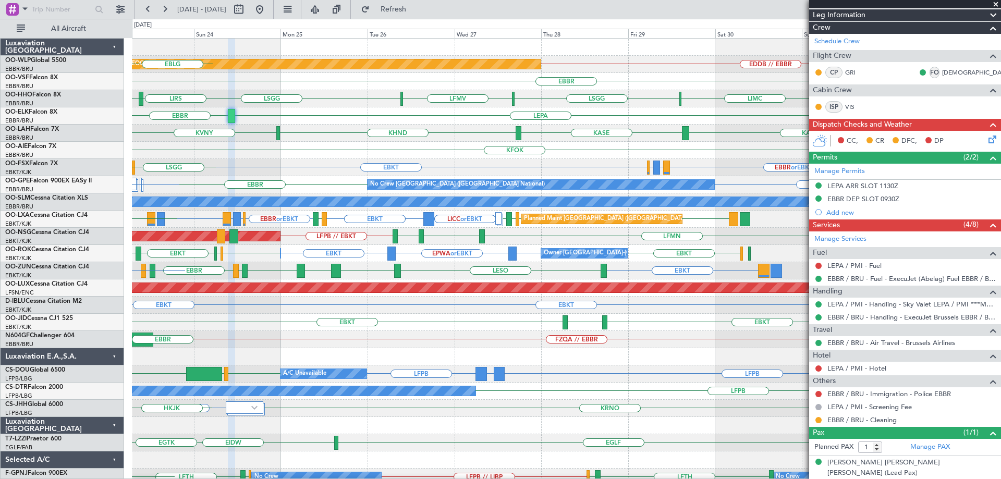
click at [364, 162] on div "EDDB // EBBR Planned Maint Berlin (Brandenburg) EBLG LDDU EDDB EBLG EBBR LSGG L…" at bounding box center [566, 331] width 869 height 585
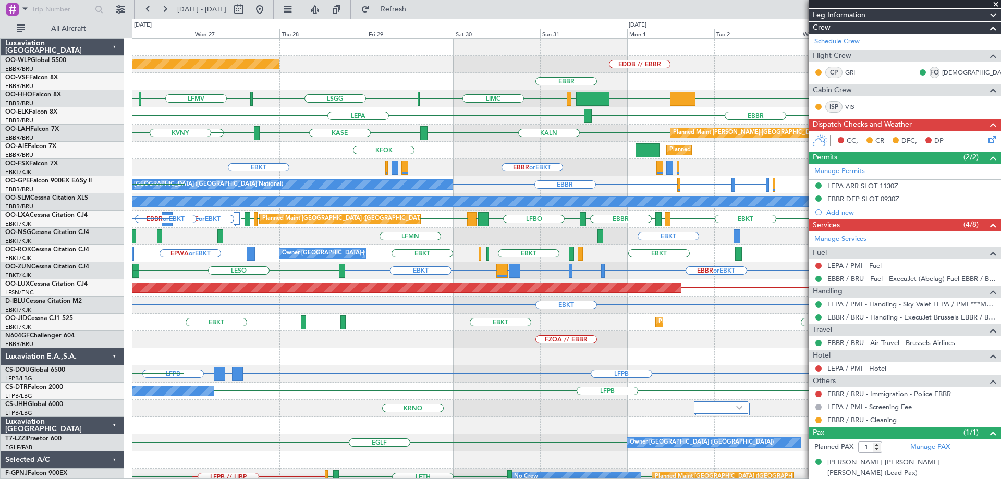
click at [236, 170] on div "EBKT EBBR or EBKT LIRZ or EBKT EBBR or EBKT EBKT EBBR or EBKT LIRZ or EBKT" at bounding box center [566, 167] width 869 height 17
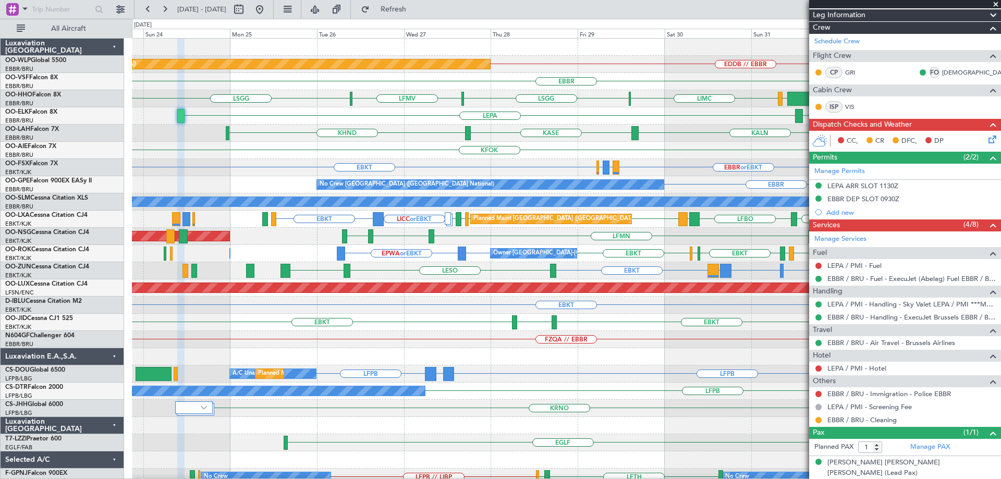
click at [691, 154] on div "EDDB // EBBR Planned Maint Berlin (Brandenburg) EBBR LSGG LIMC LSGG LFMV EBBR K…" at bounding box center [566, 340] width 869 height 602
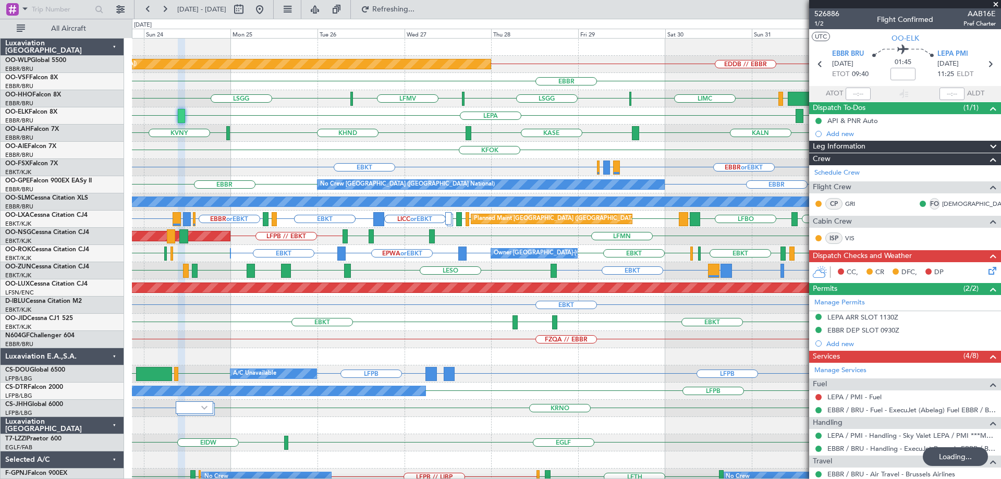
scroll to position [131, 0]
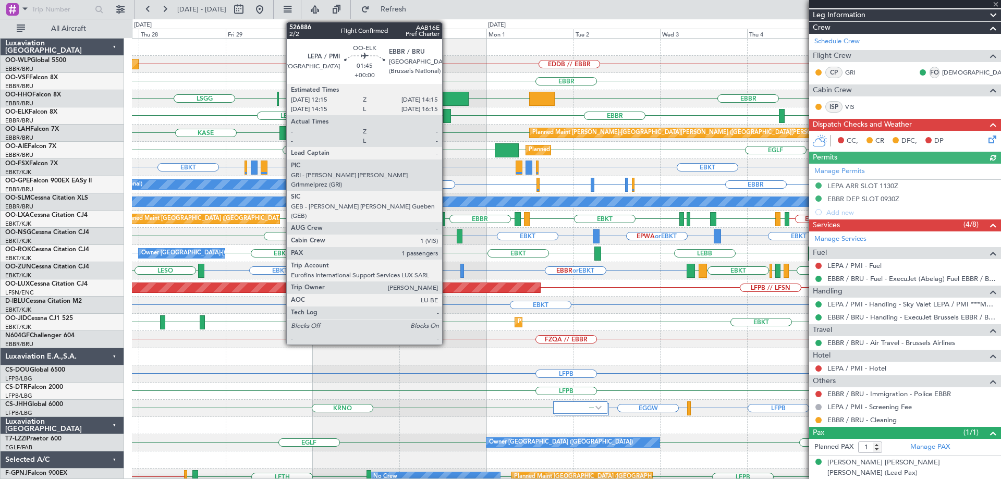
click at [447, 114] on div at bounding box center [446, 116] width 7 height 14
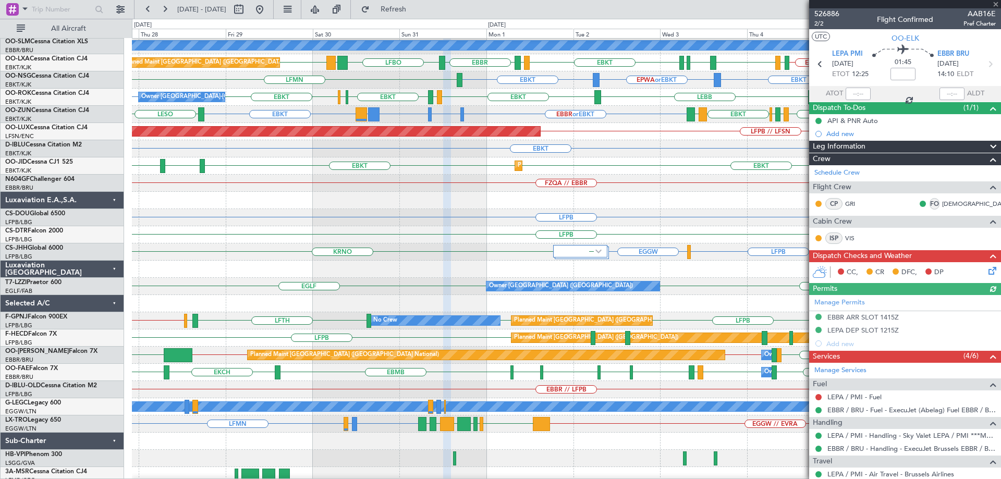
scroll to position [0, 0]
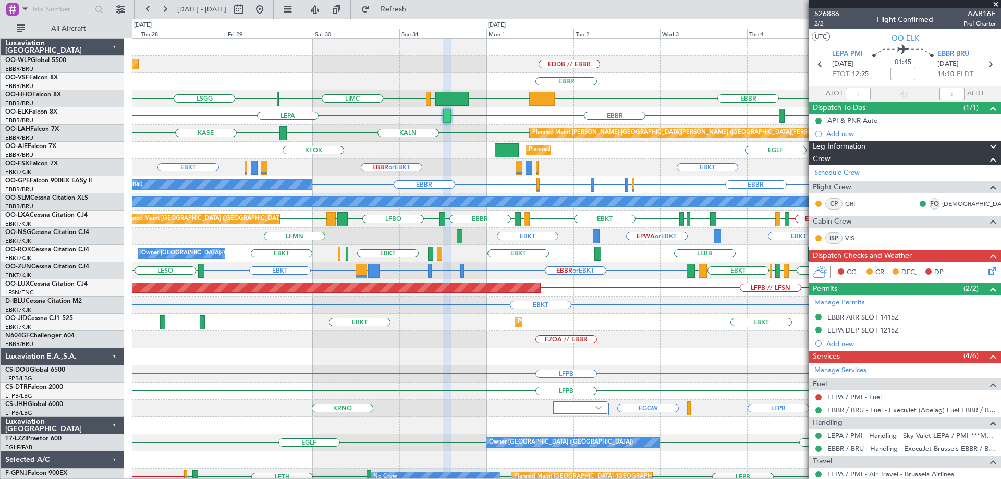
click at [997, 4] on span at bounding box center [996, 4] width 10 height 9
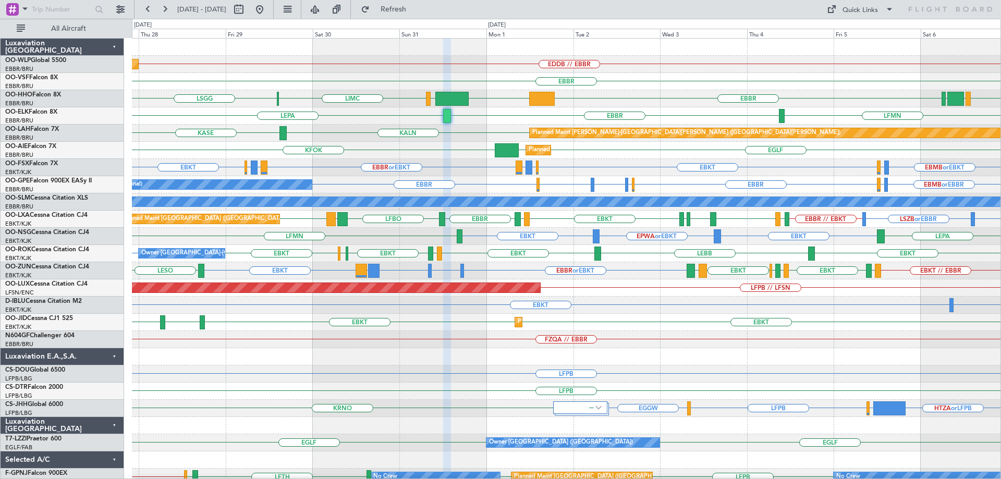
type input "0"
click at [457, 162] on div "EBBR or EBKT LIRZ or EBKT EBBR or EBKT EBKT EBMB or EBKT LSZH or EBKT EBKT EBBR…" at bounding box center [566, 167] width 869 height 17
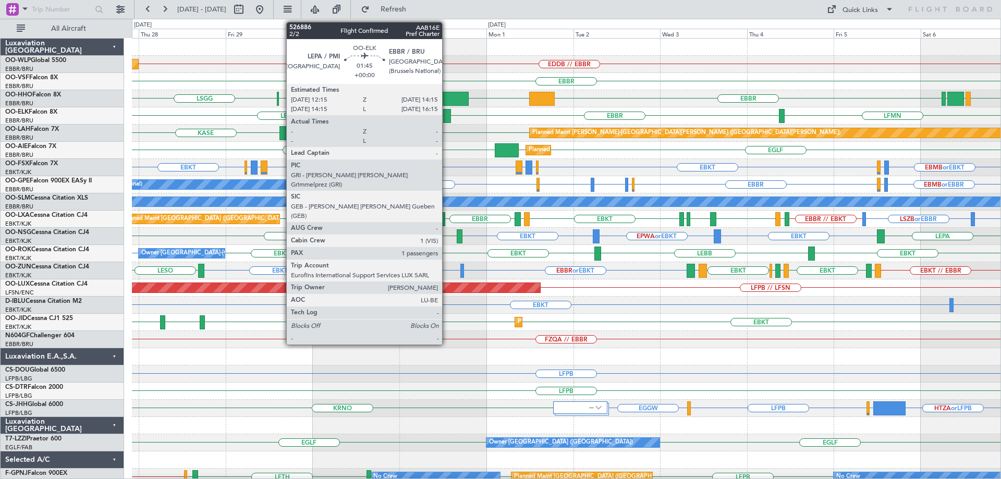
click at [447, 114] on div at bounding box center [446, 116] width 7 height 14
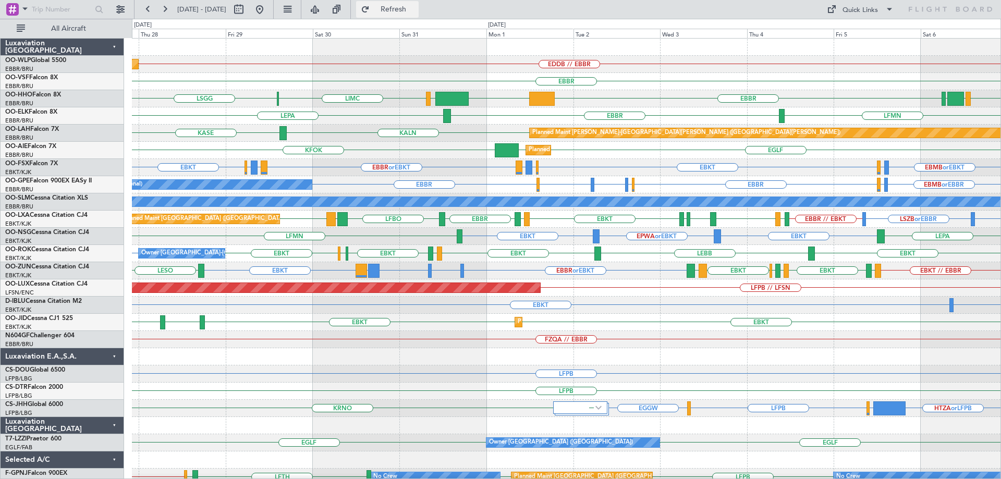
click at [416, 8] on span "Refresh" at bounding box center [394, 9] width 44 height 7
click at [445, 142] on div "KFOK EGLF EGLF Planned Maint London (Farnborough)" at bounding box center [566, 150] width 869 height 17
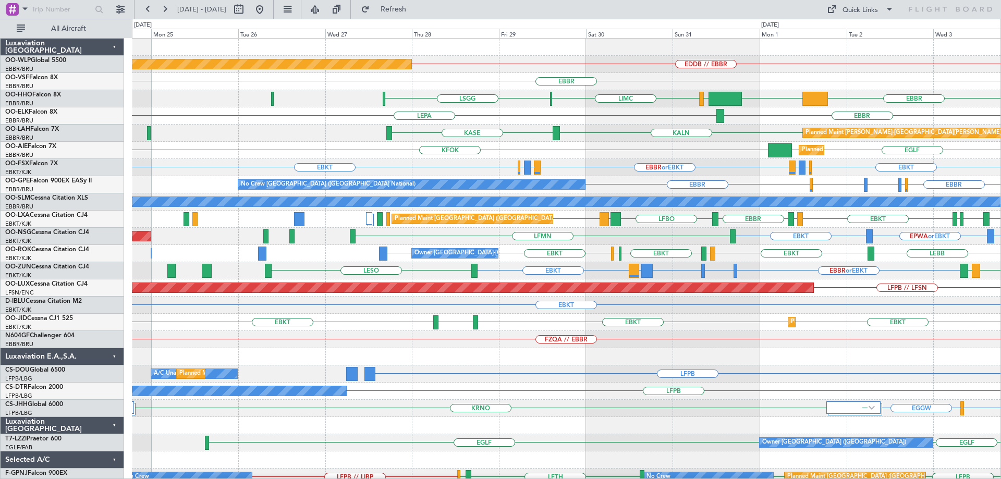
click at [664, 138] on div "EDDB // EBBR Planned Maint Berlin (Brandenburg) EBBR EBBR KTEB LIEO LIMC LSGG E…" at bounding box center [566, 340] width 869 height 602
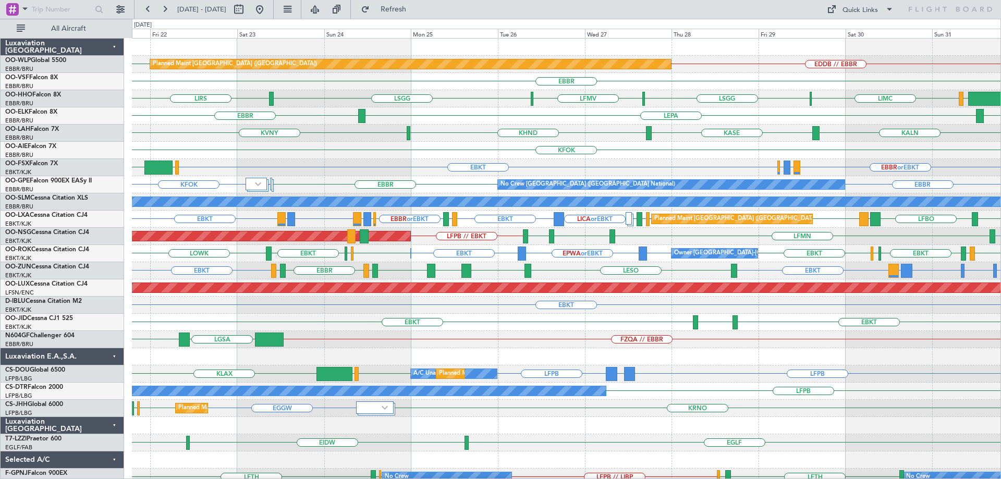
click at [366, 142] on div "KFOK Planned Maint London (Farnborough)" at bounding box center [566, 150] width 869 height 17
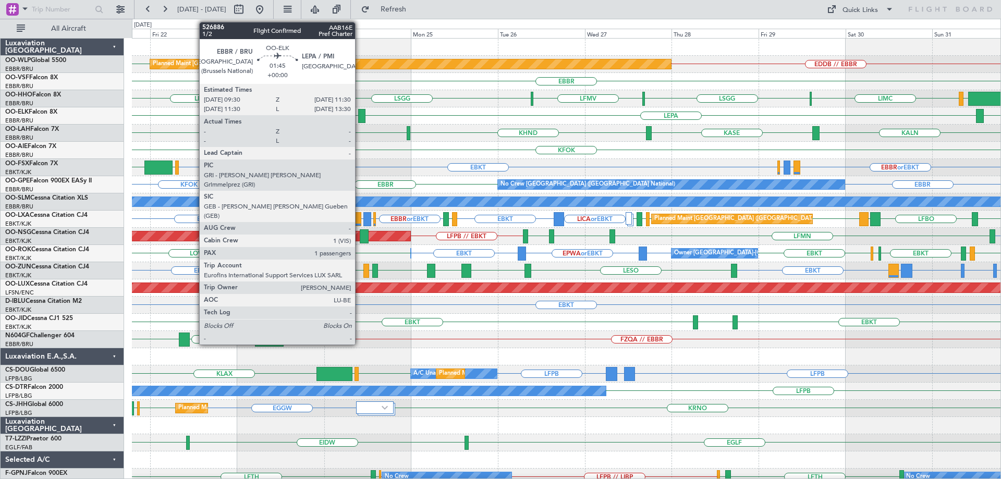
click at [360, 112] on div at bounding box center [361, 116] width 7 height 14
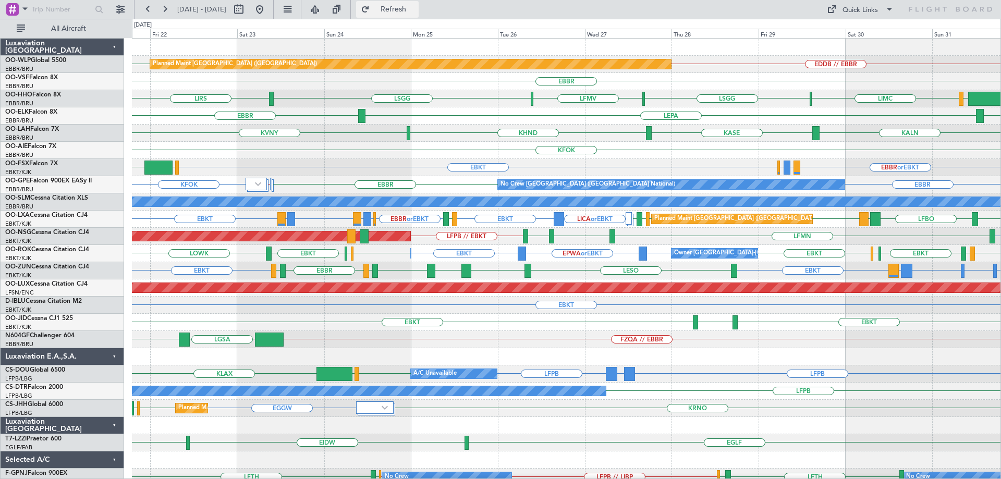
drag, startPoint x: 428, startPoint y: 10, endPoint x: 431, endPoint y: 15, distance: 6.4
click at [416, 11] on span "Refresh" at bounding box center [394, 9] width 44 height 7
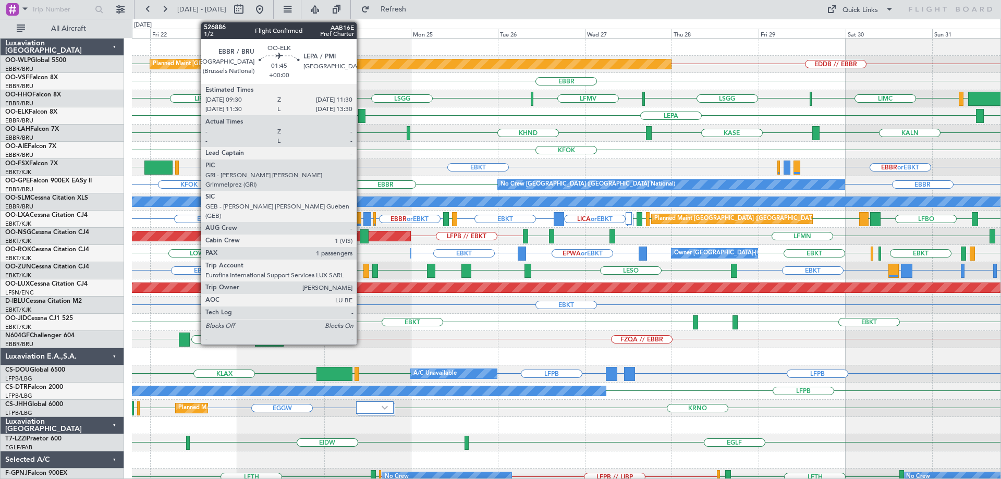
click at [361, 112] on div at bounding box center [361, 116] width 7 height 14
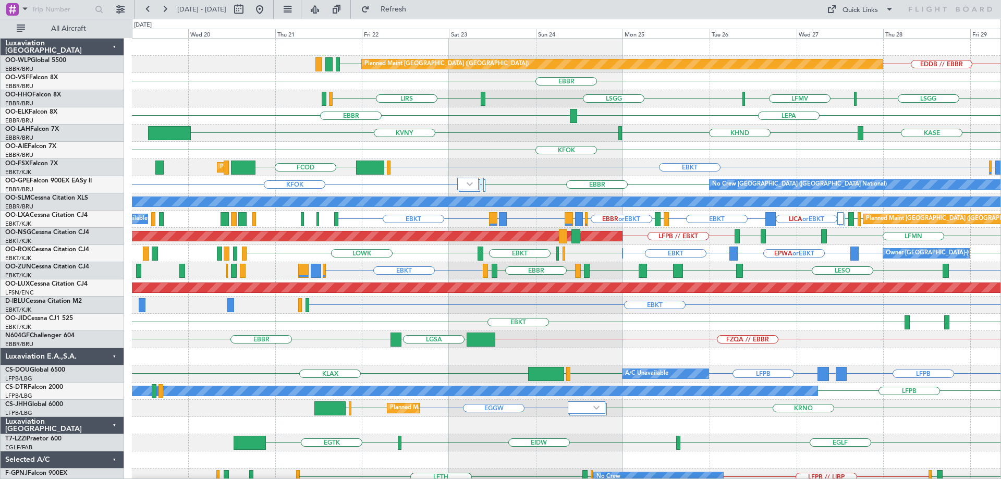
click at [509, 163] on div "EDDB EDDB // EBBR Planned Maint Berlin (Brandenburg) EBBR LSGG LIRS LSGG LFMV L…" at bounding box center [566, 340] width 869 height 602
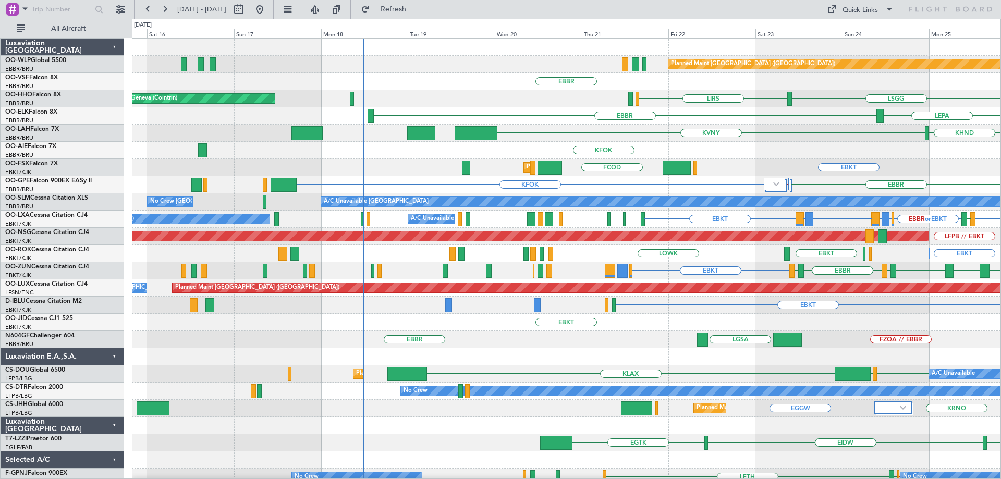
click at [544, 158] on div "EDDB Planned Maint Berlin (Brandenburg) EDDB // EBBR EBBR LSGG LIRS AOG Maint G…" at bounding box center [566, 340] width 869 height 602
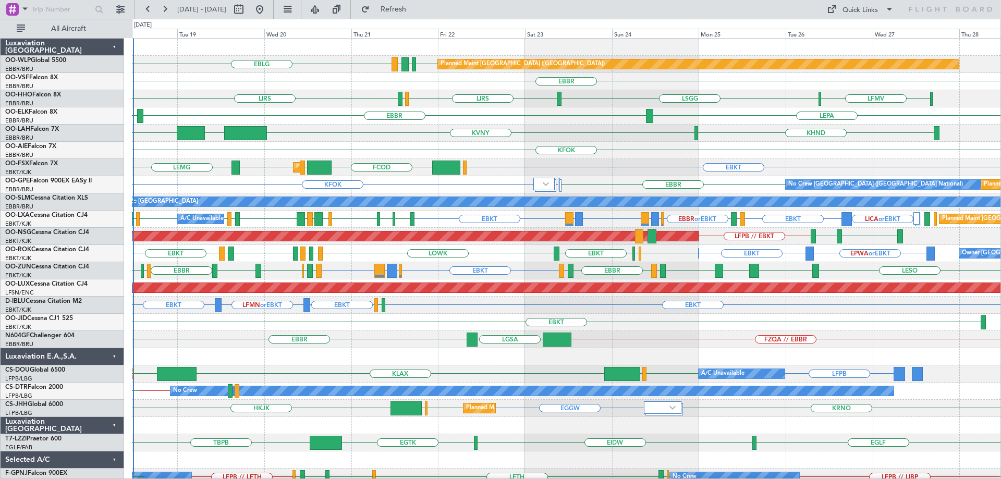
click at [402, 156] on div "Planned Maint Berlin (Brandenburg) EBLG EDDB EBLG LDDU EBBR LIRS LSGG LIRS LSZH…" at bounding box center [566, 314] width 869 height 551
click at [407, 153] on div "KFOK" at bounding box center [566, 150] width 869 height 17
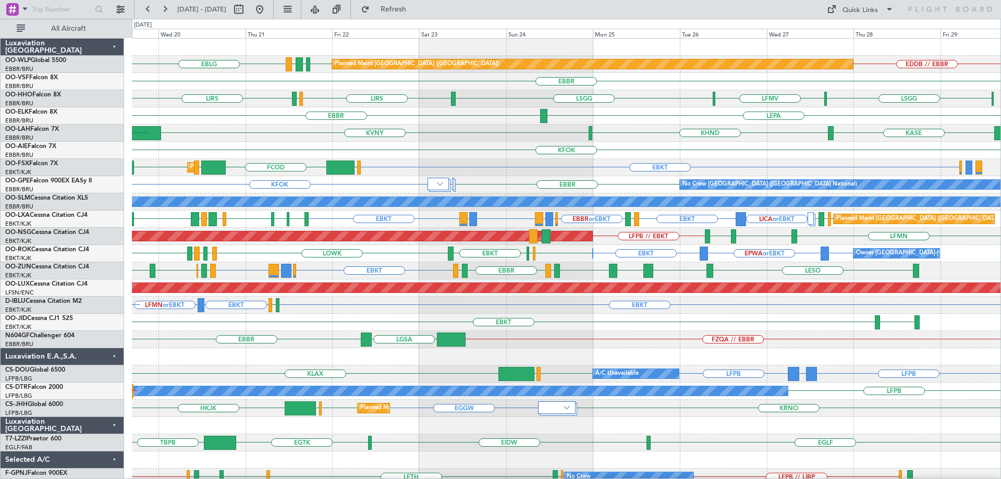
click at [530, 191] on div "EDDB // EBBR EBLG EDDB EBLG LDDU Planned Maint Berlin (Brandenburg) EBBR LSGG L…" at bounding box center [566, 314] width 869 height 551
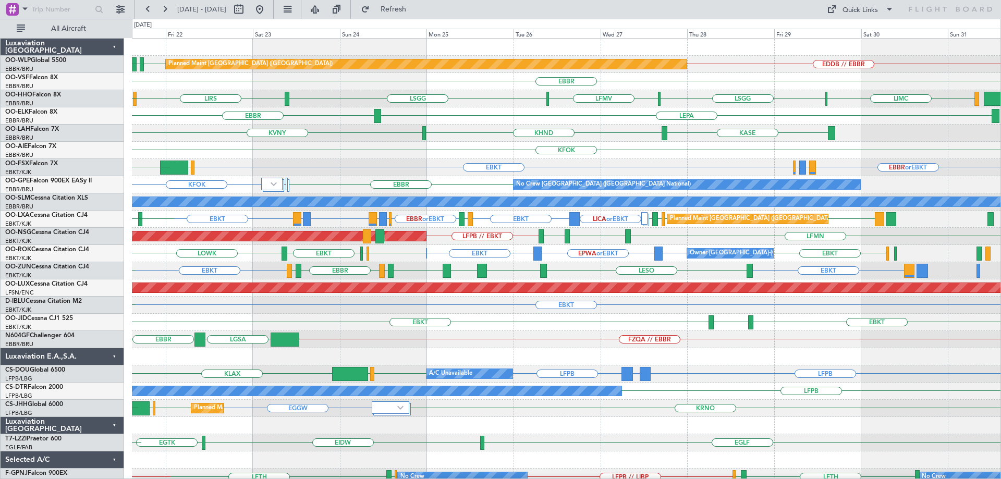
click at [430, 131] on div "Planned Maint Berlin (Brandenburg) EDDB // EBBR EDDB EBLG LDDU EBLG EBBR LIMC L…" at bounding box center [566, 331] width 869 height 585
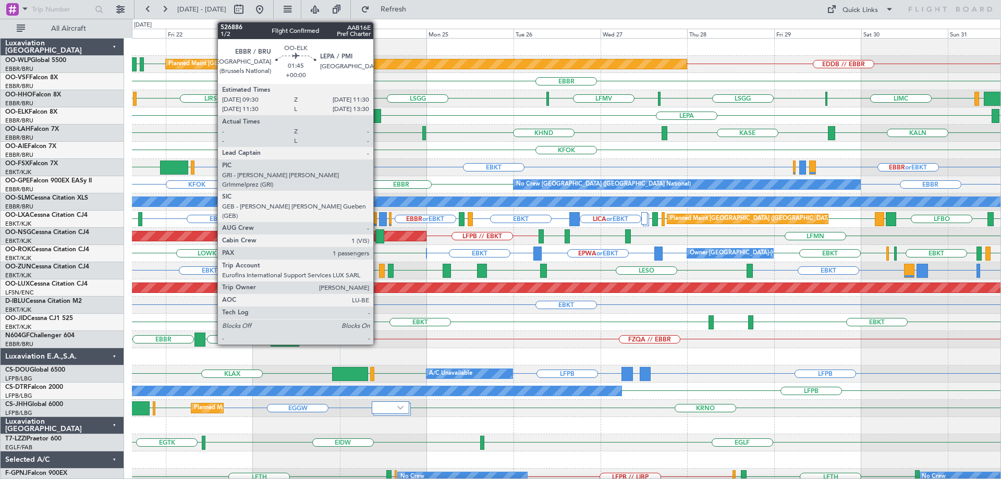
click at [378, 112] on div at bounding box center [377, 116] width 7 height 14
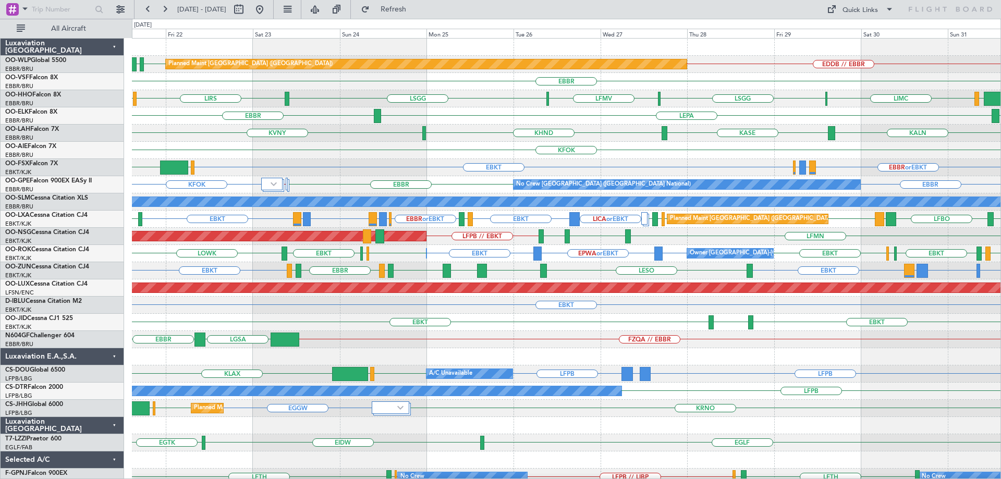
click at [442, 158] on div "KFOK Planned Maint London (Farnborough)" at bounding box center [566, 150] width 869 height 17
click at [474, 160] on div "EBBR or EBKT EBKT LIRZ or EBKT EBBR or EBKT EGGW FCOD Planned Maint Kortrijk-We…" at bounding box center [566, 167] width 869 height 17
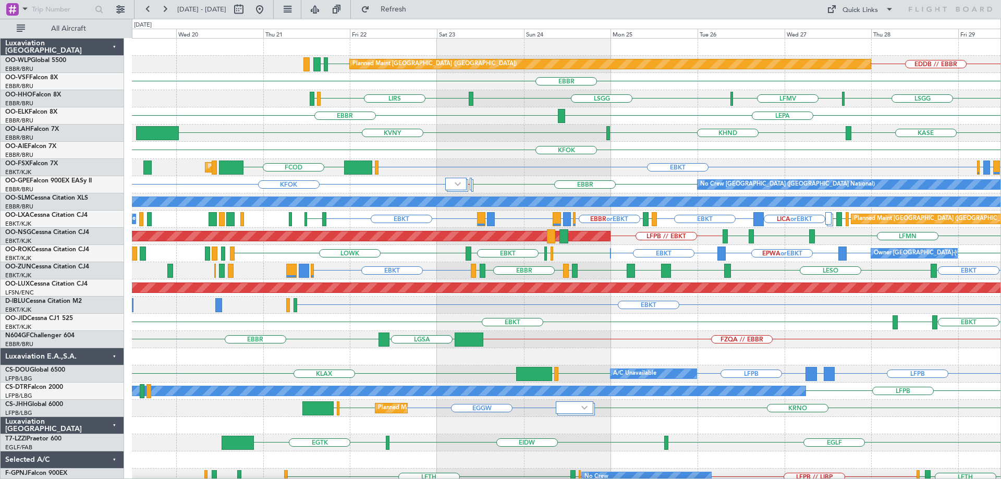
click at [524, 165] on div "EDDB // EBBR EDDB EBLG Planned Maint Berlin (Brandenburg) EBBR LSGG LIRS LSZH L…" at bounding box center [566, 331] width 869 height 585
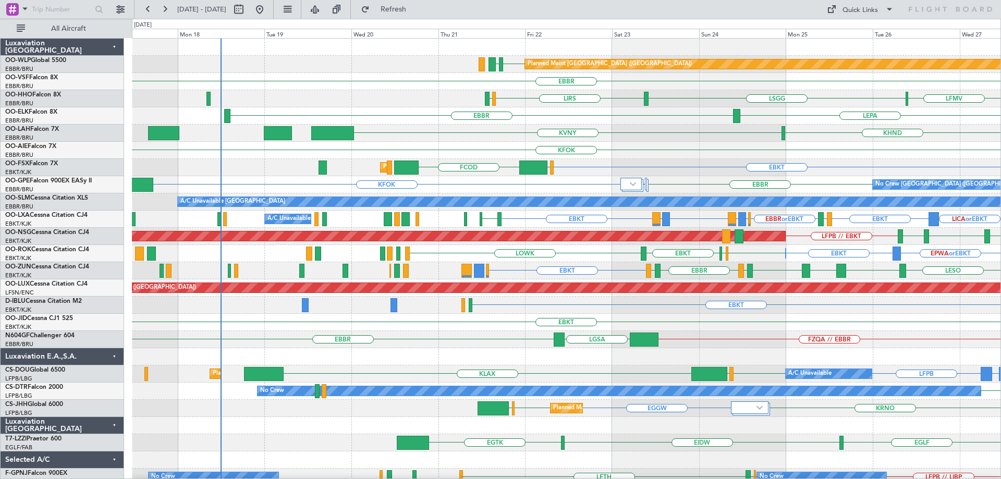
click at [505, 173] on div "EDDB EBLG Planned Maint Berlin (Brandenburg) EDDB // EBBR EBBR LSGG LIRS LSZH L…" at bounding box center [566, 331] width 869 height 585
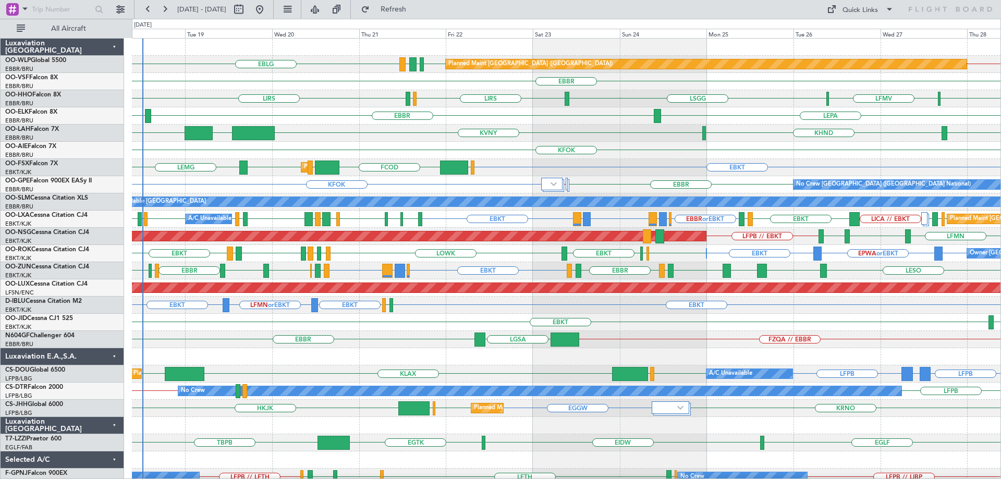
click at [306, 129] on div "KVNY [GEOGRAPHIC_DATA] KIAD [GEOGRAPHIC_DATA] KHND" at bounding box center [566, 133] width 869 height 17
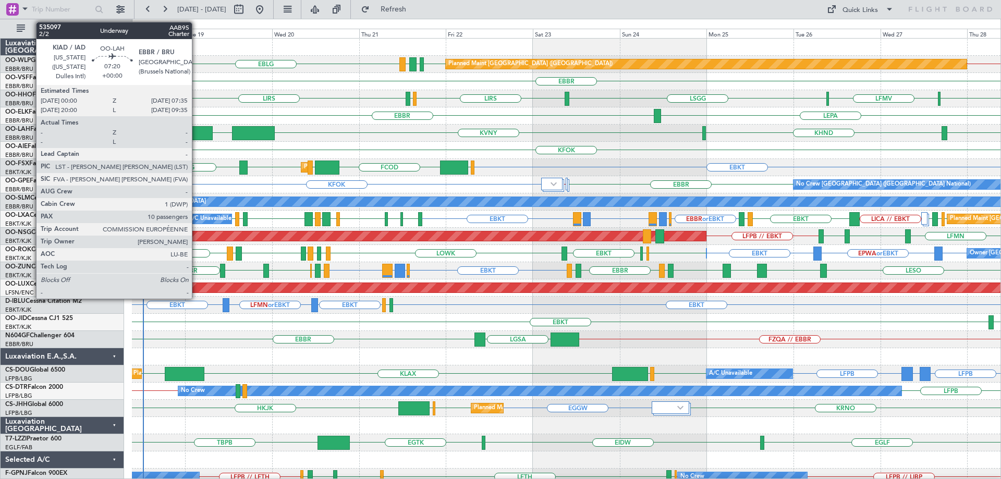
click at [197, 132] on div at bounding box center [199, 133] width 28 height 14
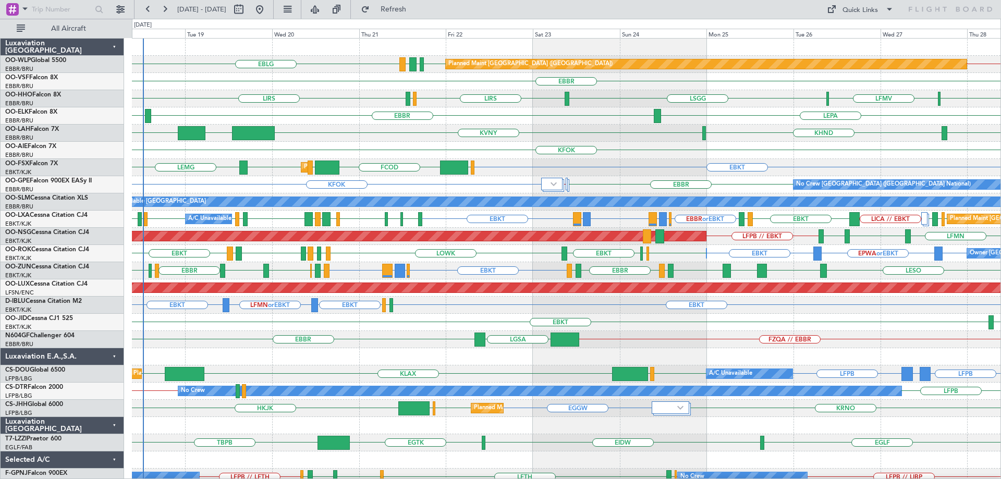
click at [463, 106] on div "LSGG LFMV LSGG LIRS LIRS LSZH AOG Maint Geneva (Cointrin)" at bounding box center [566, 98] width 869 height 17
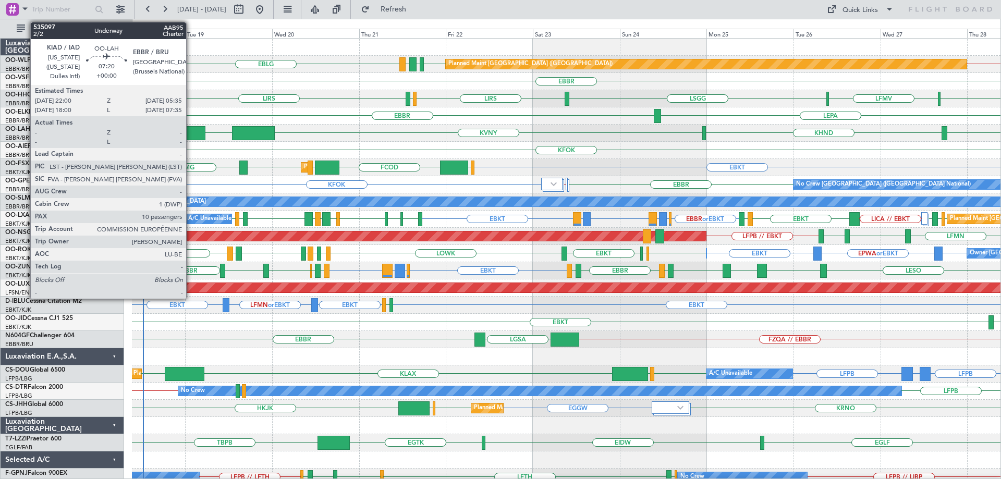
click at [191, 129] on div at bounding box center [192, 133] width 28 height 14
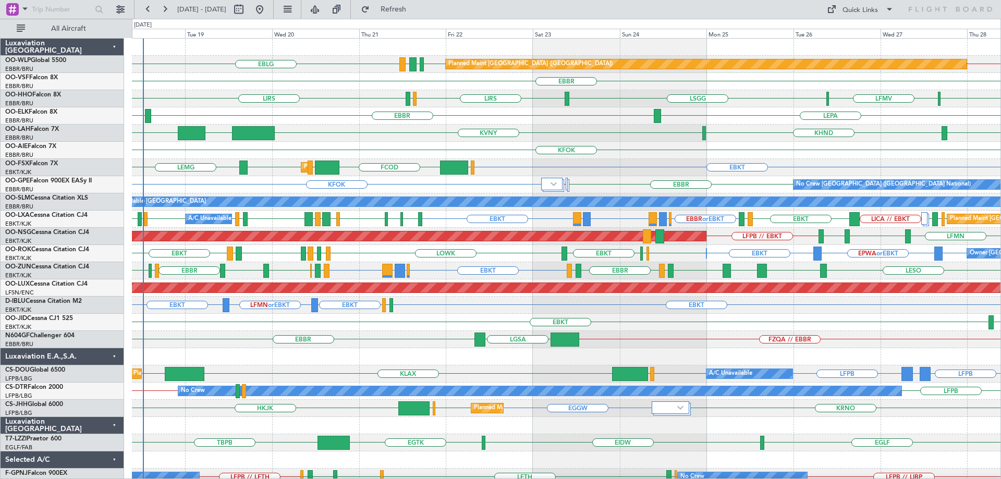
click at [347, 96] on div "LSGG LFMV LSGG LIRS LIRS LSZH AOG Maint Geneva (Cointrin)" at bounding box center [566, 98] width 869 height 17
click at [409, 12] on span "Refresh" at bounding box center [394, 9] width 44 height 7
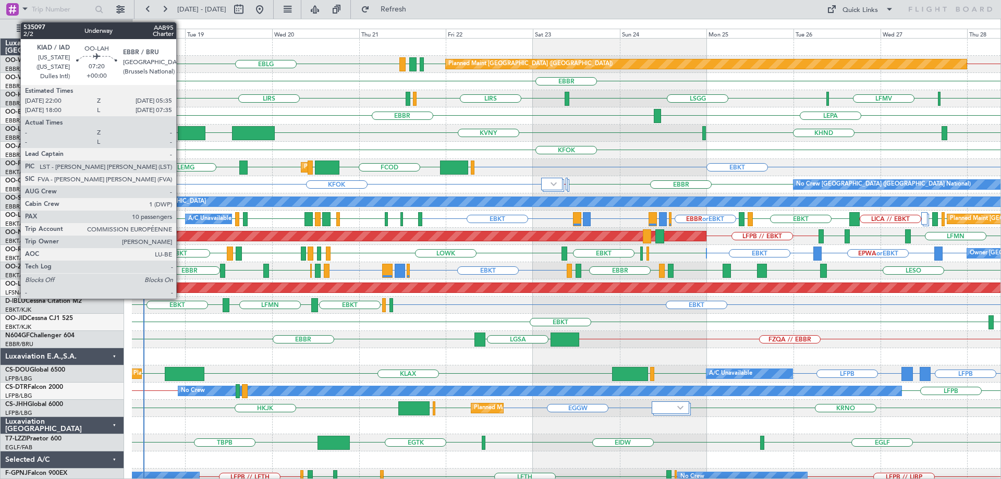
click at [180, 130] on div at bounding box center [192, 133] width 28 height 14
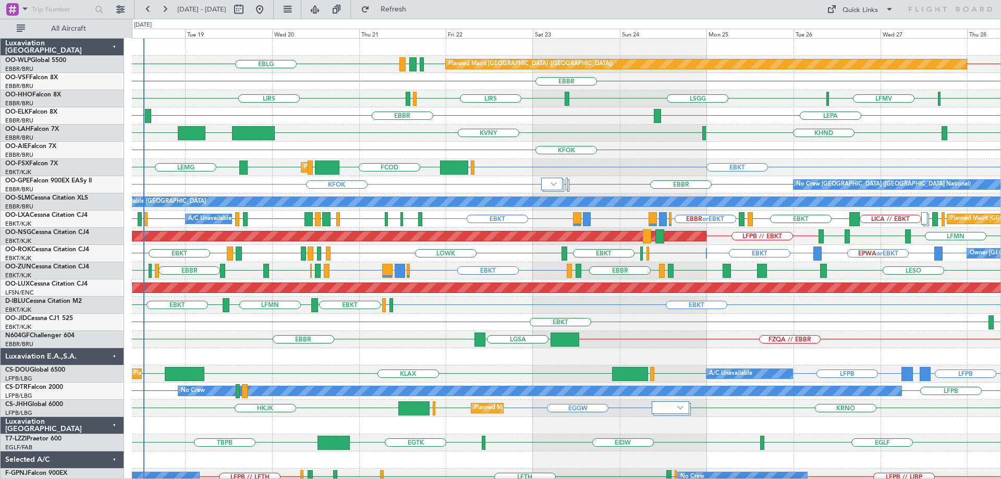
click at [486, 91] on div "LSGG LIRS LSZH LIRS LSGG LFMV AOG Maint Geneva (Cointrin)" at bounding box center [566, 98] width 869 height 17
click at [443, 141] on div "KHND KVNY KASE EBBR KIAD" at bounding box center [566, 133] width 869 height 17
click at [344, 112] on div "LEPA EBBR LFMN" at bounding box center [566, 115] width 869 height 17
click at [416, 6] on span "Refresh" at bounding box center [394, 9] width 44 height 7
click at [277, 179] on div "KFOK EGLF // EGHI EBBR Planned Maint Brussels (Brussels National) No Crew Bruss…" at bounding box center [566, 184] width 869 height 17
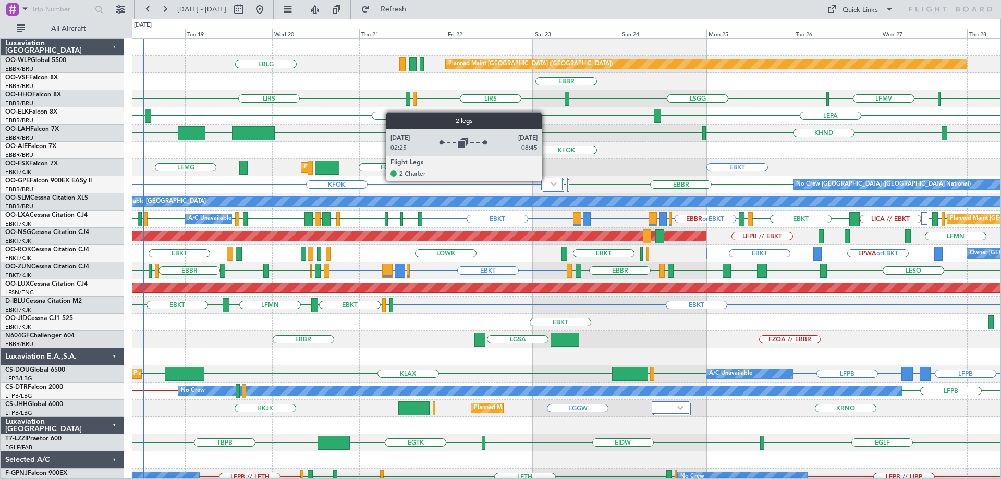
click at [547, 180] on div at bounding box center [551, 184] width 21 height 13
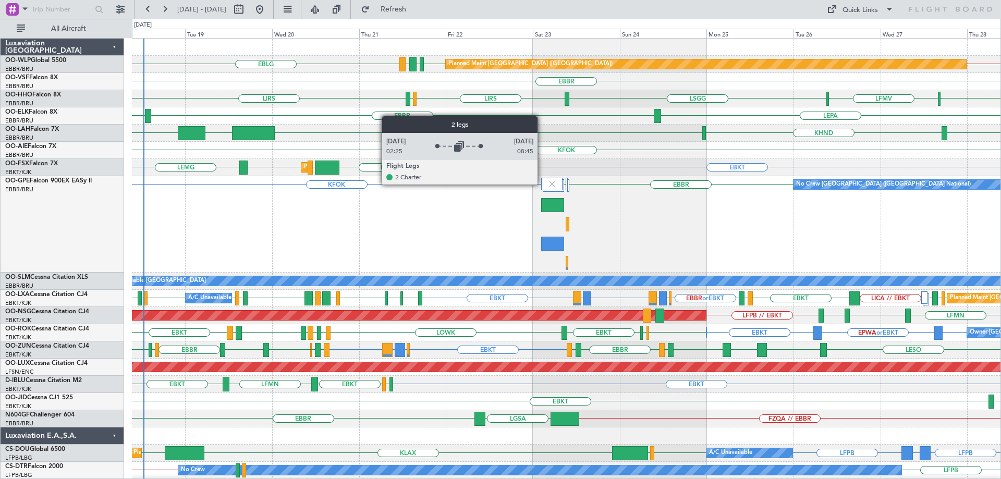
click at [543, 184] on div at bounding box center [551, 184] width 21 height 13
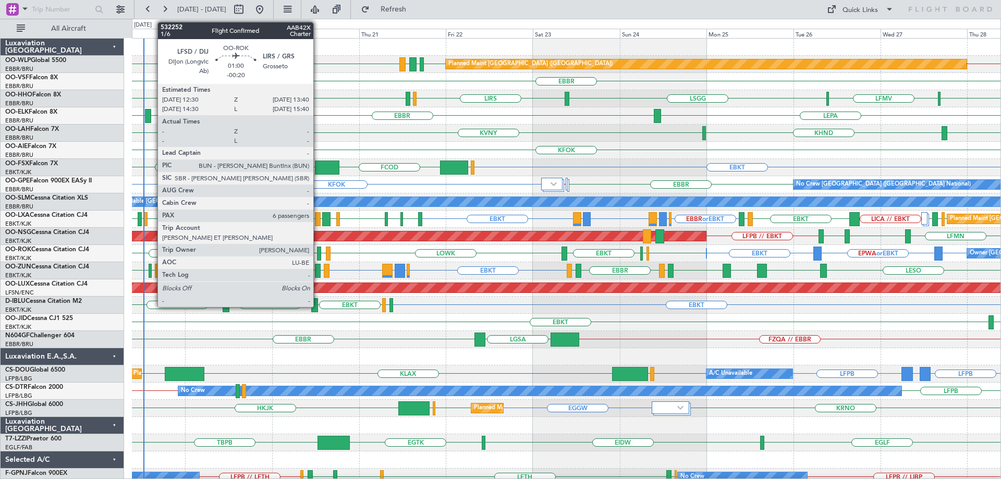
click at [318, 251] on div at bounding box center [319, 254] width 5 height 14
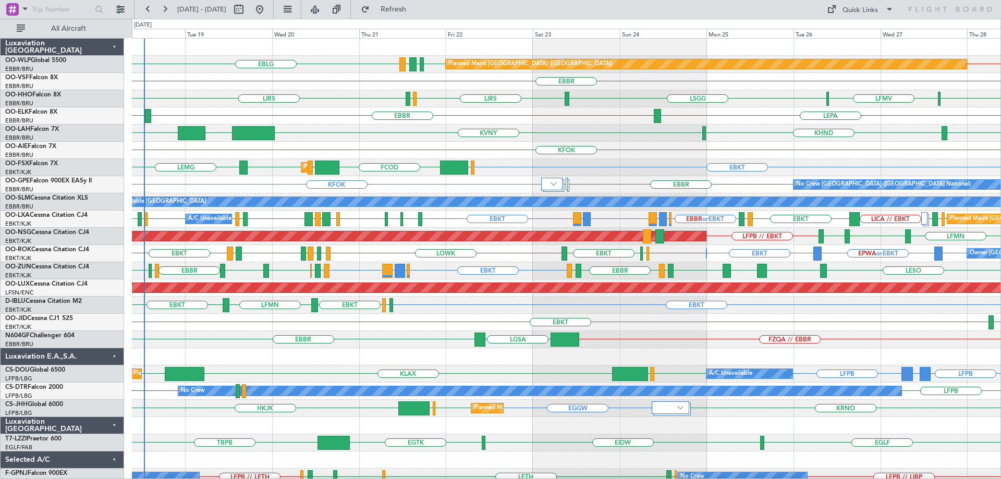
click at [539, 125] on div "KHND KVNY KASE EBBR KIAD" at bounding box center [566, 133] width 869 height 17
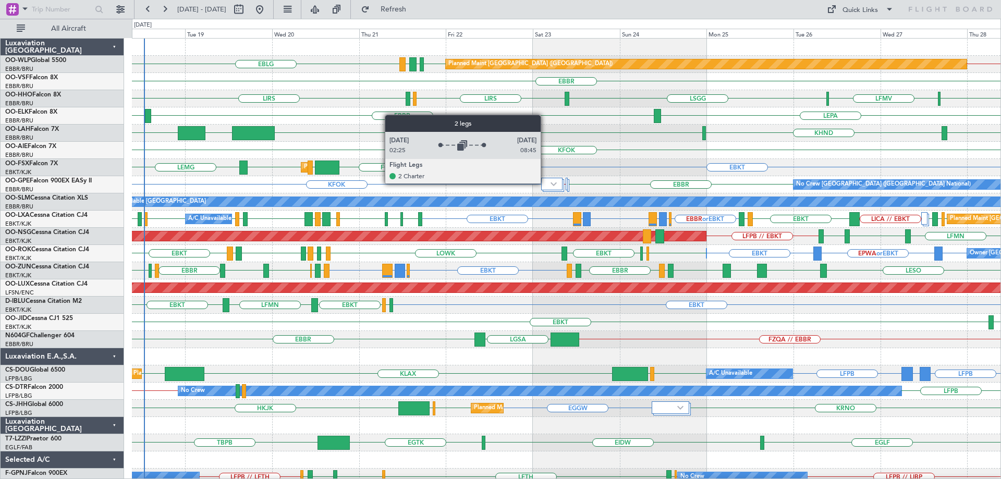
click at [546, 183] on div at bounding box center [551, 184] width 21 height 13
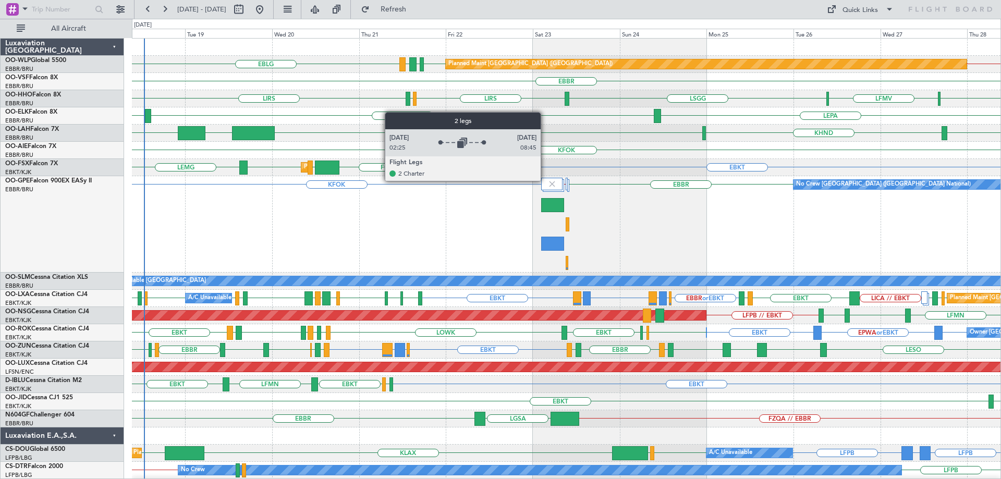
click at [546, 180] on div at bounding box center [551, 184] width 21 height 13
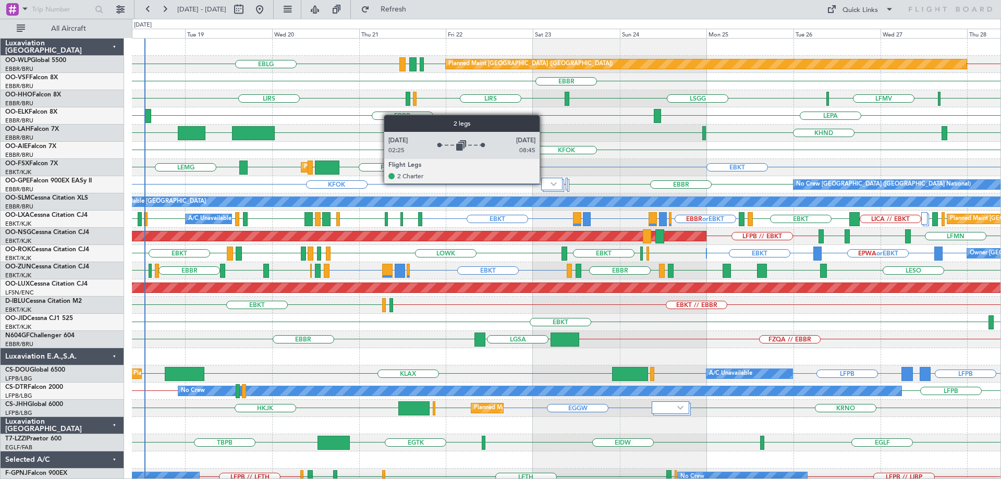
click at [544, 183] on div at bounding box center [551, 184] width 21 height 13
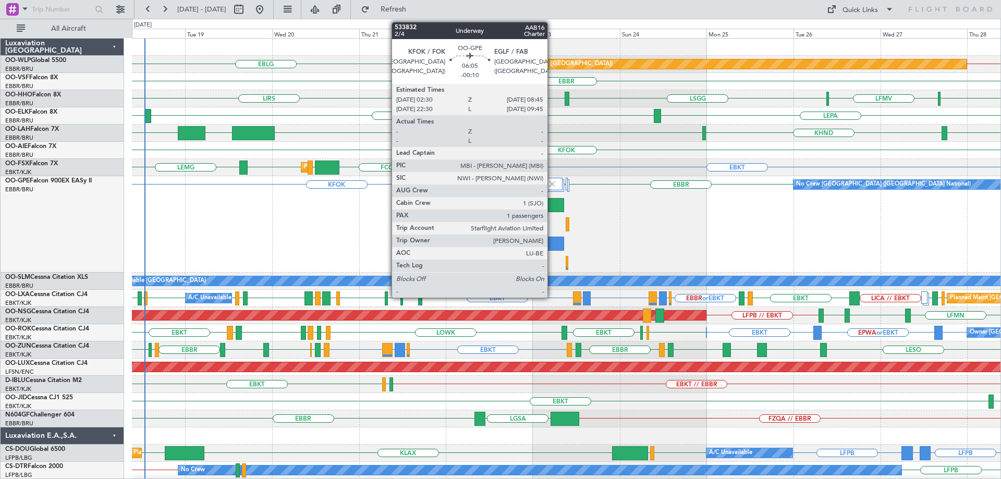
click at [552, 205] on div at bounding box center [552, 205] width 23 height 14
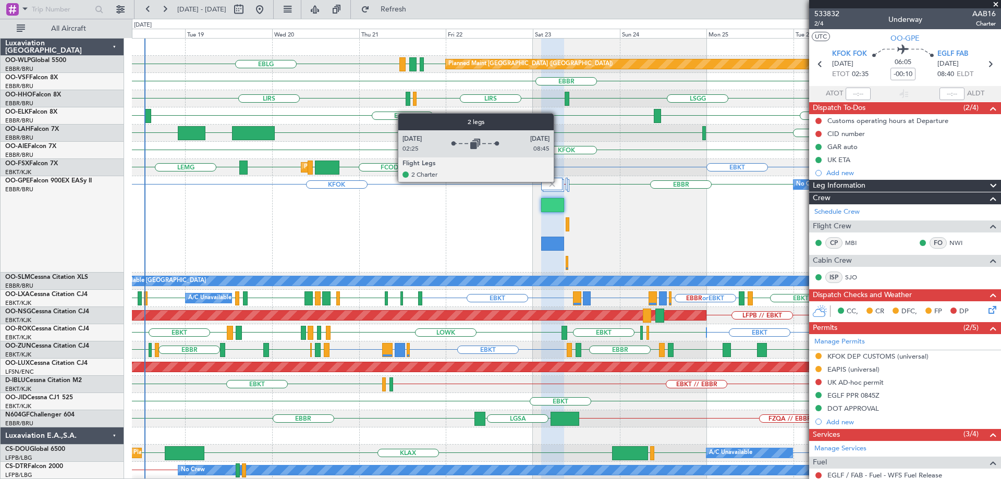
click at [559, 181] on div at bounding box center [551, 184] width 21 height 13
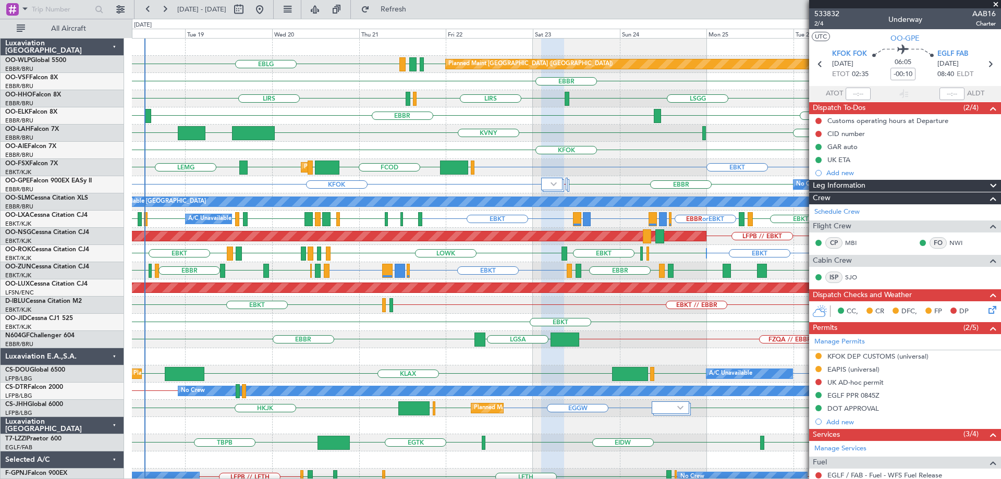
click at [996, 4] on span at bounding box center [996, 4] width 10 height 9
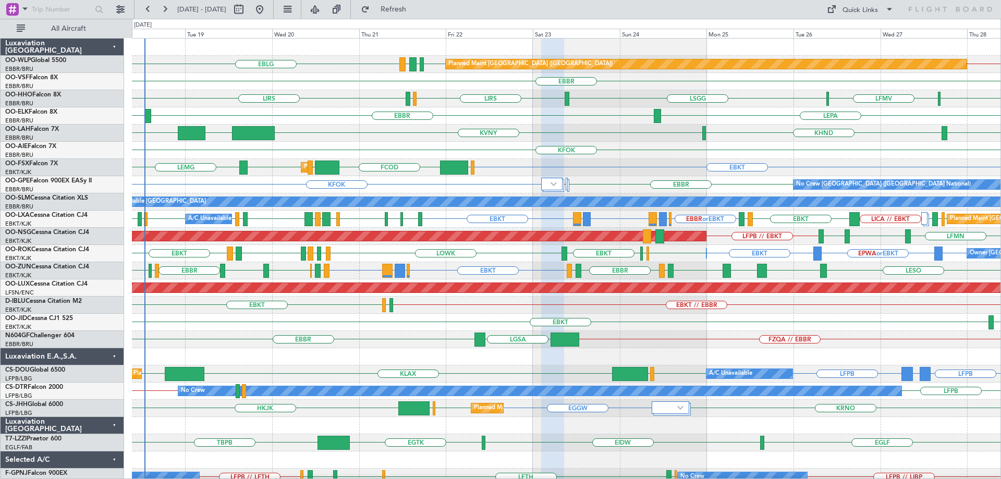
type input "0"
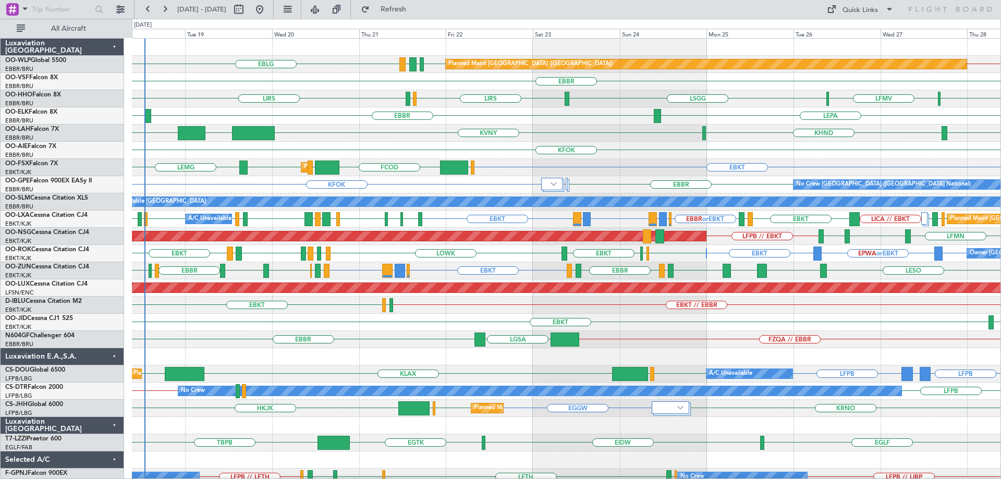
click at [438, 120] on div "EBBR LFMN LEPA" at bounding box center [566, 115] width 869 height 17
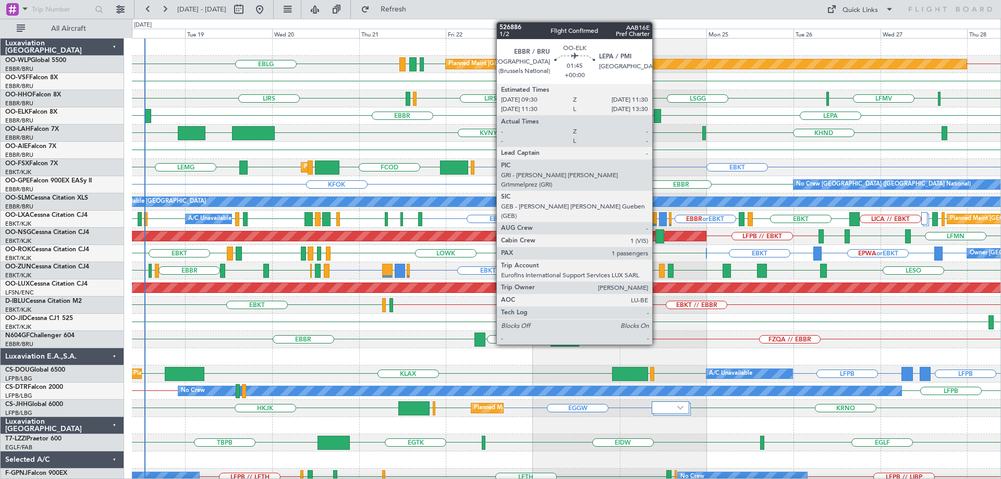
click at [657, 112] on div at bounding box center [657, 116] width 7 height 14
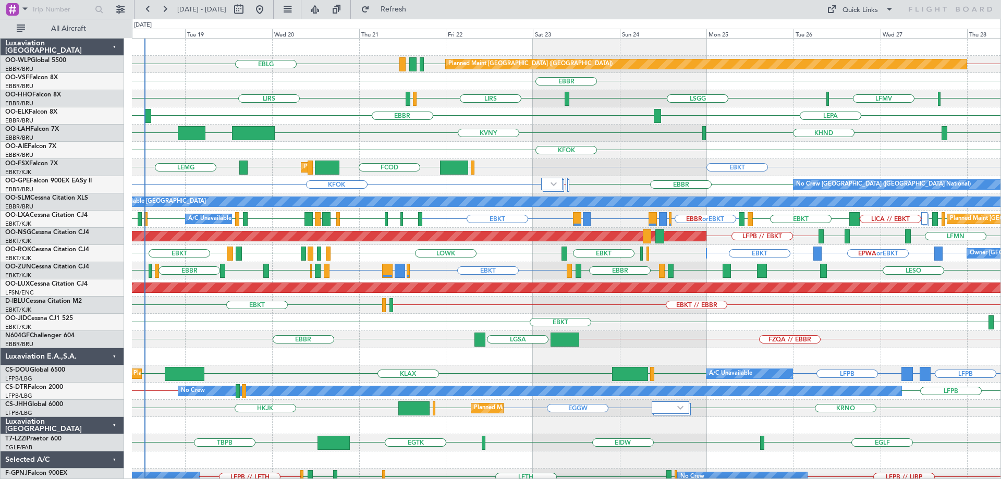
click at [368, 261] on div "EBKT EBKT EPWA or EBKT EBKT EHAM EBKT LOWK LIRS LFSD LOWK EBKT LFMD EBKT Owner …" at bounding box center [566, 253] width 869 height 17
click at [394, 161] on div "EBKT LEMG EBKT EGGW FCOD LSGG Planned Maint Kortrijk-Wevelgem" at bounding box center [566, 167] width 869 height 17
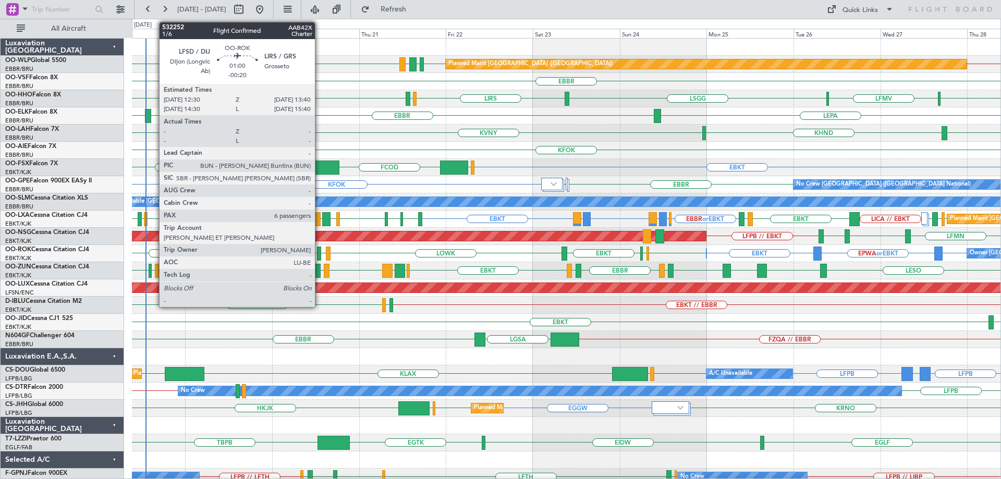
click at [320, 249] on div at bounding box center [319, 254] width 5 height 14
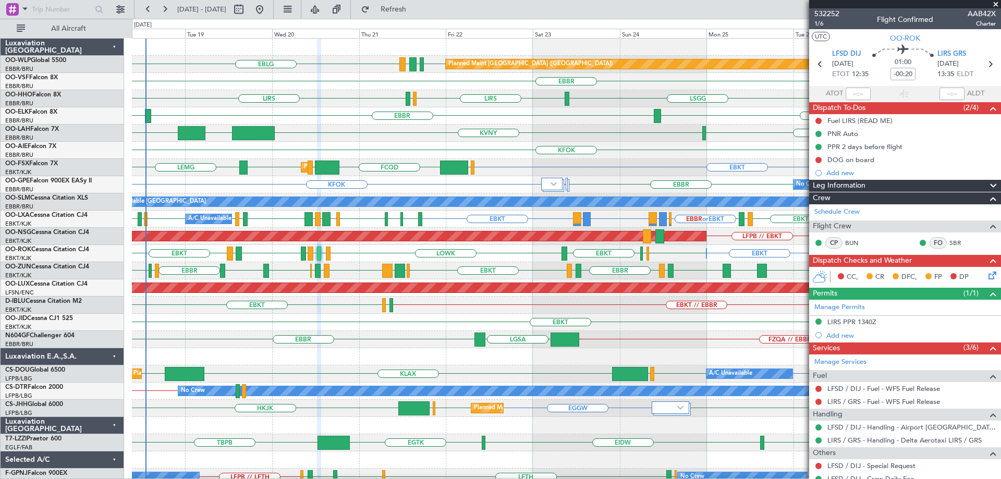
click at [625, 141] on div "KASE KHND KVNY EBBR KIAD" at bounding box center [566, 133] width 869 height 17
click at [996, 5] on span at bounding box center [996, 4] width 10 height 9
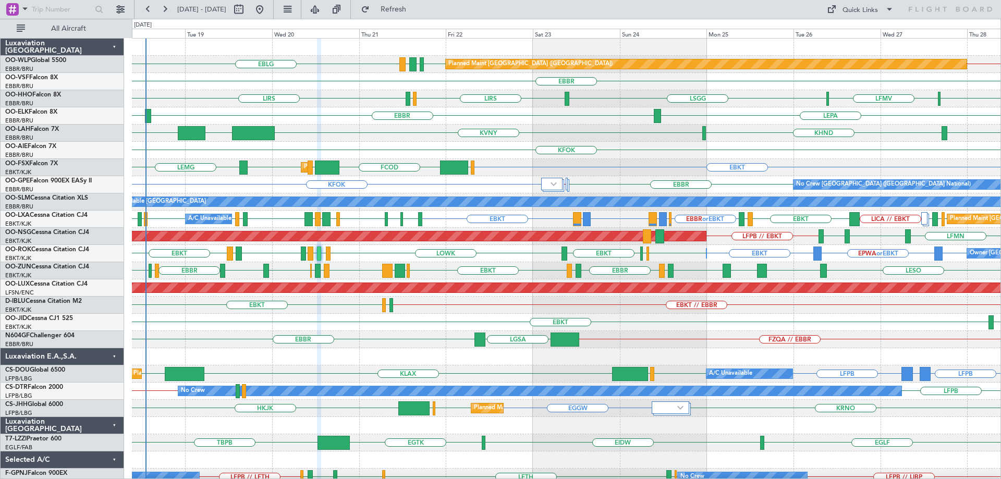
type input "0"
click at [436, 143] on div "KFOK" at bounding box center [566, 150] width 869 height 17
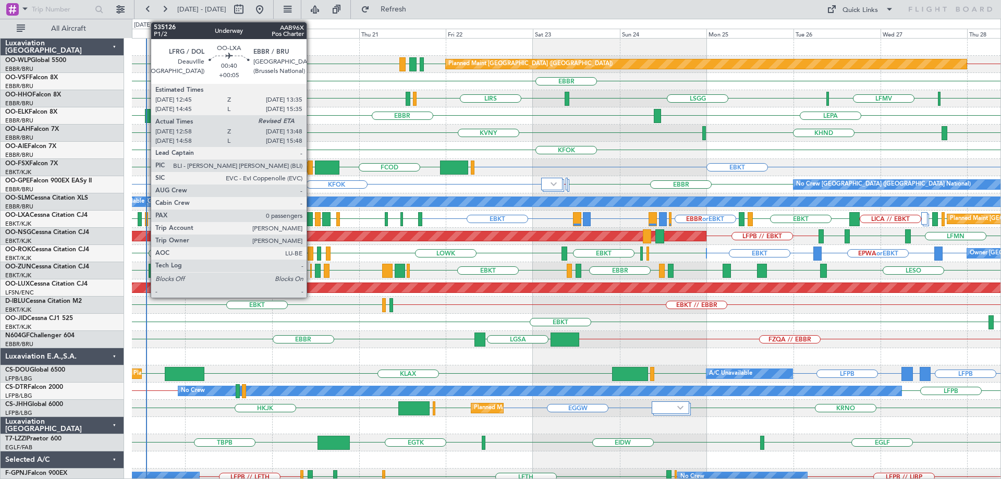
click at [146, 216] on div at bounding box center [146, 219] width 3 height 14
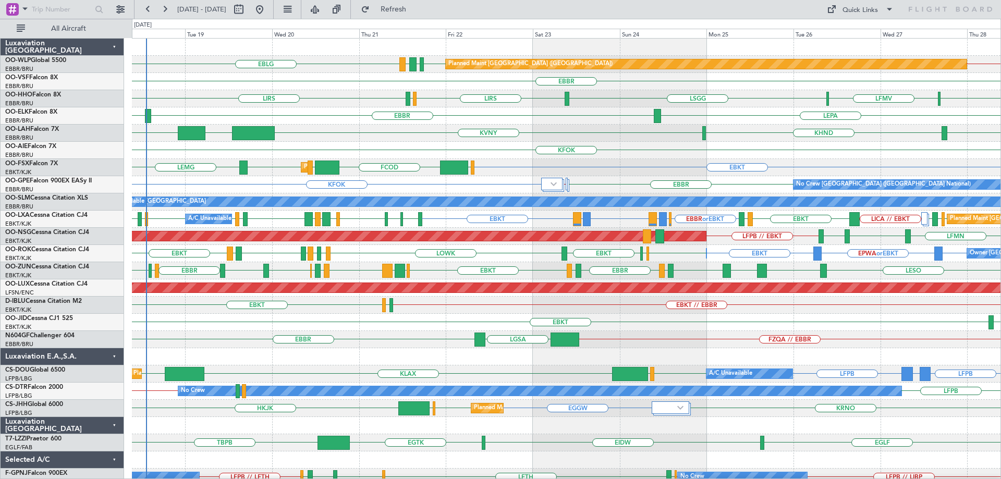
click at [433, 135] on div "KVNY [GEOGRAPHIC_DATA] KIAD KHND [GEOGRAPHIC_DATA]" at bounding box center [566, 133] width 869 height 17
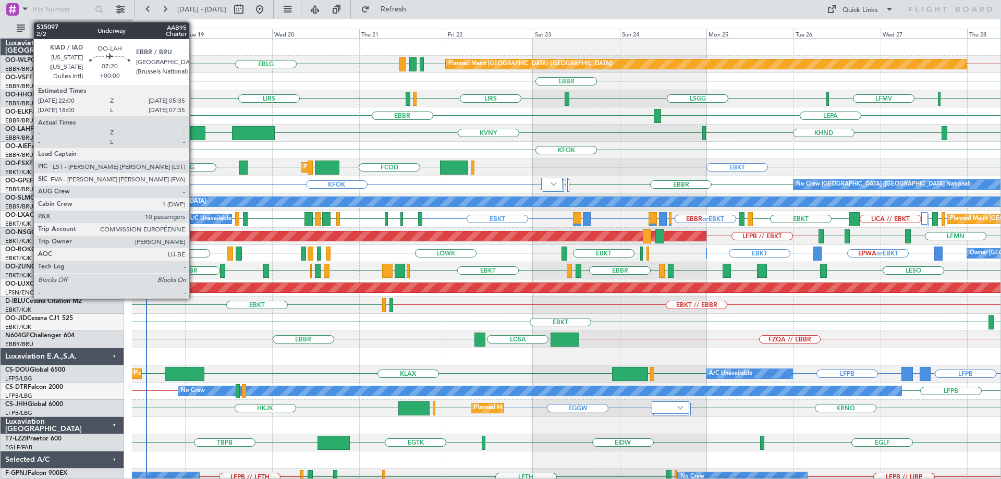
click at [194, 132] on div at bounding box center [192, 133] width 28 height 14
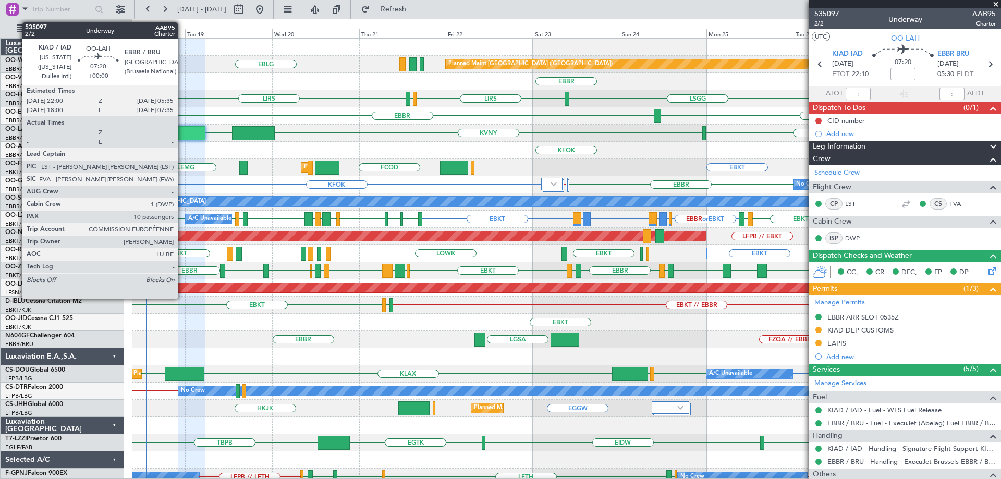
click at [183, 128] on div at bounding box center [192, 133] width 28 height 14
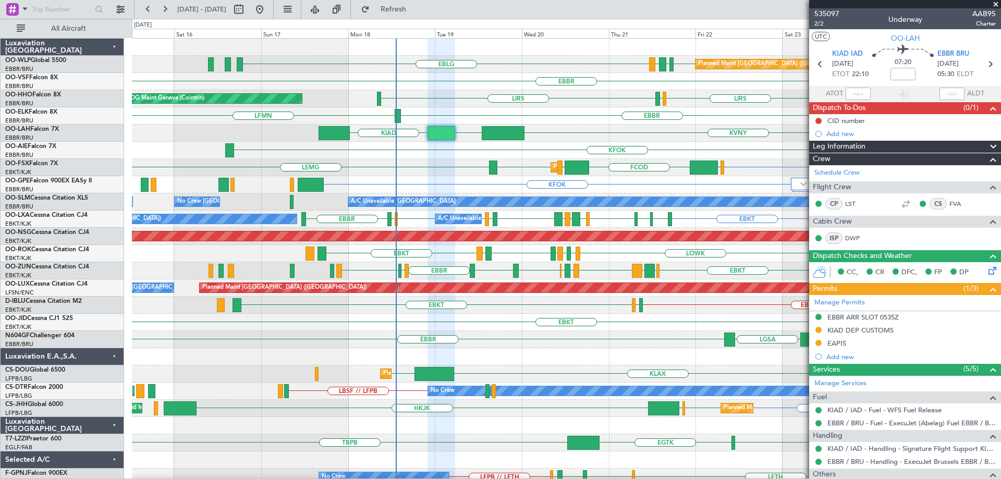
click at [437, 119] on div "EBLG EDDB EBLG LDDU Planned Maint [GEOGRAPHIC_DATA] ([GEOGRAPHIC_DATA]) EDDB //…" at bounding box center [566, 314] width 869 height 551
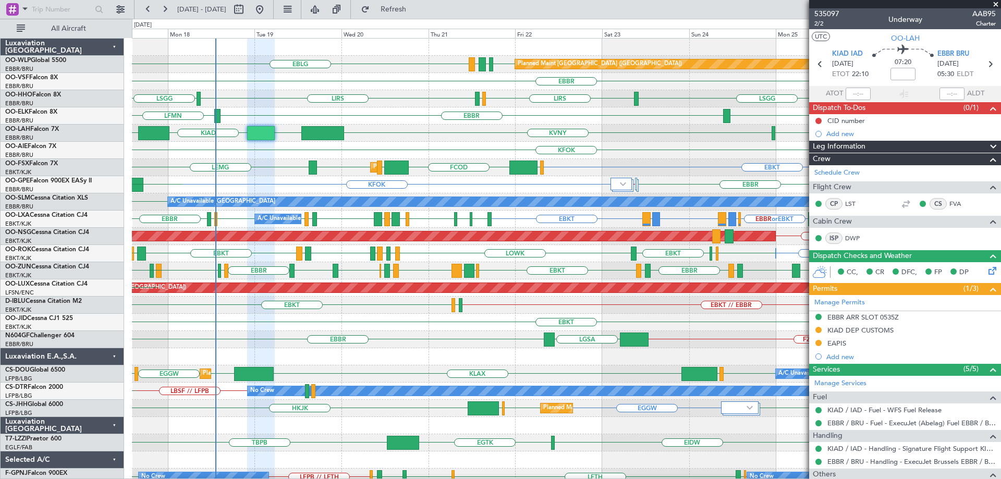
click at [401, 134] on div "EBBR KVNY [GEOGRAPHIC_DATA] KIAD KHND" at bounding box center [566, 133] width 869 height 17
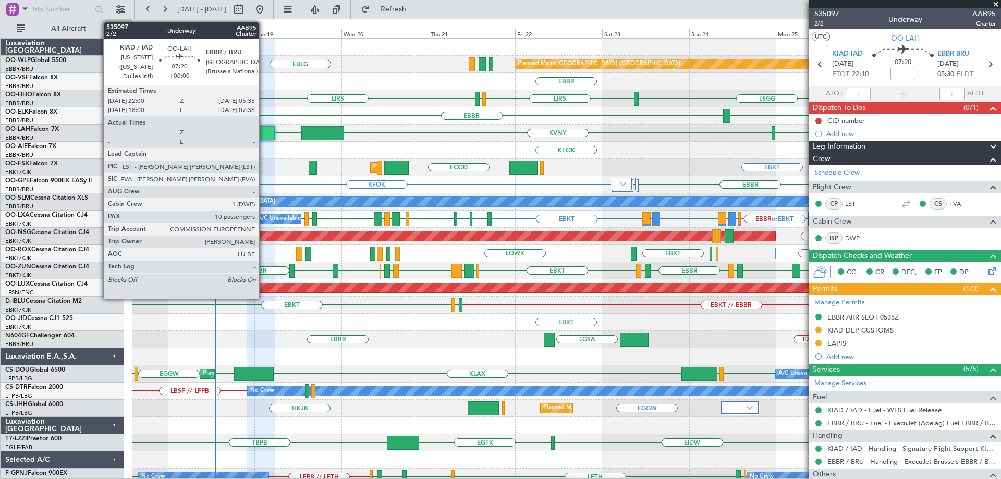
click at [264, 133] on div at bounding box center [261, 133] width 28 height 14
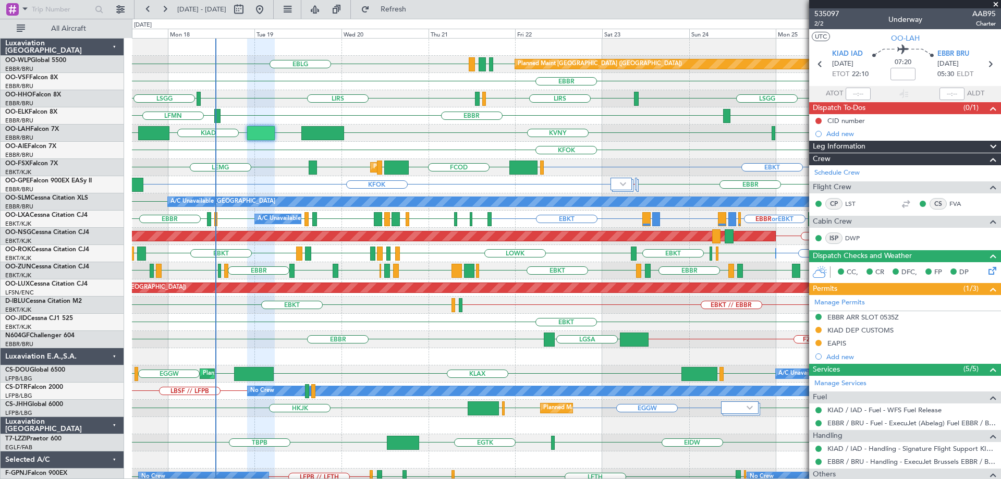
click at [381, 113] on div "LEPA [GEOGRAPHIC_DATA] LFMN" at bounding box center [566, 115] width 869 height 17
click at [374, 106] on div "LFMV [GEOGRAPHIC_DATA] LIRS [GEOGRAPHIC_DATA] LIRS [GEOGRAPHIC_DATA] AOG Maint …" at bounding box center [566, 98] width 869 height 17
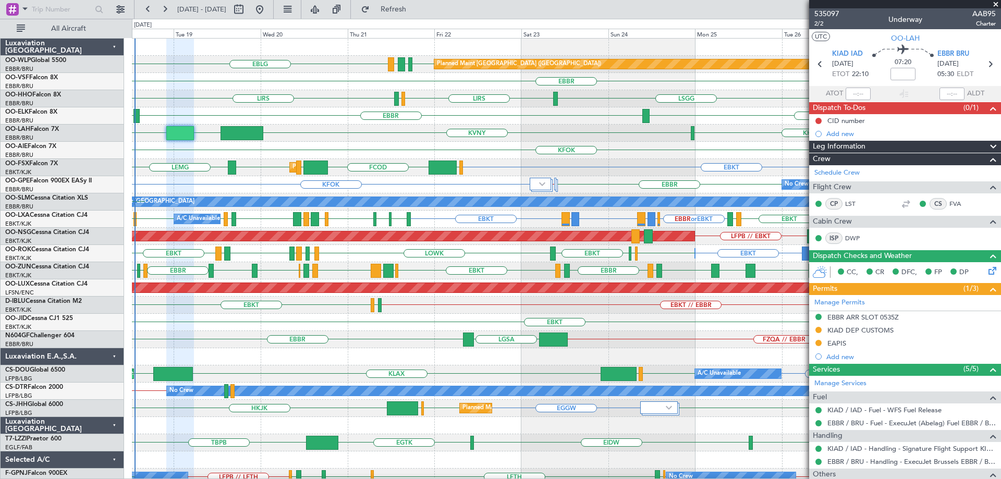
click at [329, 161] on div "EBLG EDDB EBLG LDDU Planned Maint [GEOGRAPHIC_DATA] ([GEOGRAPHIC_DATA]) [GEOGRA…" at bounding box center [566, 314] width 869 height 551
drag, startPoint x: 996, startPoint y: 4, endPoint x: 798, endPoint y: 53, distance: 203.1
click at [996, 5] on span at bounding box center [996, 4] width 10 height 9
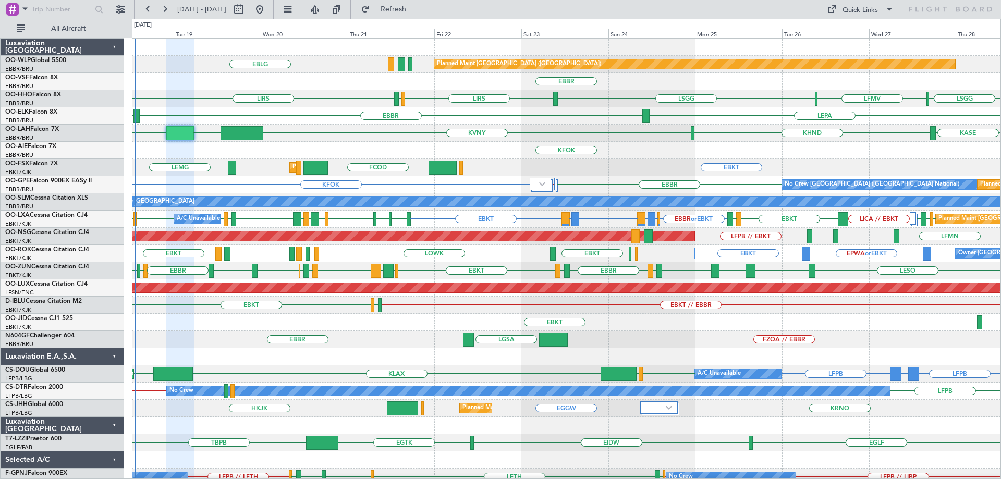
type input "0"
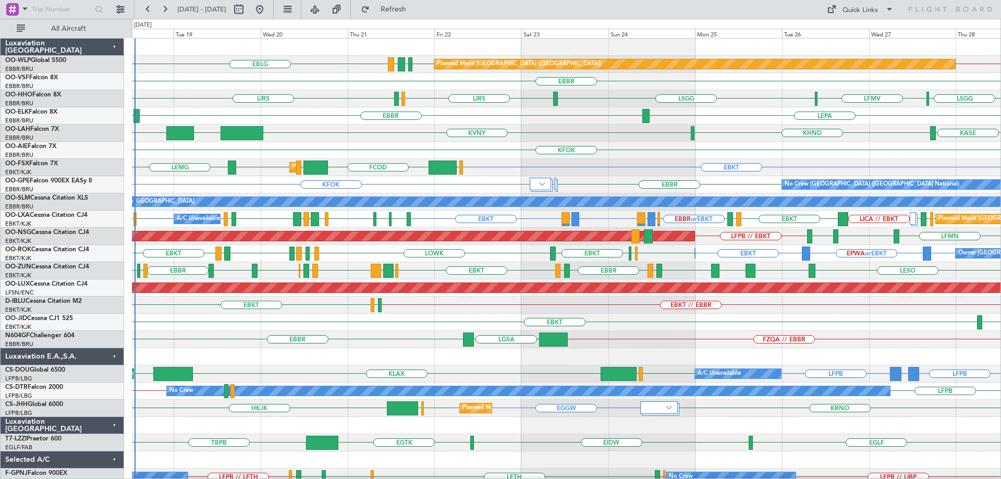
click at [361, 66] on div "EDDB // EBBR EBLG EDDB EBLG LDDU Planned Maint [GEOGRAPHIC_DATA] ([GEOGRAPHIC_D…" at bounding box center [566, 64] width 869 height 17
click at [330, 142] on div "KFOK" at bounding box center [566, 150] width 869 height 17
click at [240, 109] on div "EBBR LFMN LEPA" at bounding box center [566, 115] width 869 height 17
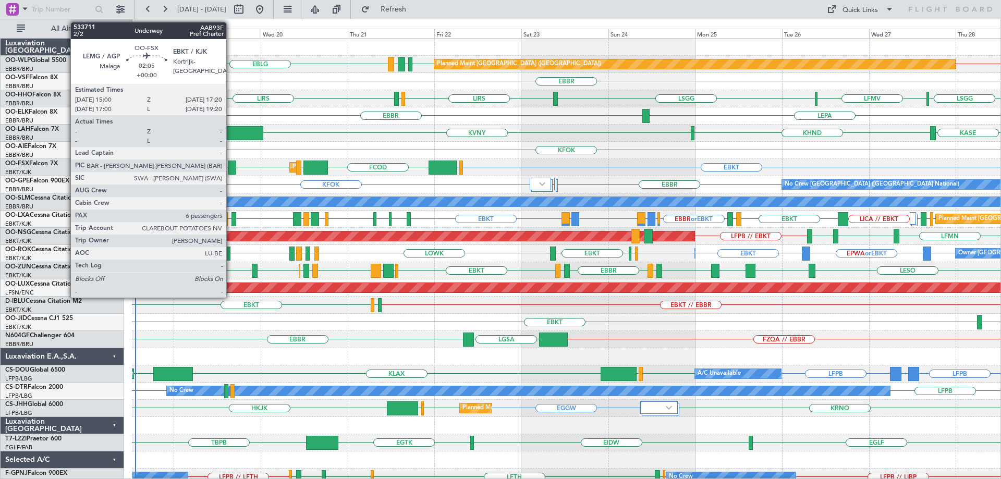
click at [231, 164] on div at bounding box center [232, 168] width 9 height 14
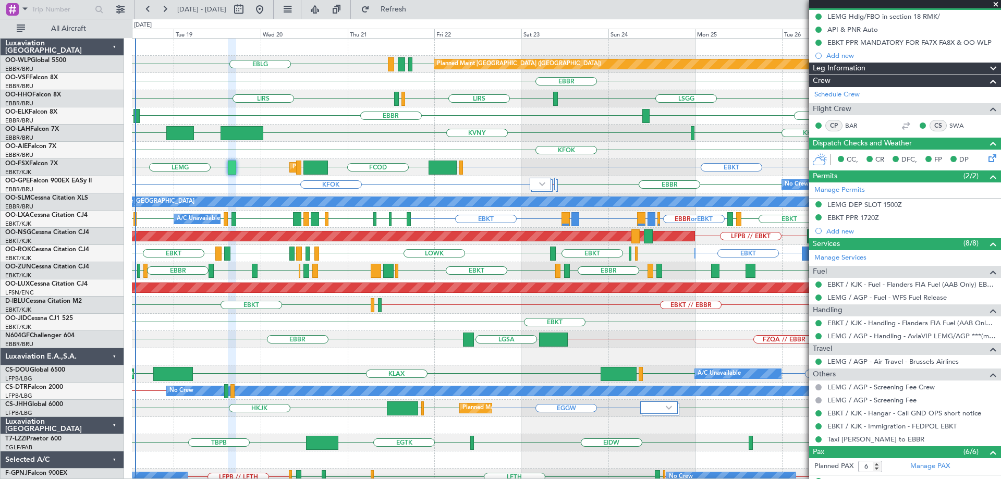
scroll to position [156, 0]
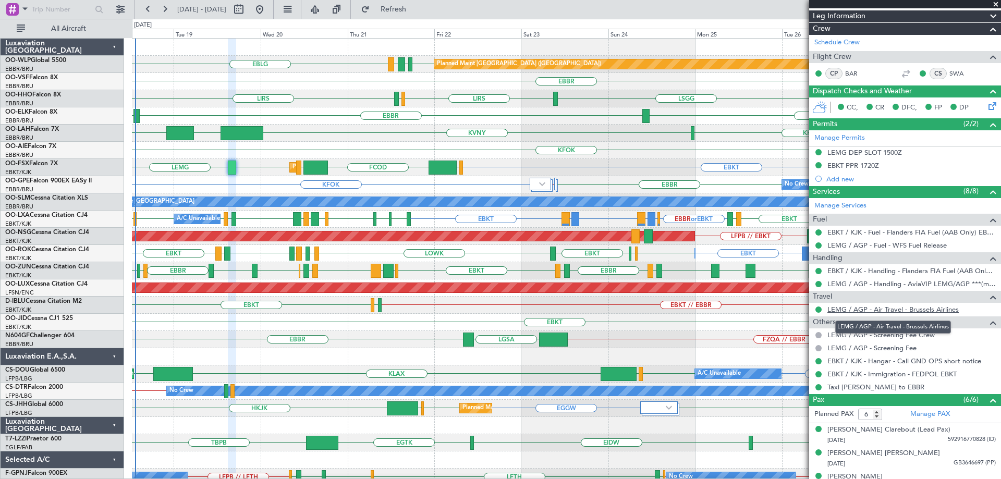
click at [867, 309] on link "LEMG / AGP - Air Travel - Brussels Airlines" at bounding box center [893, 309] width 131 height 9
drag, startPoint x: 997, startPoint y: 5, endPoint x: 671, endPoint y: 158, distance: 360.7
click at [997, 5] on span at bounding box center [996, 4] width 10 height 9
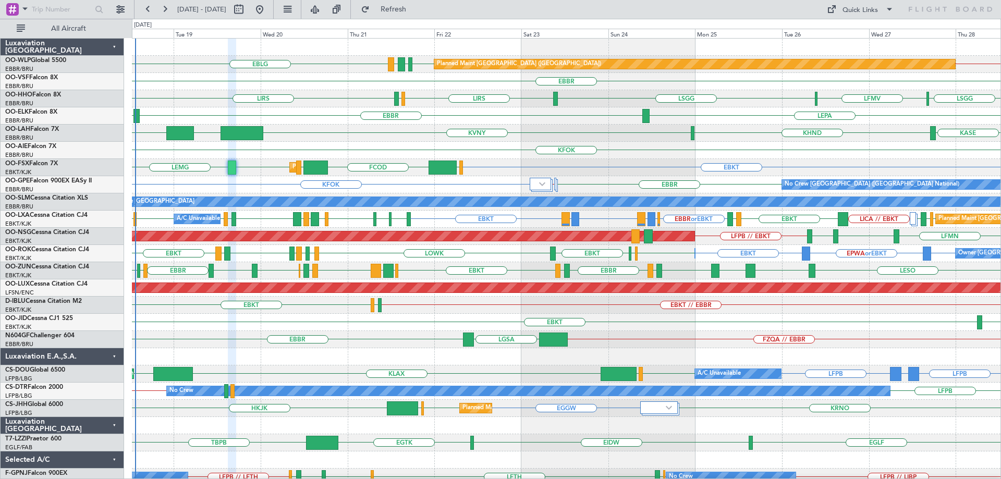
type input "0"
click at [311, 104] on div "LIRS [GEOGRAPHIC_DATA] LFMV [GEOGRAPHIC_DATA] LIRS [GEOGRAPHIC_DATA] AOG Maint …" at bounding box center [566, 98] width 869 height 17
click at [190, 88] on div "EBBR" at bounding box center [566, 81] width 869 height 17
click at [196, 103] on div "LIRS [GEOGRAPHIC_DATA] LFMV [GEOGRAPHIC_DATA] LIRS [GEOGRAPHIC_DATA] AOG Maint …" at bounding box center [566, 98] width 869 height 17
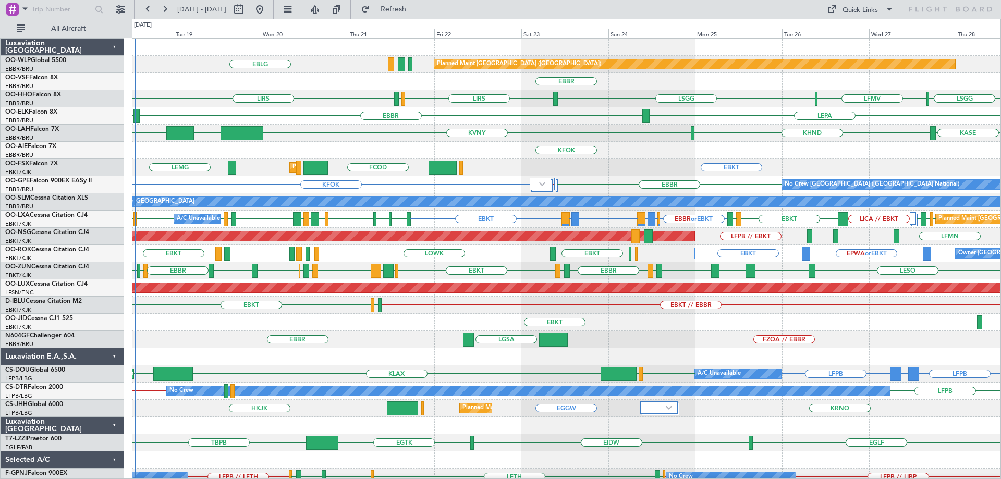
click at [498, 157] on div "KFOK" at bounding box center [566, 150] width 869 height 17
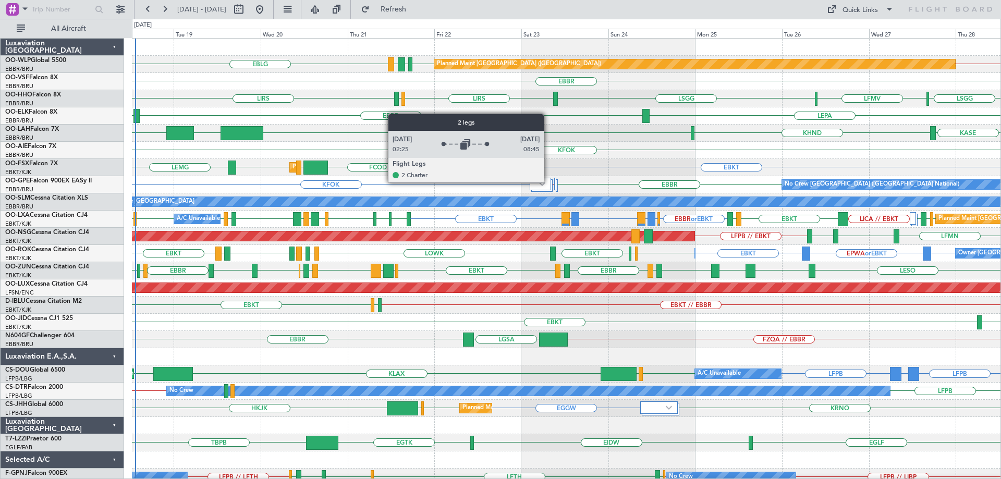
click at [549, 182] on div at bounding box center [540, 184] width 21 height 13
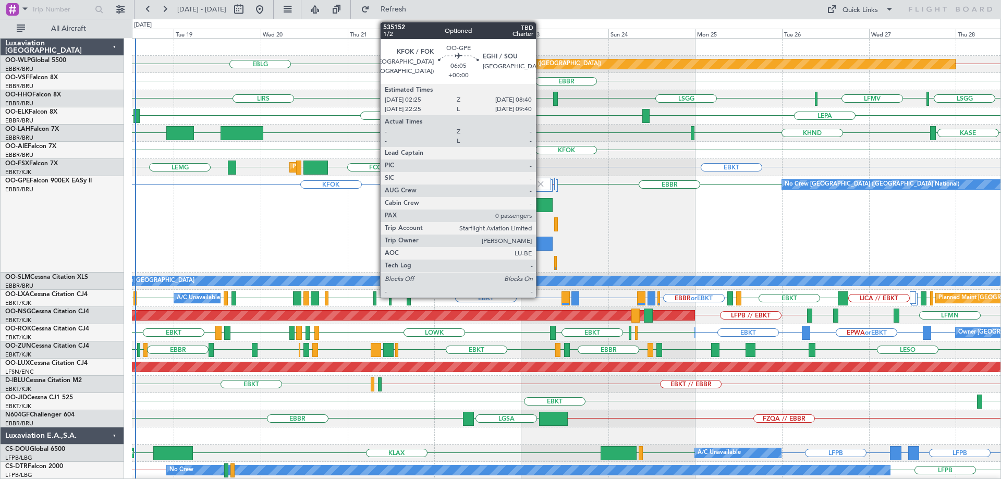
click at [541, 243] on div at bounding box center [541, 244] width 23 height 14
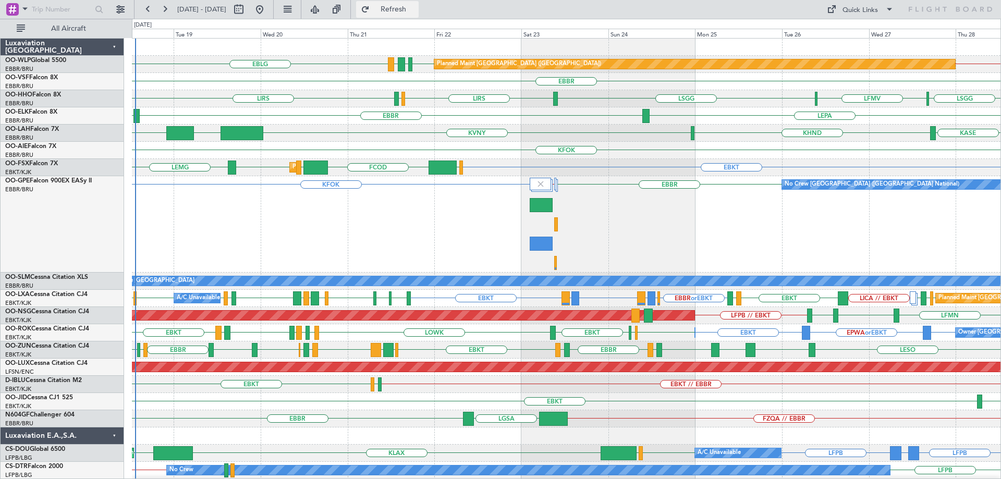
click at [416, 6] on span "Refresh" at bounding box center [394, 9] width 44 height 7
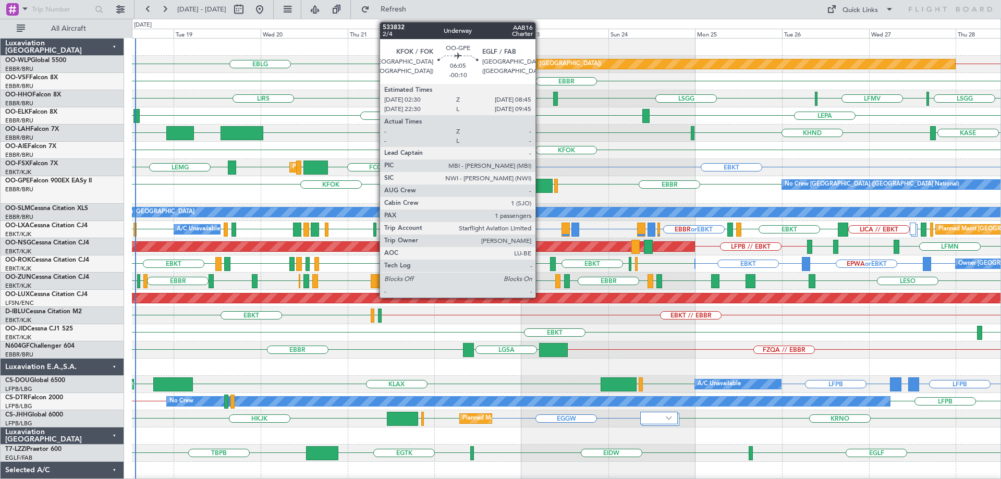
click at [540, 182] on div at bounding box center [541, 186] width 23 height 14
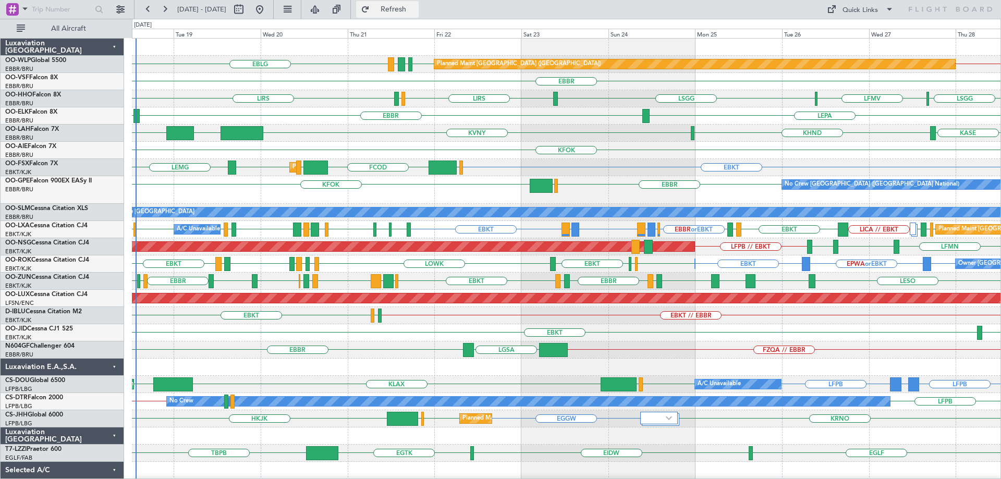
click at [416, 8] on span "Refresh" at bounding box center [394, 9] width 44 height 7
click at [416, 6] on span "Refresh" at bounding box center [394, 9] width 44 height 7
click at [526, 132] on div "KHND KVNY [GEOGRAPHIC_DATA] KIAD [GEOGRAPHIC_DATA]" at bounding box center [566, 133] width 869 height 17
click at [416, 6] on span "Refresh" at bounding box center [394, 9] width 44 height 7
click at [623, 154] on div "KFOK" at bounding box center [566, 150] width 869 height 17
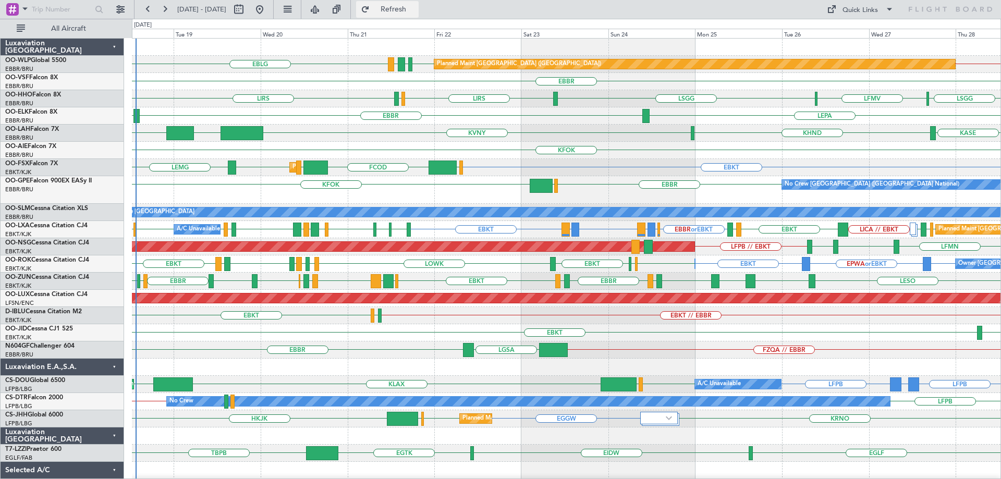
click at [416, 12] on span "Refresh" at bounding box center [394, 9] width 44 height 7
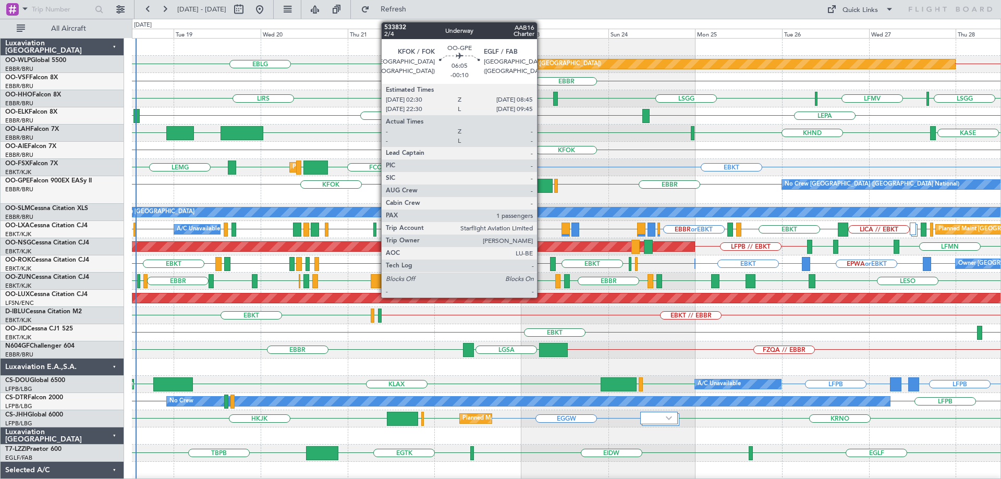
click at [542, 185] on div at bounding box center [541, 186] width 23 height 14
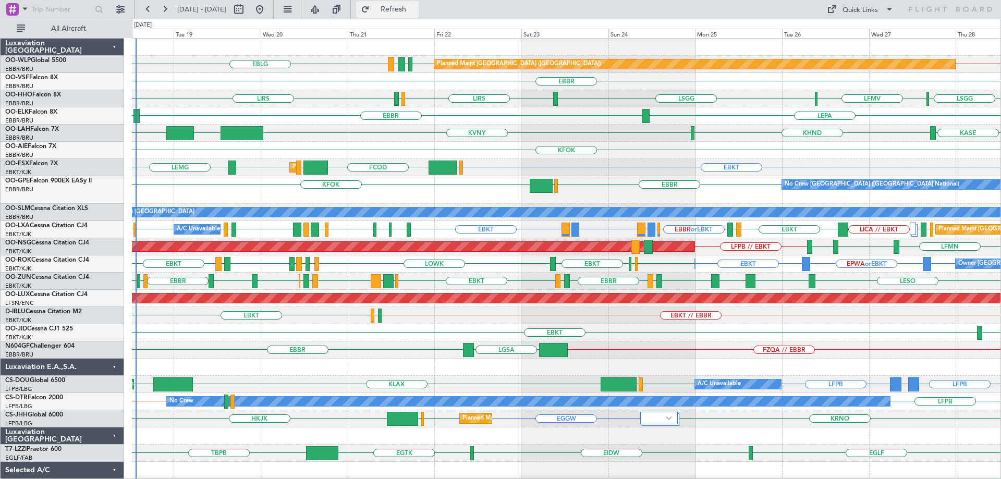
click at [416, 12] on span "Refresh" at bounding box center [394, 9] width 44 height 7
